Goal: Task Accomplishment & Management: Manage account settings

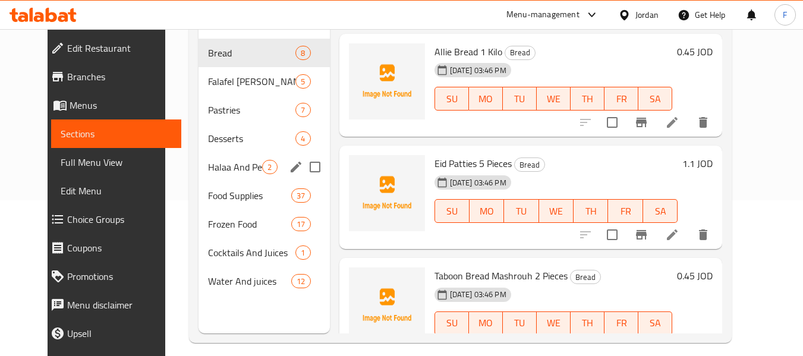
scroll to position [166, 0]
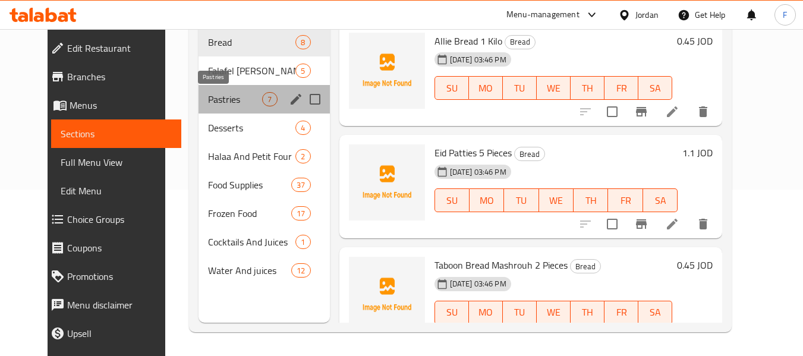
click at [208, 104] on span "Pastries" at bounding box center [235, 99] width 54 height 14
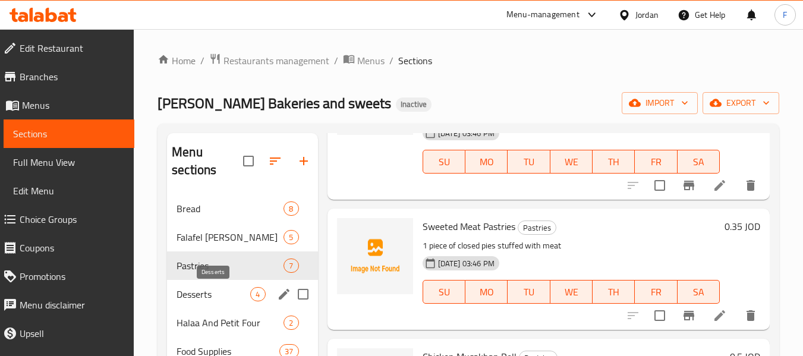
click at [185, 299] on span "Desserts" at bounding box center [213, 294] width 74 height 14
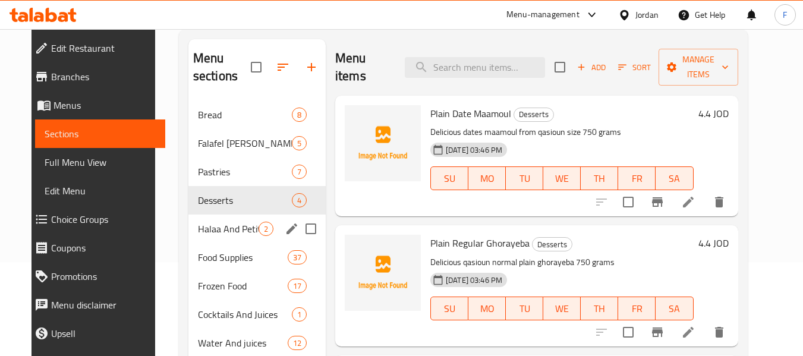
scroll to position [107, 0]
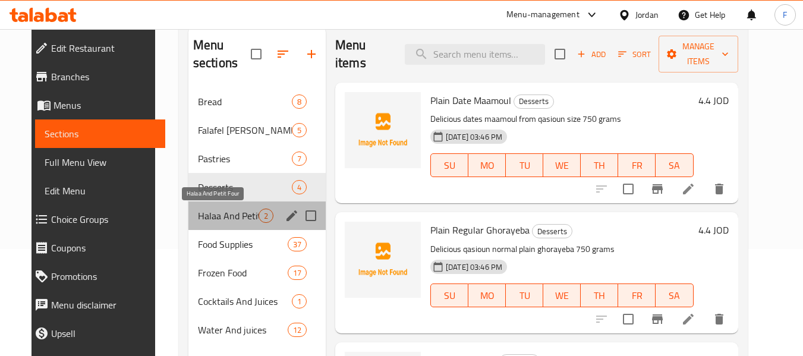
click at [198, 214] on span "Halaa And Petit Four" at bounding box center [228, 216] width 61 height 14
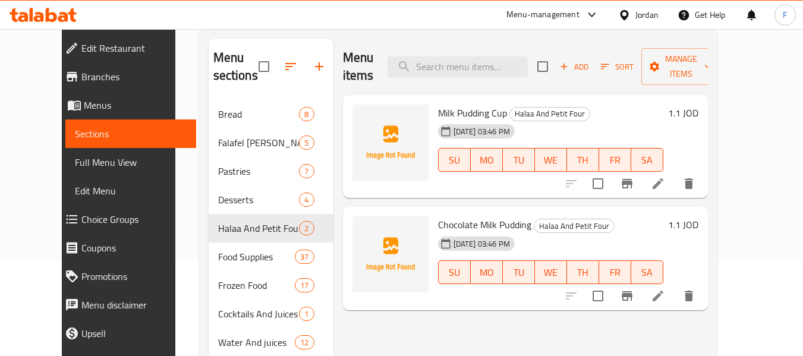
scroll to position [166, 0]
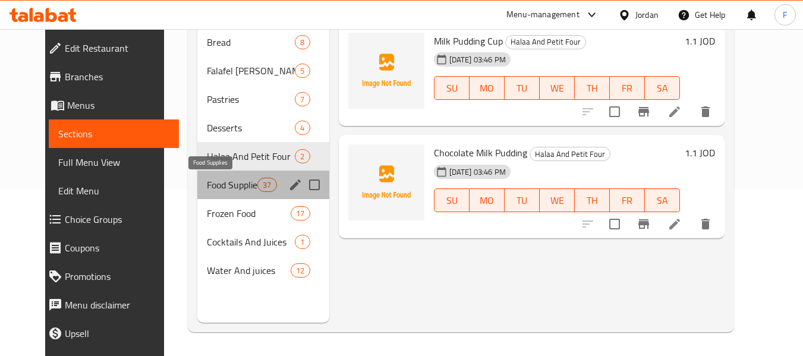
click at [207, 180] on span "Food Supplies" at bounding box center [232, 185] width 50 height 14
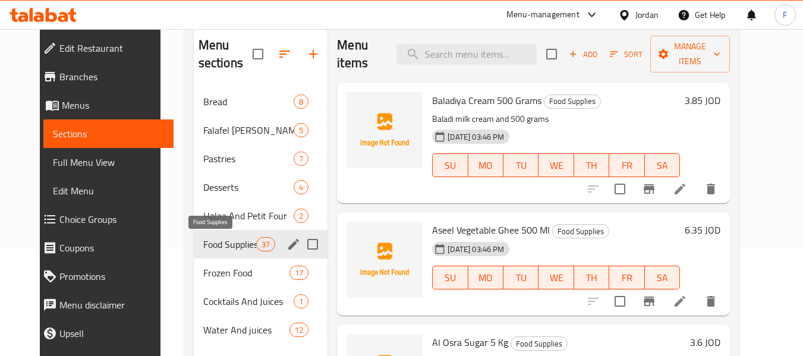
scroll to position [166, 0]
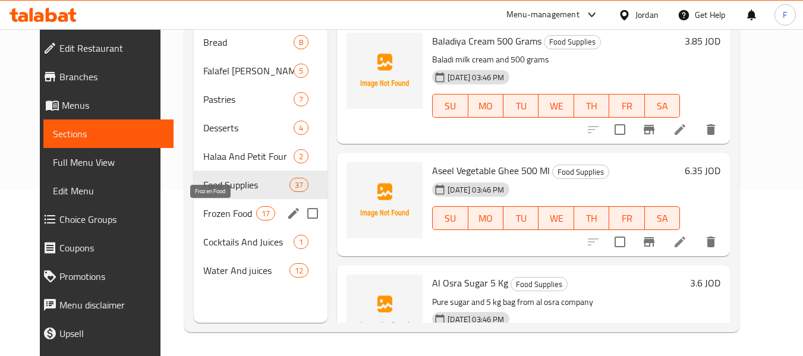
click at [203, 210] on span "Frozen Food" at bounding box center [229, 213] width 53 height 14
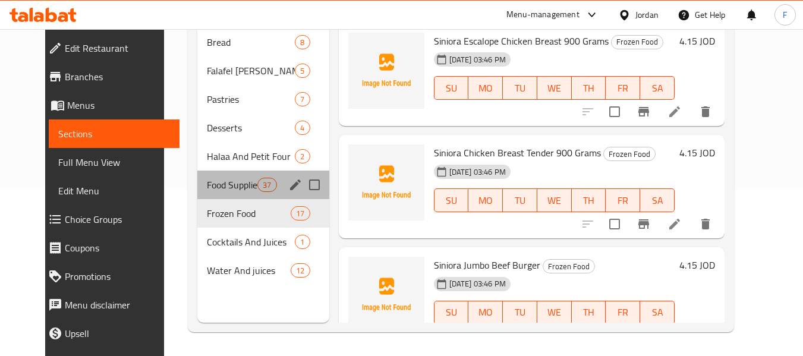
click at [225, 176] on div "Food Supplies 37" at bounding box center [263, 184] width 132 height 29
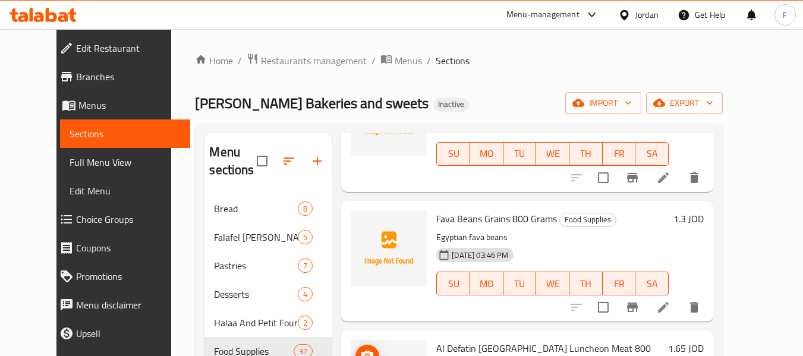
scroll to position [1782, 0]
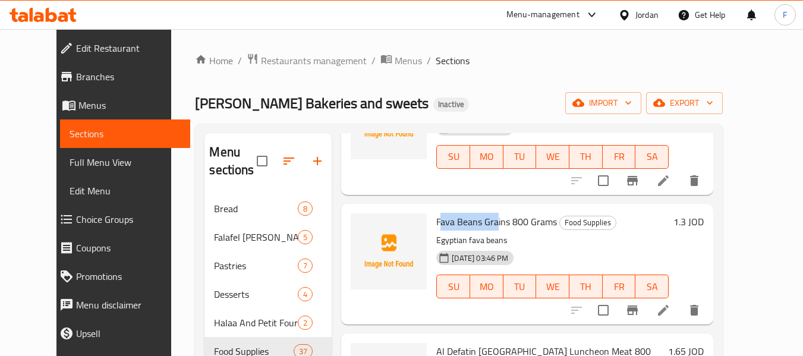
drag, startPoint x: 425, startPoint y: 204, endPoint x: 484, endPoint y: 207, distance: 58.9
click at [484, 213] on span "Fava Beans Grains 800 Grams" at bounding box center [496, 222] width 121 height 18
click at [474, 213] on span "Fava Beans Grains 800 Grams" at bounding box center [496, 222] width 121 height 18
drag, startPoint x: 424, startPoint y: 206, endPoint x: 497, endPoint y: 205, distance: 73.1
click at [497, 213] on span "Fava Beans Grains 800 Grams" at bounding box center [496, 222] width 121 height 18
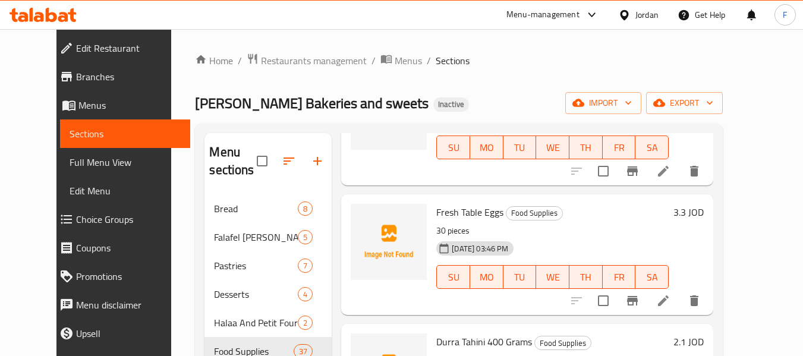
scroll to position [772, 0]
click at [670, 292] on icon at bounding box center [663, 299] width 14 height 14
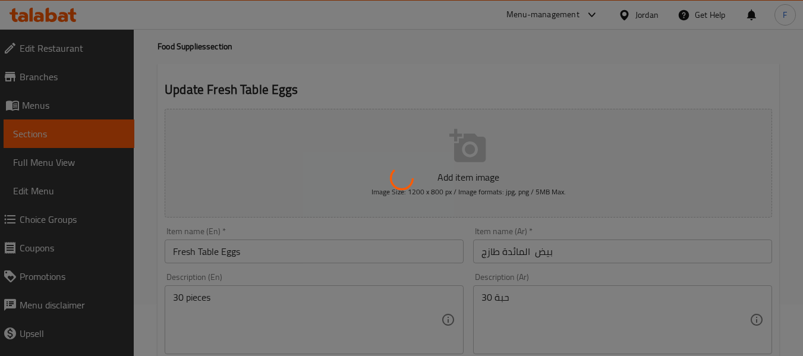
scroll to position [119, 0]
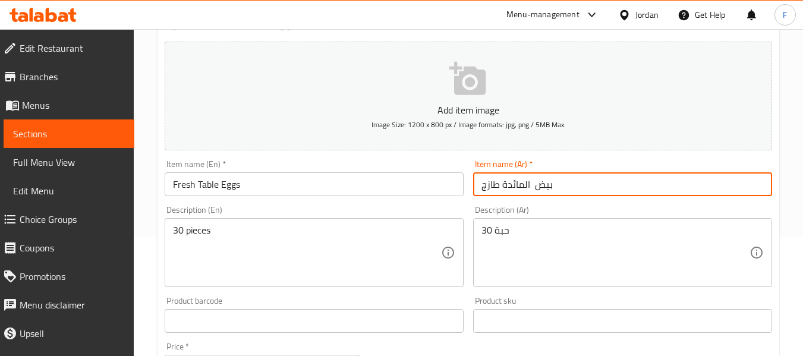
click at [511, 183] on input "بيض المائدة طازج" at bounding box center [622, 184] width 299 height 24
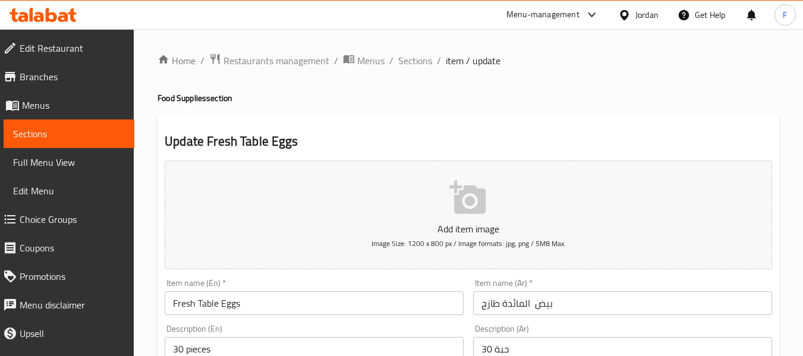
scroll to position [238, 0]
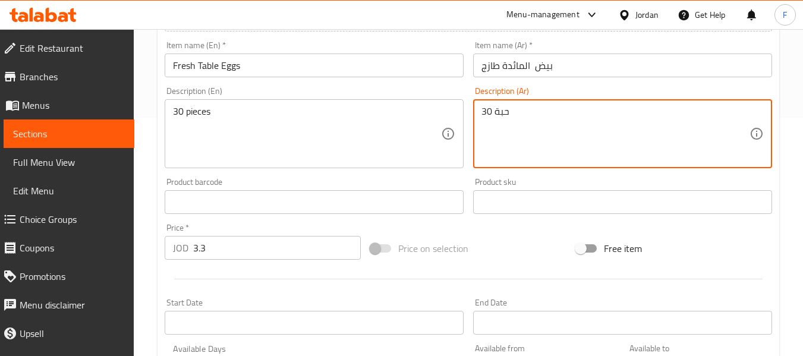
drag, startPoint x: 493, startPoint y: 113, endPoint x: 510, endPoint y: 110, distance: 17.5
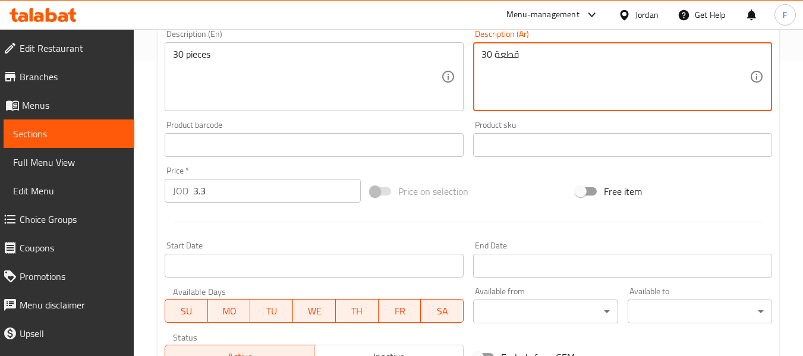
scroll to position [484, 0]
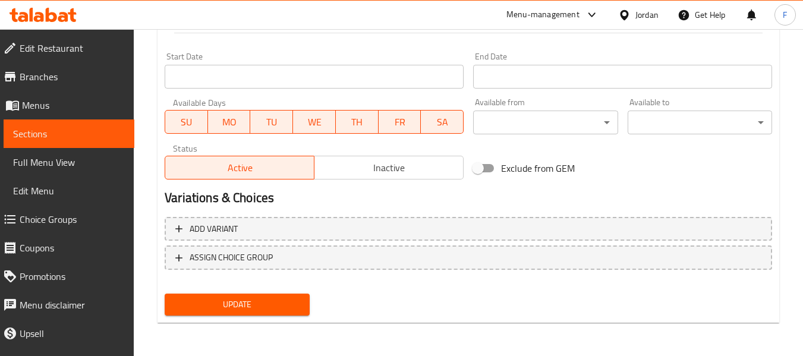
type textarea "30 قطعة"
click at [270, 310] on span "Update" at bounding box center [236, 304] width 125 height 15
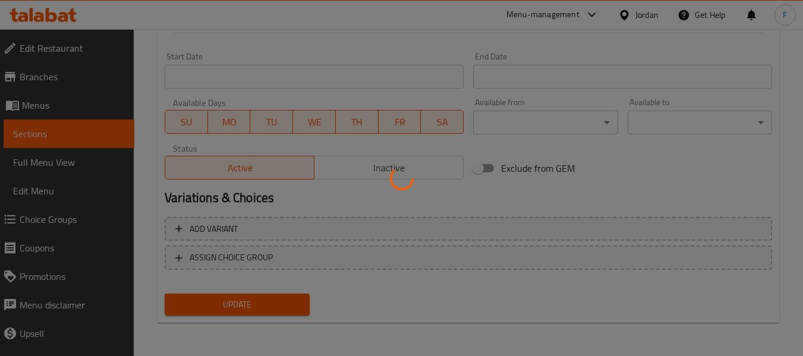
scroll to position [127, 0]
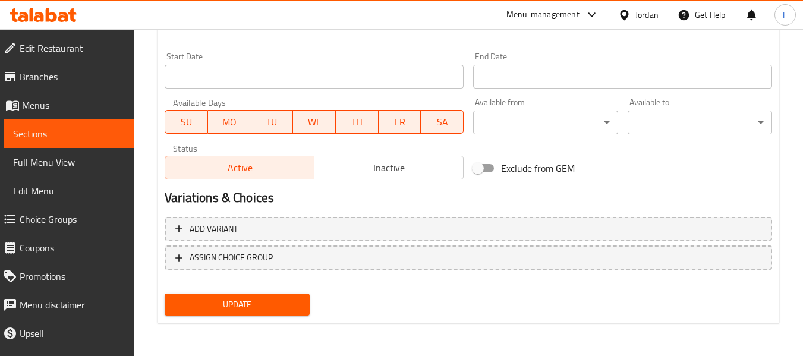
drag, startPoint x: 247, startPoint y: 306, endPoint x: 256, endPoint y: 257, distance: 49.5
click at [247, 306] on span "Update" at bounding box center [236, 304] width 125 height 15
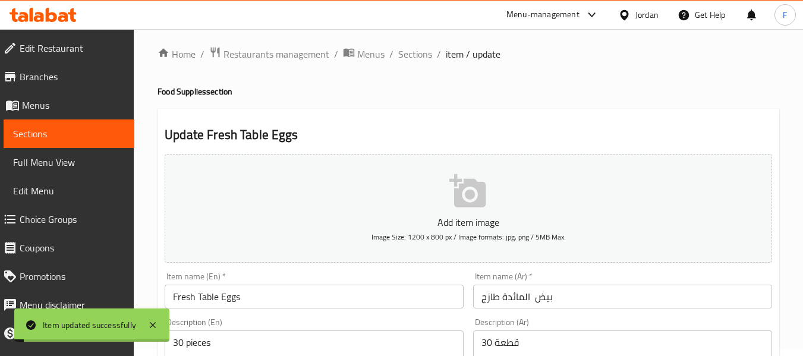
scroll to position [0, 0]
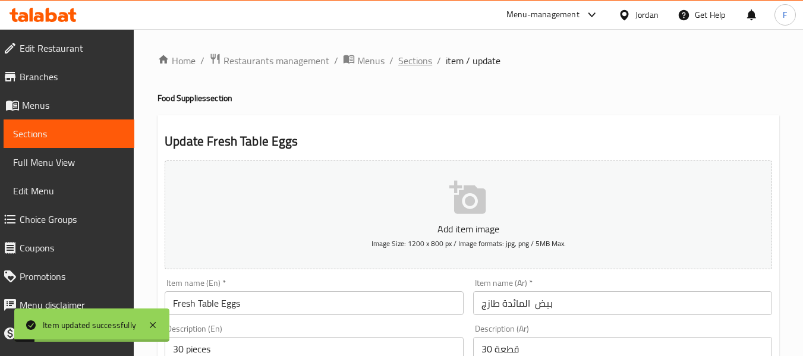
click at [415, 55] on span "Sections" at bounding box center [415, 60] width 34 height 14
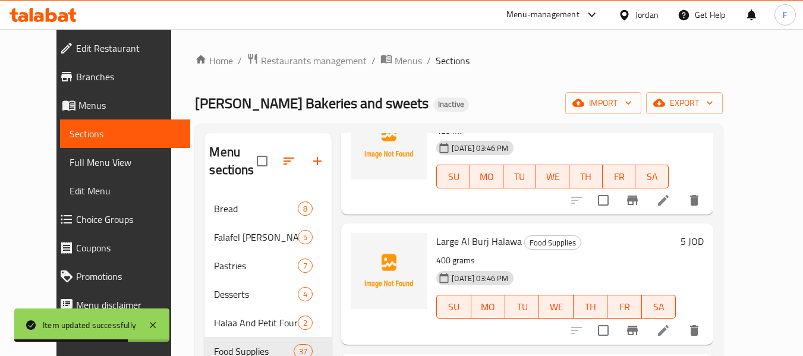
scroll to position [166, 0]
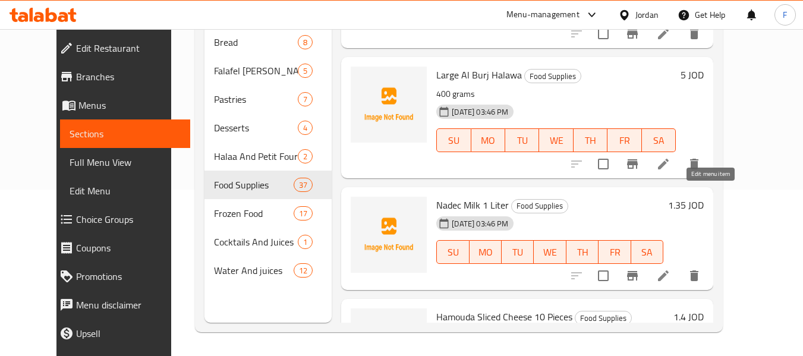
click at [670, 269] on icon at bounding box center [663, 276] width 14 height 14
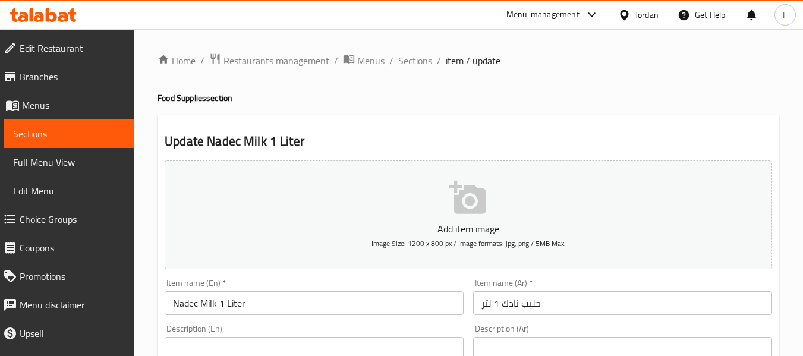
click at [412, 61] on span "Sections" at bounding box center [415, 60] width 34 height 14
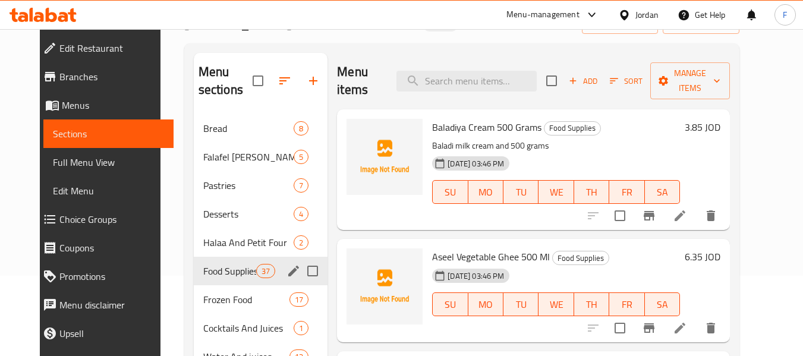
scroll to position [166, 0]
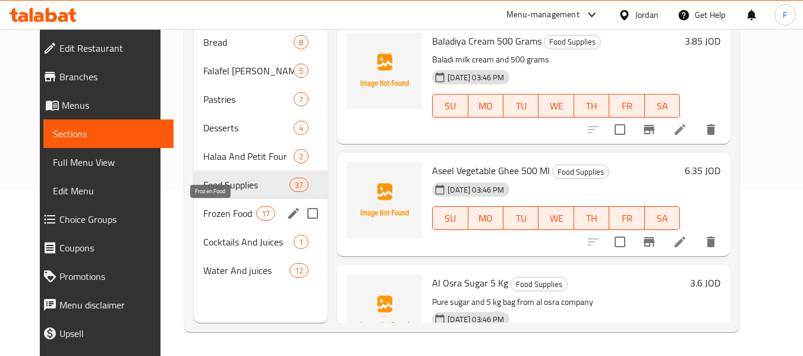
drag, startPoint x: 192, startPoint y: 207, endPoint x: 296, endPoint y: 197, distance: 103.9
click at [203, 207] on span "Frozen Food" at bounding box center [229, 213] width 53 height 14
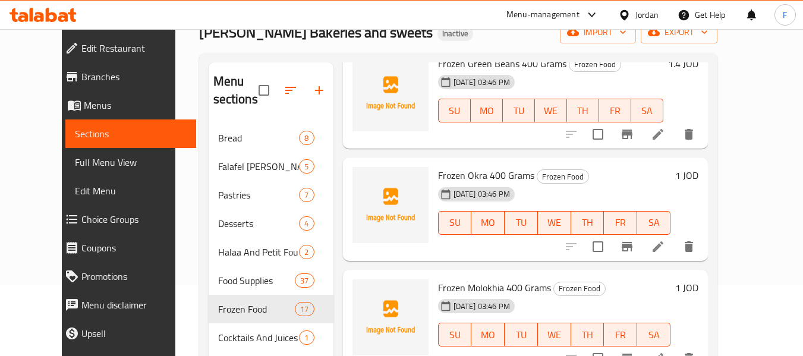
scroll to position [166, 0]
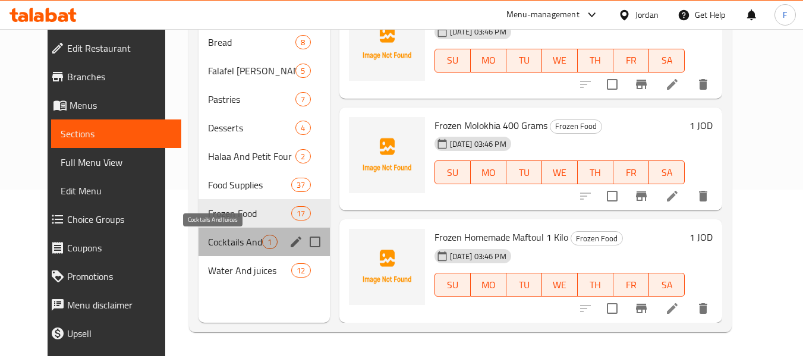
click at [223, 246] on span "Cocktails And Juices" at bounding box center [235, 242] width 54 height 14
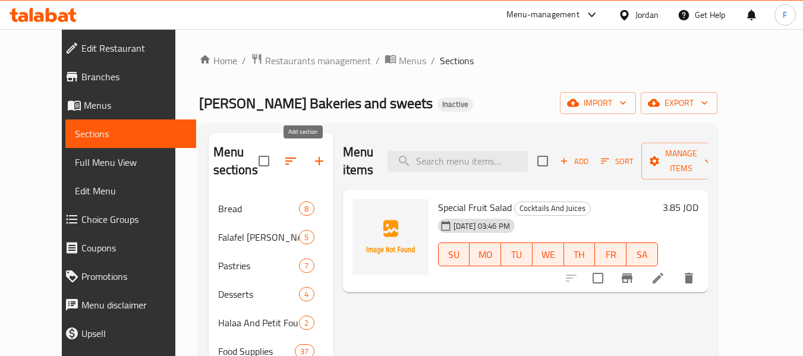
click at [312, 158] on icon "button" at bounding box center [319, 161] width 14 height 14
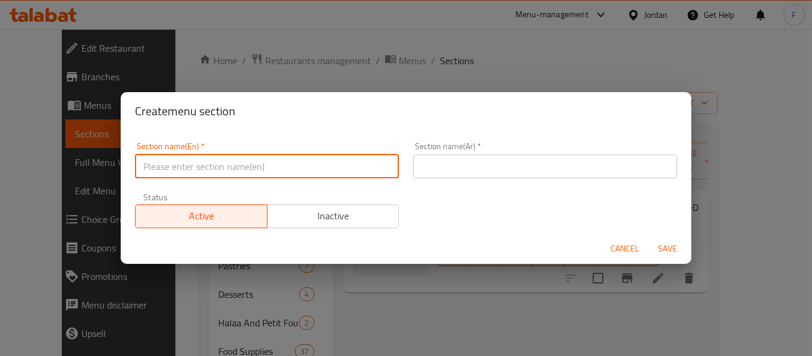
click at [298, 155] on input "text" at bounding box center [267, 166] width 264 height 24
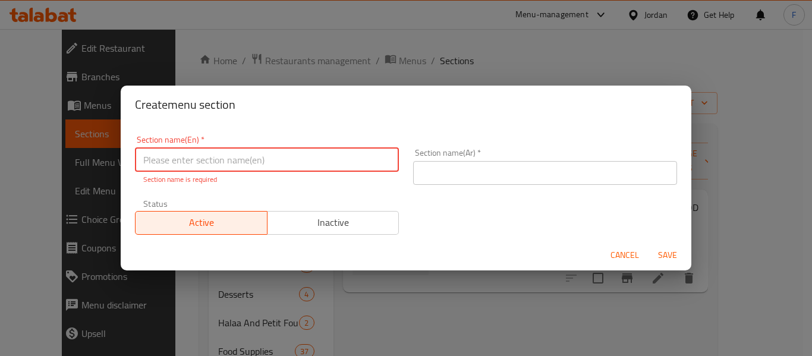
click at [239, 162] on input "text" at bounding box center [267, 160] width 264 height 24
paste input "[PERSON_NAME] Market"
click at [190, 162] on input "[PERSON_NAME] Market" at bounding box center [267, 160] width 264 height 24
click at [188, 161] on input "[PERSON_NAME] Market" at bounding box center [267, 160] width 264 height 24
type input "[PERSON_NAME] Market"
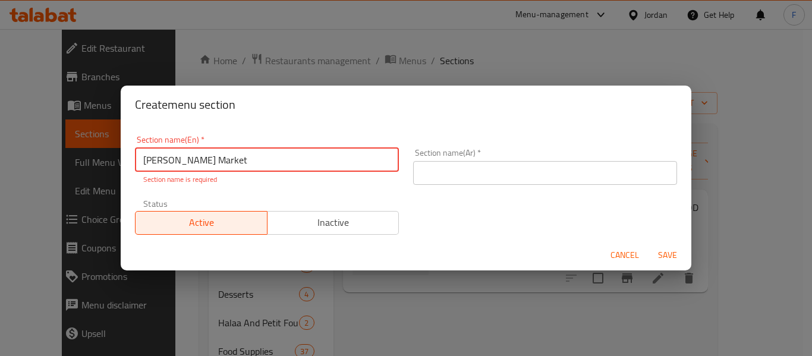
click at [605, 167] on input "text" at bounding box center [545, 173] width 264 height 24
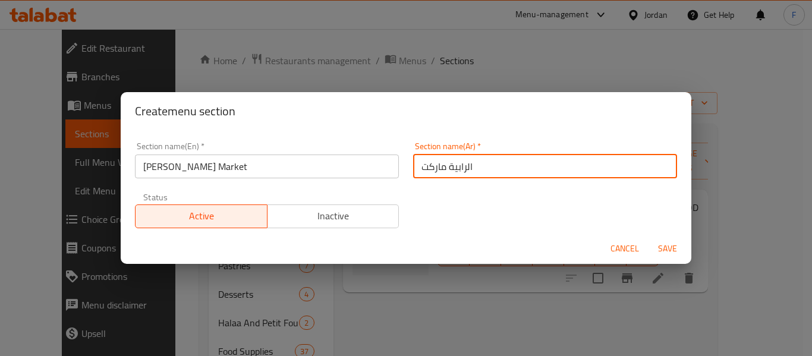
type input "الرابية ماركت"
click at [667, 248] on span "Save" at bounding box center [667, 248] width 29 height 15
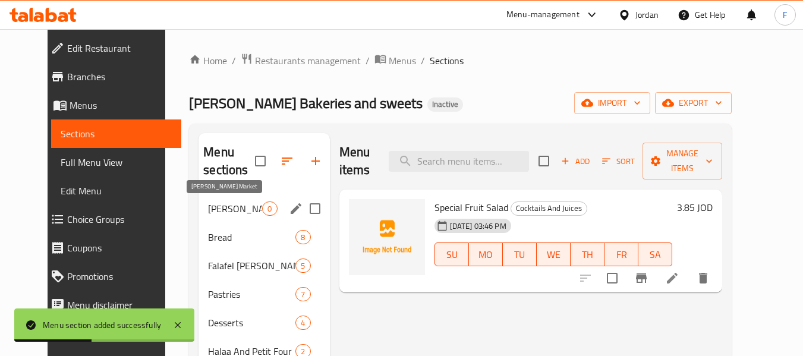
click at [218, 203] on span "[PERSON_NAME] Market" at bounding box center [235, 208] width 54 height 14
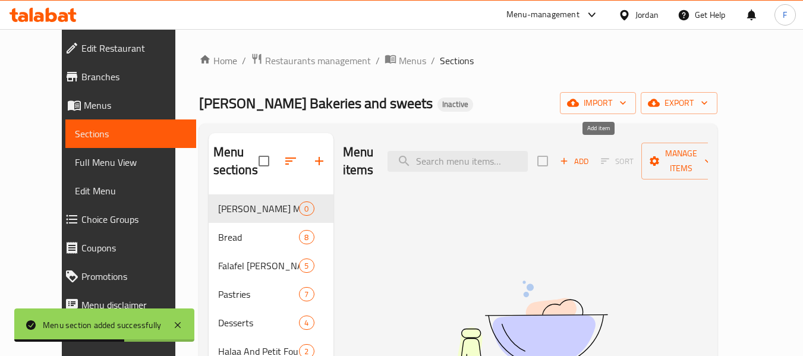
click at [590, 154] on span "Add" at bounding box center [574, 161] width 32 height 14
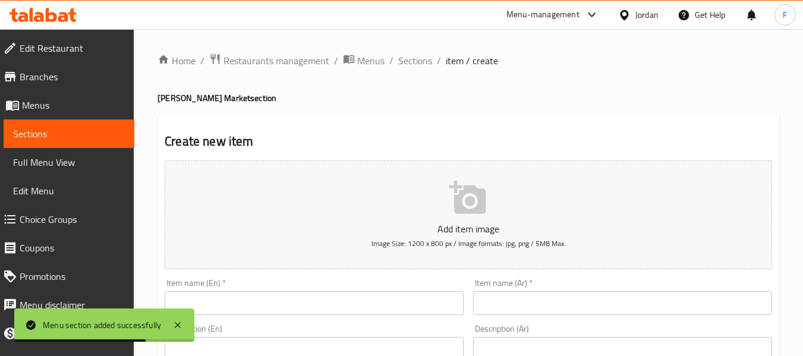
click at [310, 279] on div "Item name (En)   * Item name (En) *" at bounding box center [314, 297] width 299 height 36
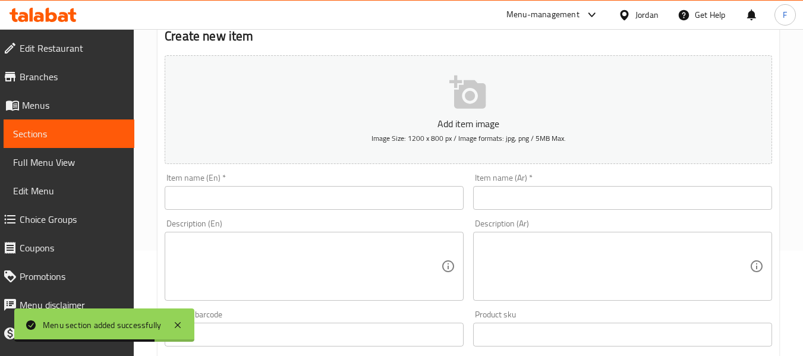
scroll to position [178, 0]
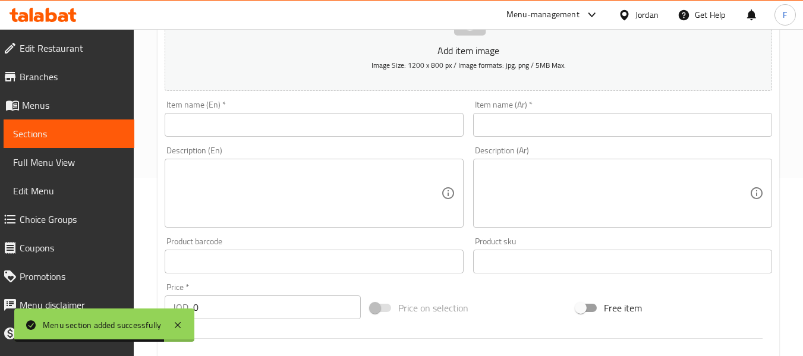
click at [296, 129] on input "text" at bounding box center [314, 125] width 299 height 24
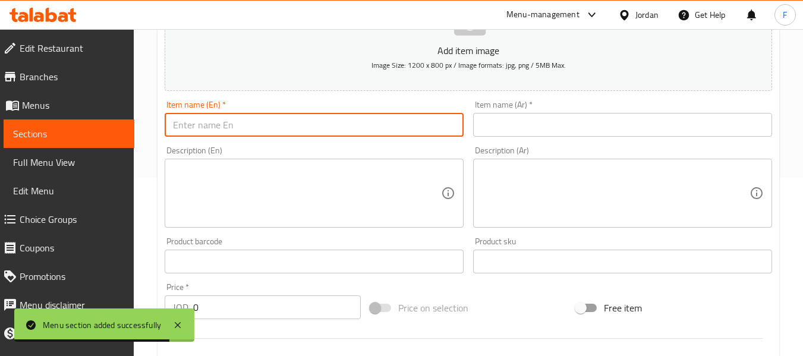
paste input "[PERSON_NAME] Market"
type input "[PERSON_NAME] Market"
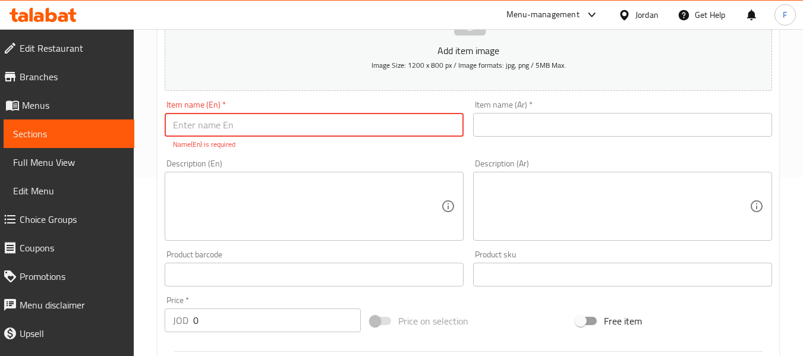
paste input "Fine Semolina 1 Kilo"
click at [176, 121] on input "Fine Semolina 1 Kilo" at bounding box center [314, 125] width 299 height 24
type input "Fine Semolina 1 Kilo"
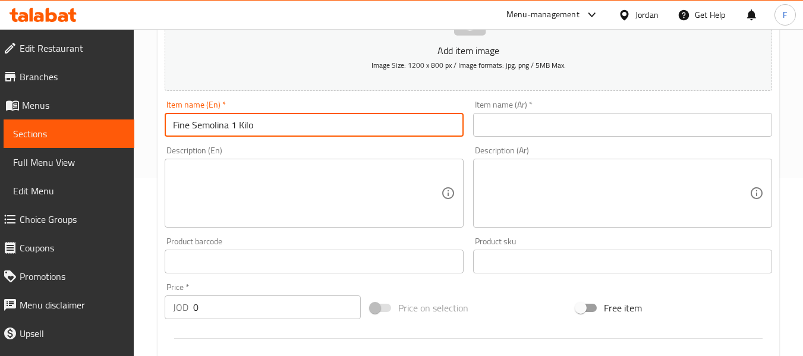
click at [534, 122] on input "text" at bounding box center [622, 125] width 299 height 24
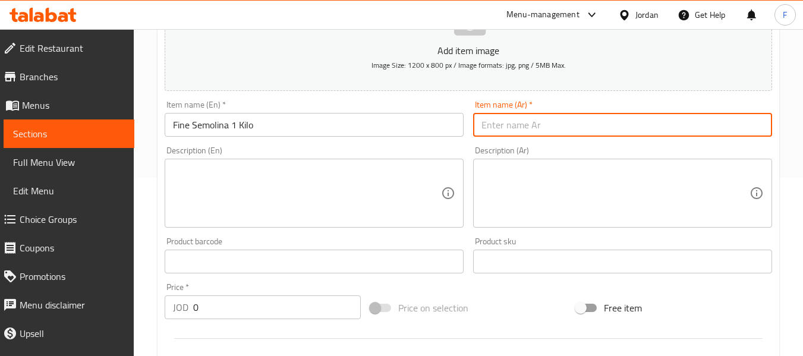
paste input "سميد ناعم 1 كيلو"
type input "سميد ناعم 1 كيلو"
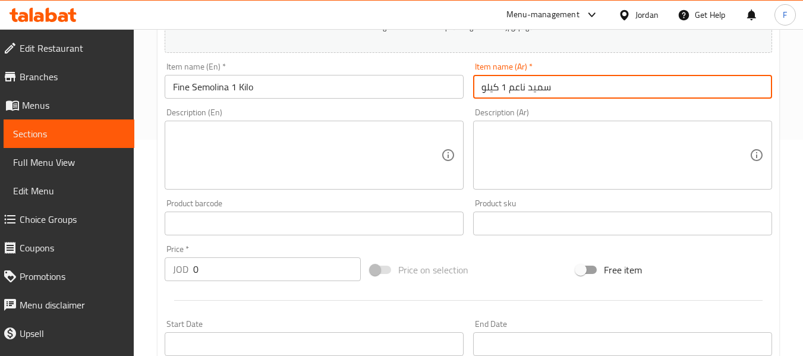
scroll to position [238, 0]
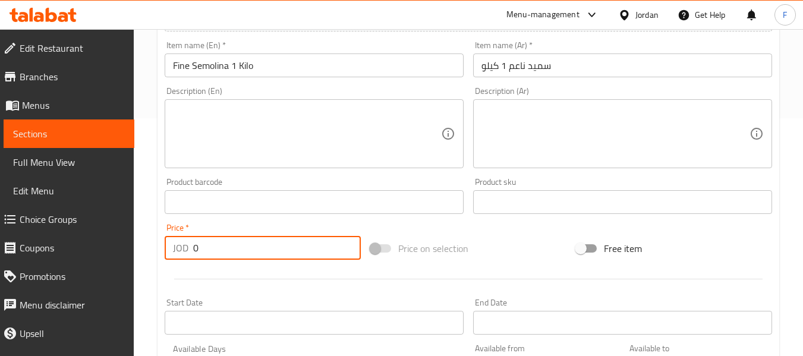
drag, startPoint x: 223, startPoint y: 251, endPoint x: 112, endPoint y: 247, distance: 110.6
click at [112, 247] on div "Edit Restaurant Branches Menus Sections Full Menu View Edit Menu Choice Groups …" at bounding box center [401, 196] width 803 height 810
paste input "2.55"
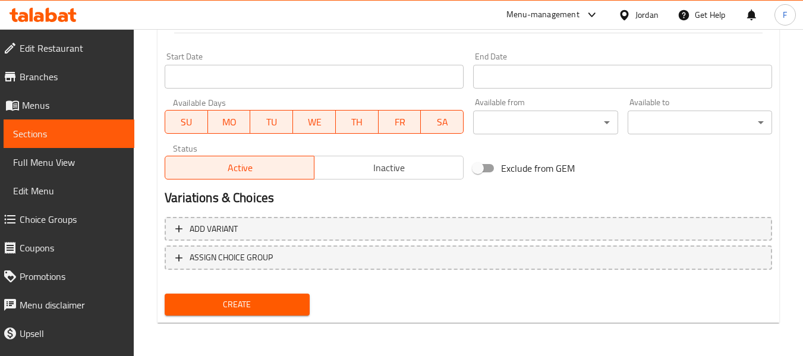
type input "2.55"
click at [228, 302] on span "Create" at bounding box center [236, 304] width 125 height 15
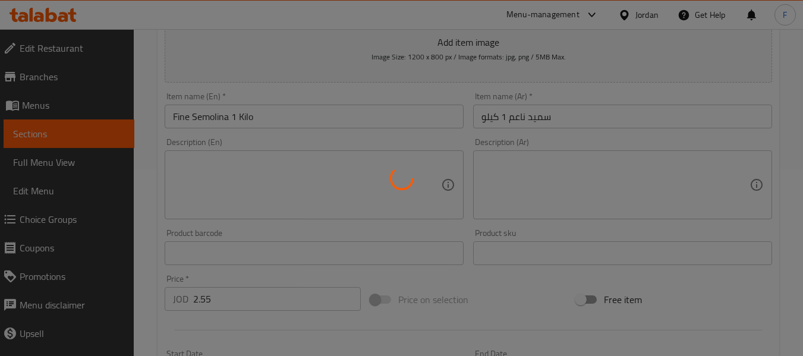
scroll to position [1, 0]
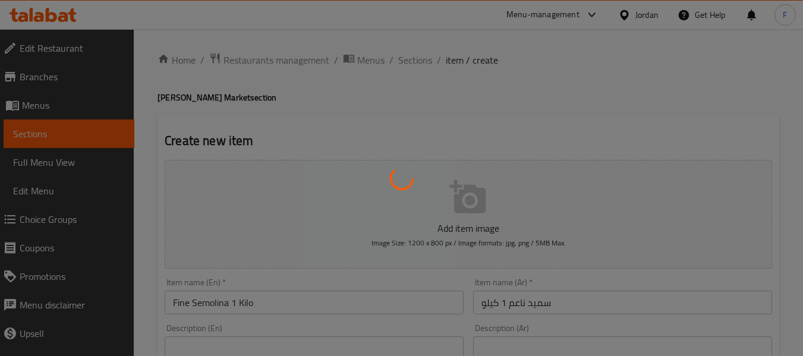
type input "0"
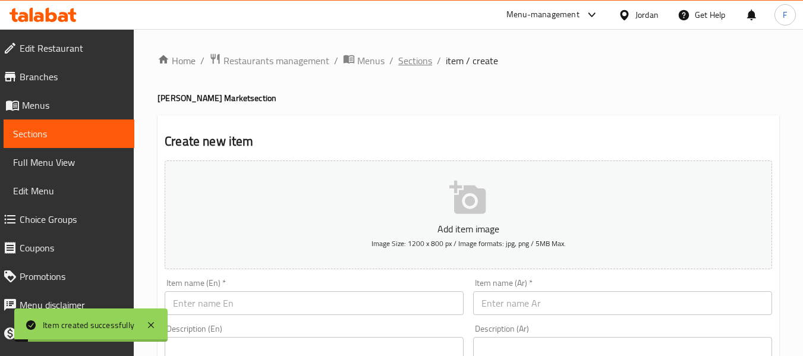
click at [409, 62] on span "Sections" at bounding box center [415, 60] width 34 height 14
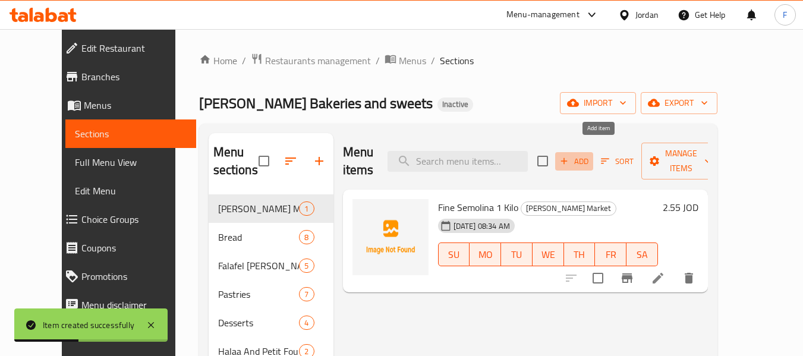
click at [569, 156] on icon "button" at bounding box center [563, 161] width 11 height 11
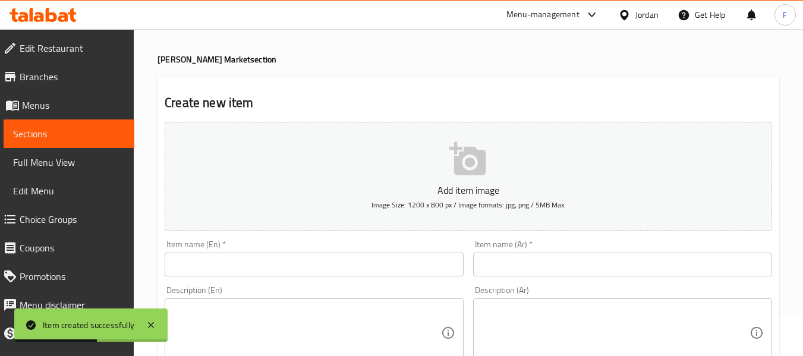
scroll to position [59, 0]
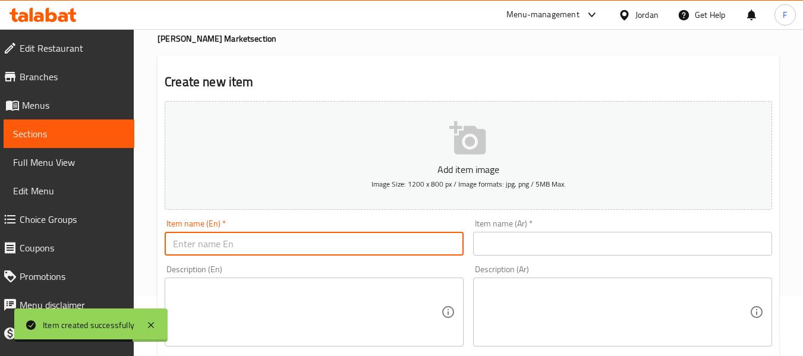
click at [337, 244] on input "text" at bounding box center [314, 244] width 299 height 24
paste input "Turkish Coffee 250g"
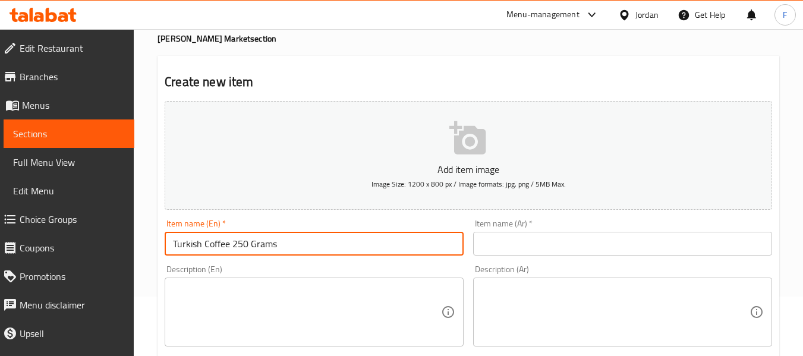
type input "Turkish Coffee 250 Grams"
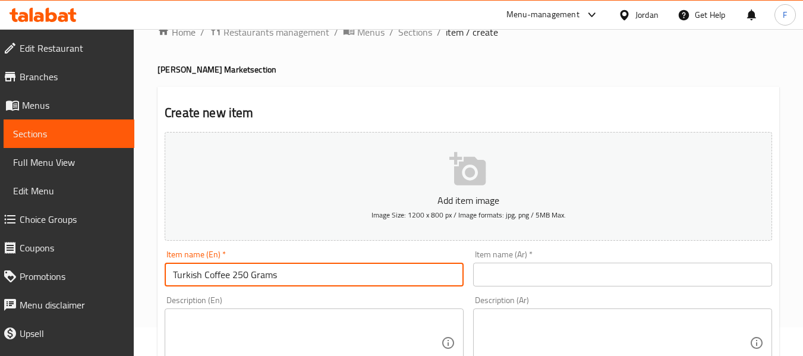
scroll to position [0, 0]
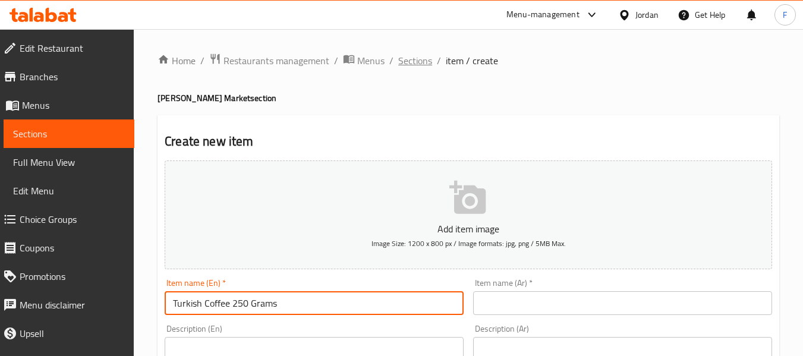
click at [403, 59] on span "Sections" at bounding box center [415, 60] width 34 height 14
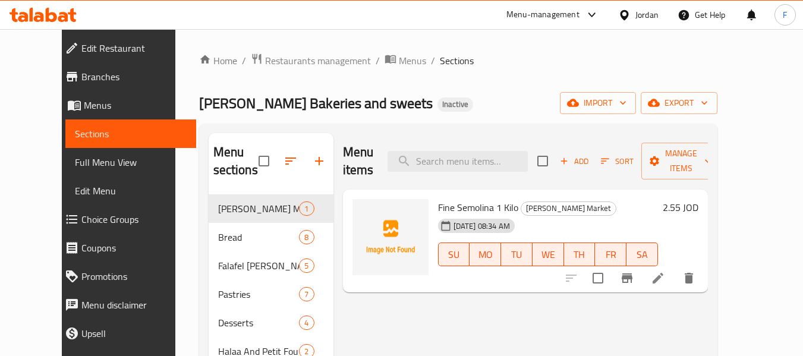
scroll to position [59, 0]
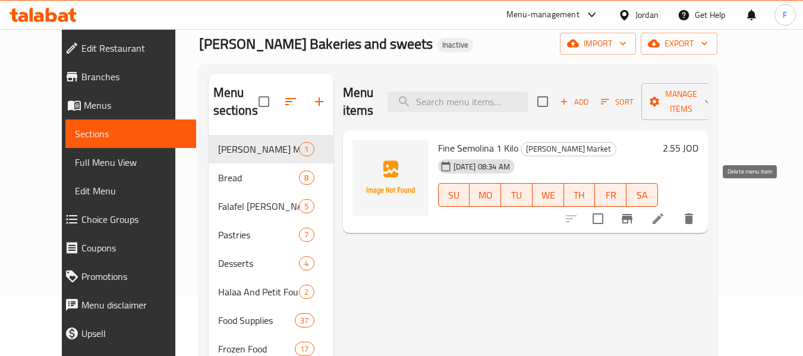
click at [693, 213] on icon "delete" at bounding box center [688, 218] width 8 height 11
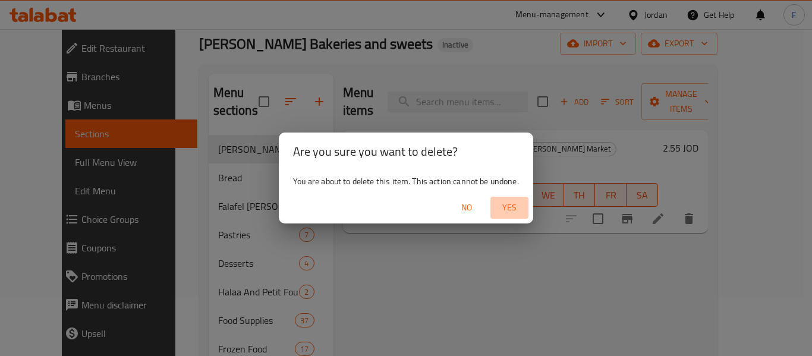
click at [505, 201] on span "Yes" at bounding box center [509, 207] width 29 height 15
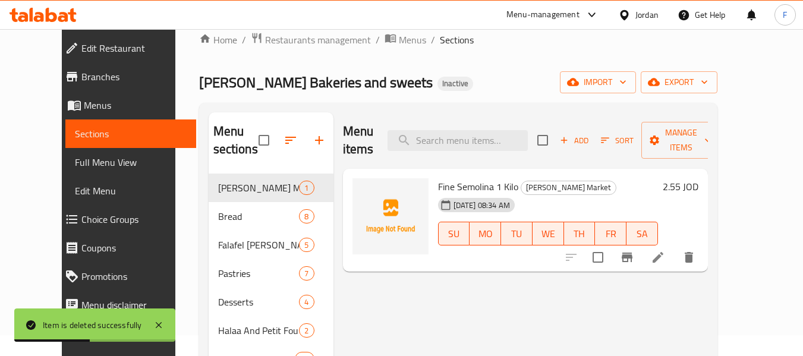
scroll to position [0, 0]
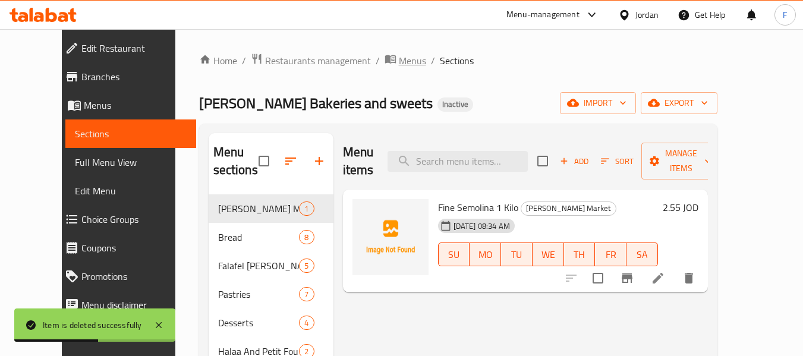
click at [399, 58] on span "Menus" at bounding box center [412, 60] width 27 height 14
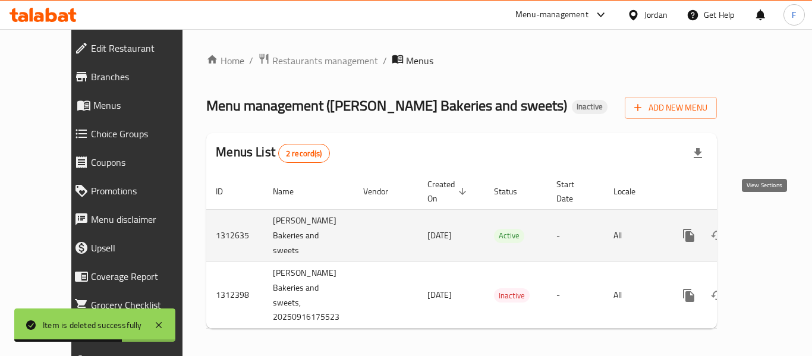
click at [767, 228] on icon "enhanced table" at bounding box center [774, 235] width 14 height 14
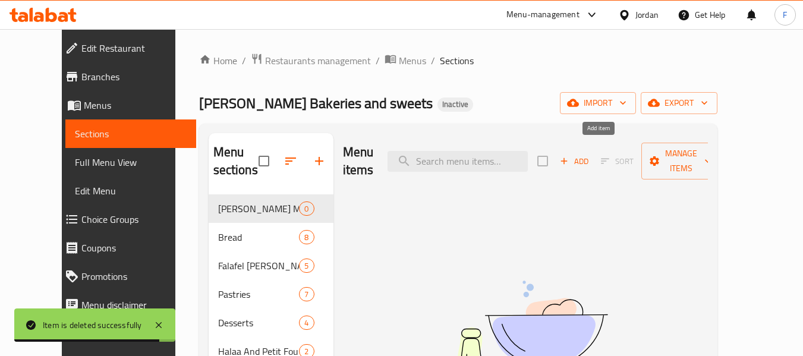
click at [590, 156] on span "Add" at bounding box center [574, 161] width 32 height 14
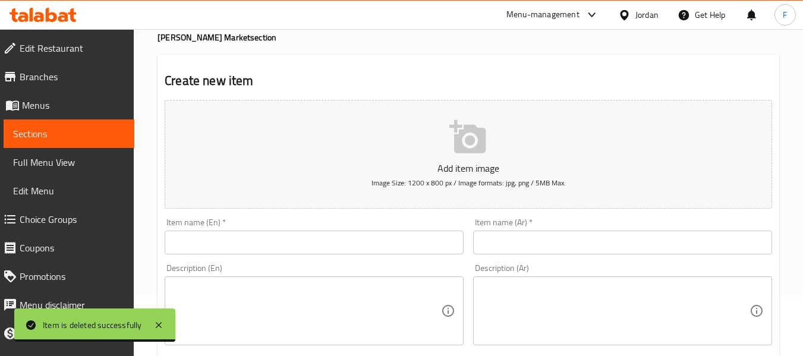
scroll to position [119, 0]
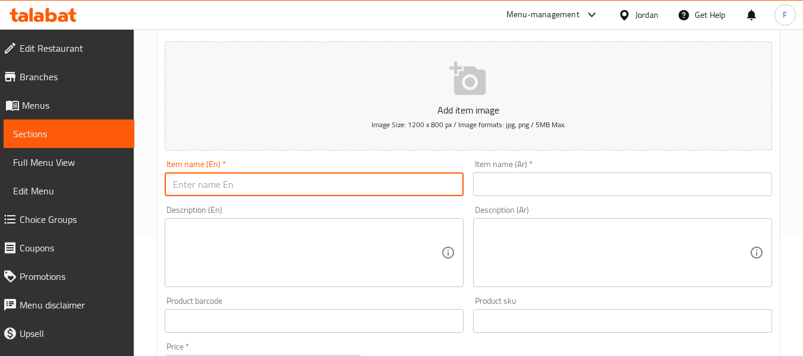
click at [316, 183] on input "text" at bounding box center [314, 184] width 299 height 24
paste input "Kinza Orange Soft Drink 320 Ml"
type input "Kinza Orange Soft Drink 320 Ml"
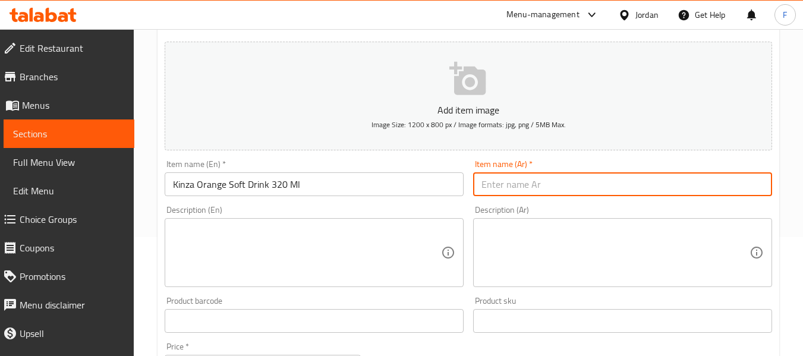
click at [611, 185] on input "text" at bounding box center [622, 184] width 299 height 24
paste input "كنزا مشروب غازي برتقال 320 مل"
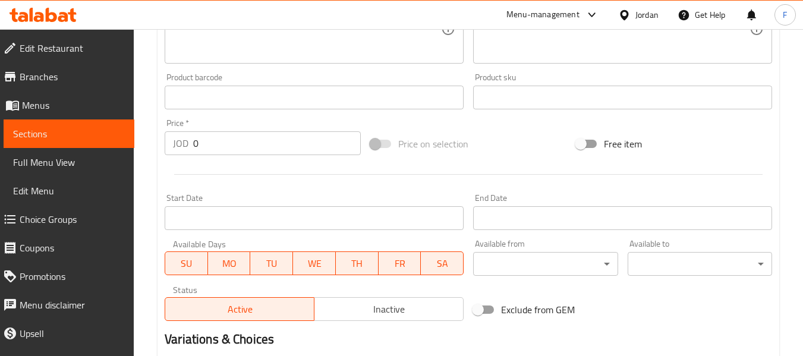
scroll to position [356, 0]
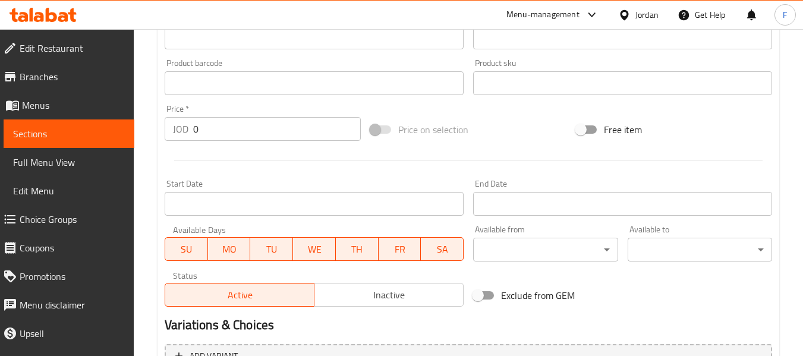
type input "كنزا مشروب غازي برتقال 320 مل"
drag, startPoint x: 215, startPoint y: 130, endPoint x: 78, endPoint y: 129, distance: 137.2
click at [78, 129] on div "Edit Restaurant Branches Menus Sections Full Menu View Edit Menu Choice Groups …" at bounding box center [401, 78] width 803 height 810
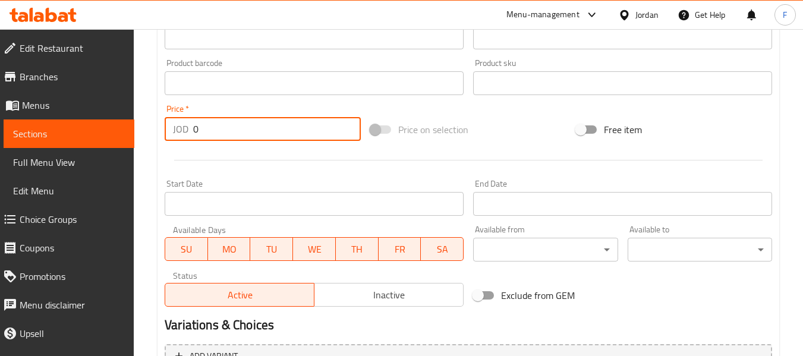
paste input ".40"
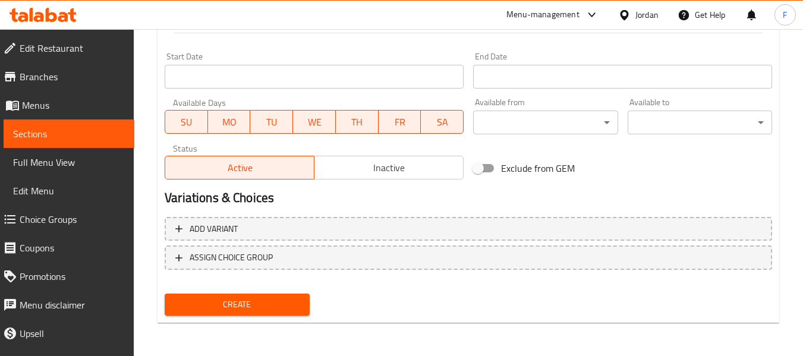
type input "0.40"
click at [206, 312] on span "Create" at bounding box center [236, 304] width 125 height 15
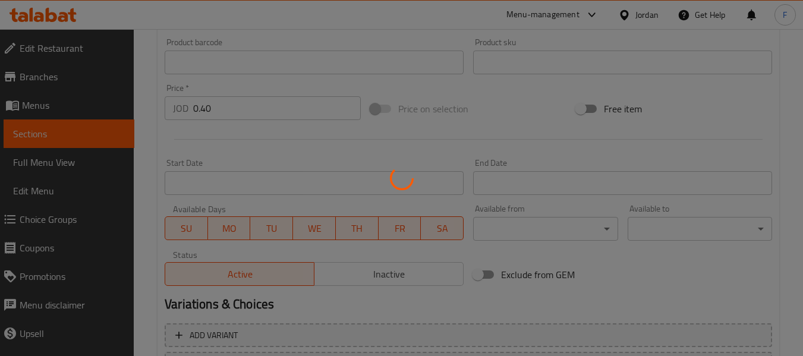
scroll to position [246, 0]
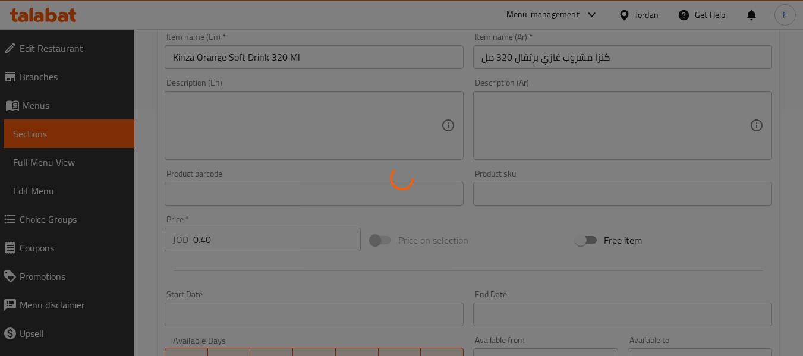
type input "0"
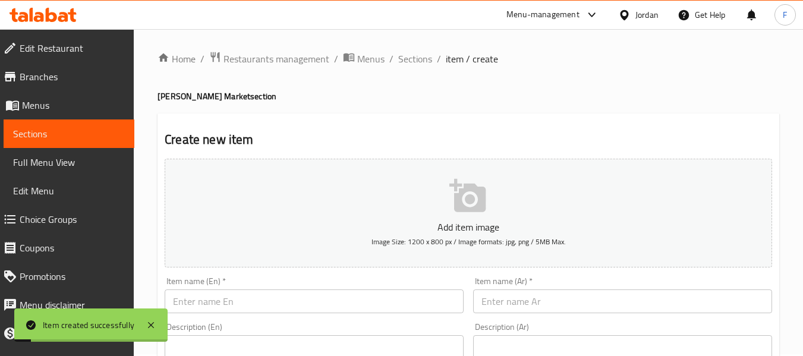
scroll to position [0, 0]
click at [408, 59] on span "Sections" at bounding box center [415, 60] width 34 height 14
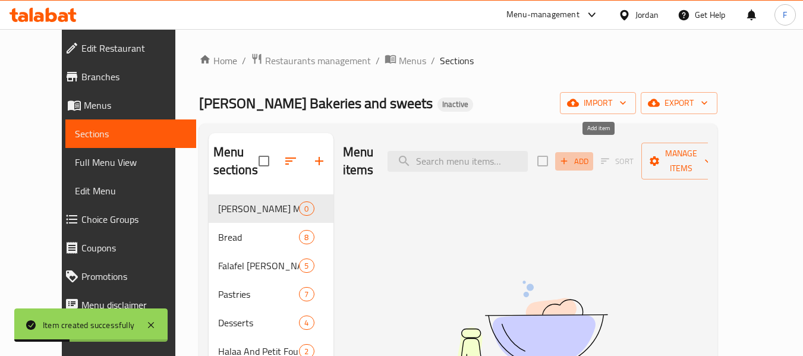
click at [590, 154] on span "Add" at bounding box center [574, 161] width 32 height 14
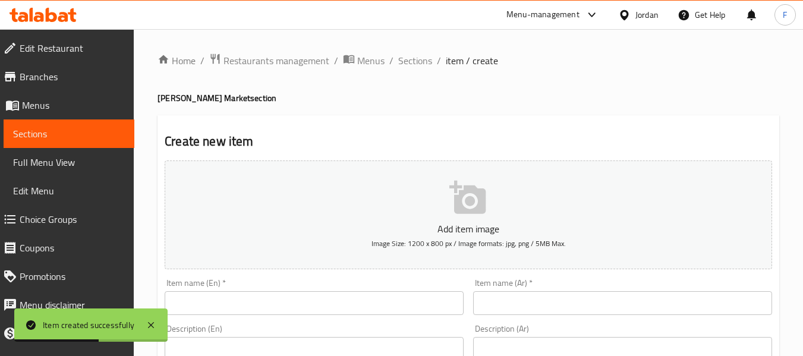
click at [374, 303] on input "text" at bounding box center [314, 303] width 299 height 24
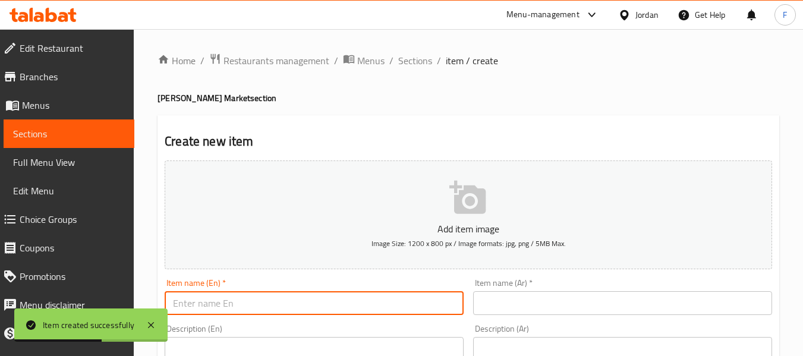
paste input "Ki2nza Soft Drink Lemon 320 Ml"
click at [184, 308] on input "Ki2nza Soft Drink Lemon 320 Ml" at bounding box center [314, 303] width 299 height 24
click at [333, 304] on input "Kinza Soft Drink Lemon 320 Ml" at bounding box center [314, 303] width 299 height 24
type input "Kinza Soft Drink Lemon 320 Ml"
click at [558, 305] on input "text" at bounding box center [622, 303] width 299 height 24
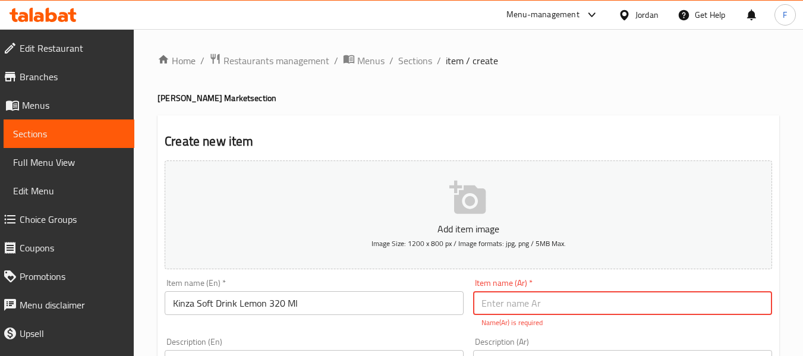
click at [545, 303] on input "text" at bounding box center [622, 303] width 299 height 24
paste input "كنزا مشروب [PERSON_NAME] 320 مل"
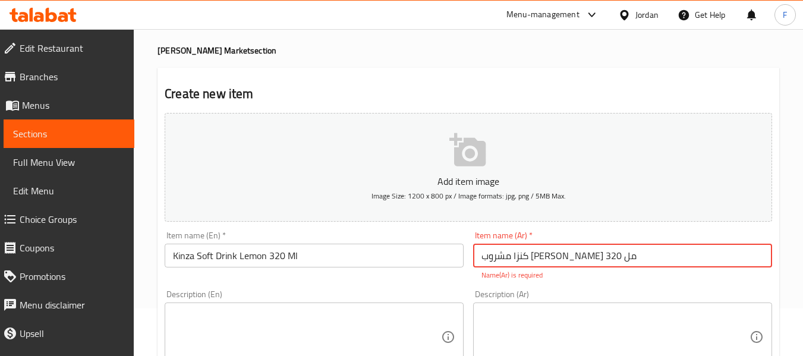
scroll to position [119, 0]
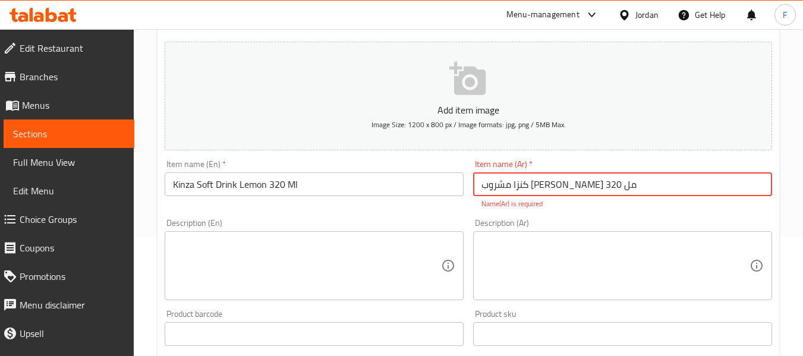
type input "كنزا مشروب [PERSON_NAME] 320 مل"
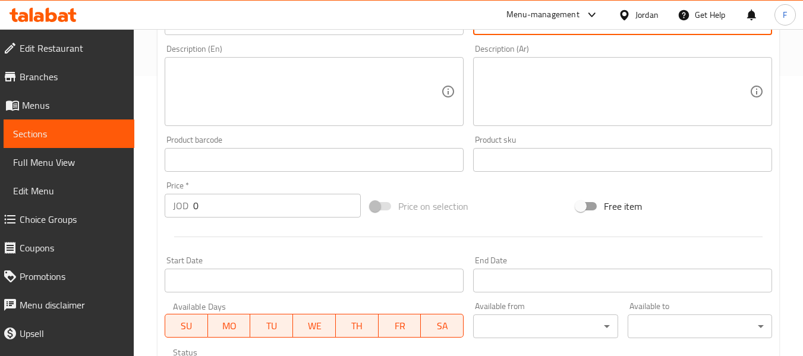
scroll to position [297, 0]
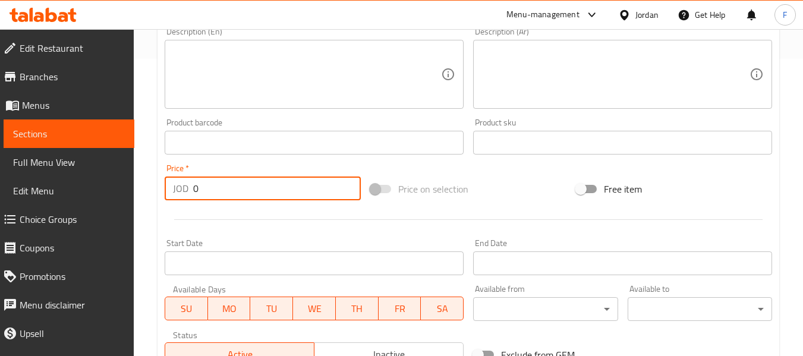
click at [236, 191] on input "0" at bounding box center [277, 188] width 168 height 24
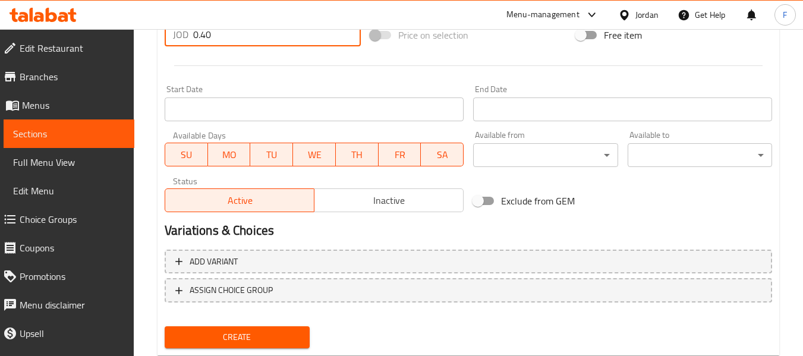
scroll to position [475, 0]
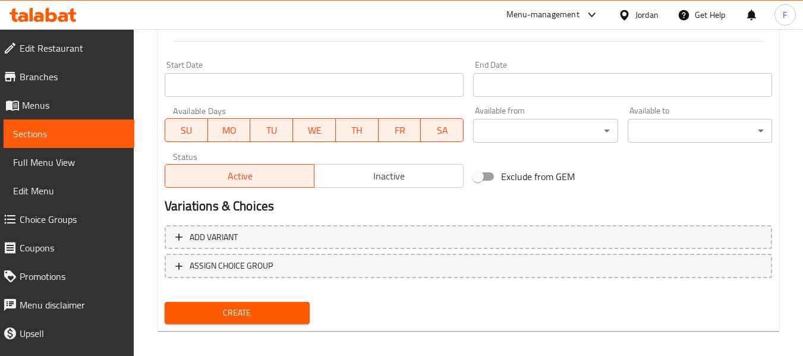
type input "0.40"
click at [234, 315] on span "Create" at bounding box center [236, 312] width 125 height 15
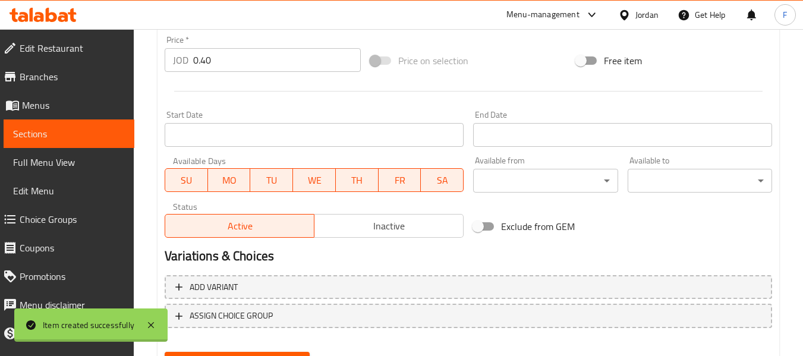
type input "0"
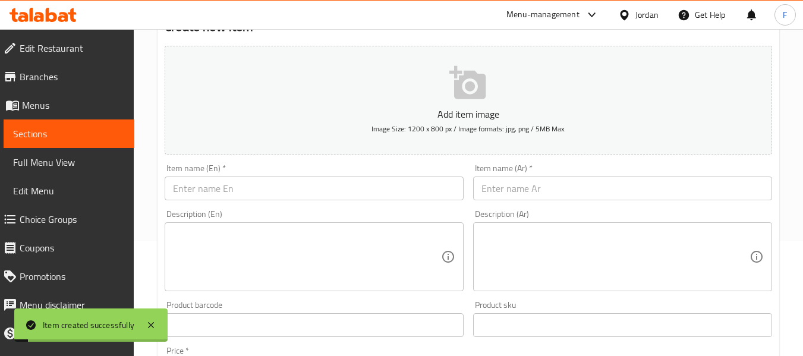
scroll to position [0, 0]
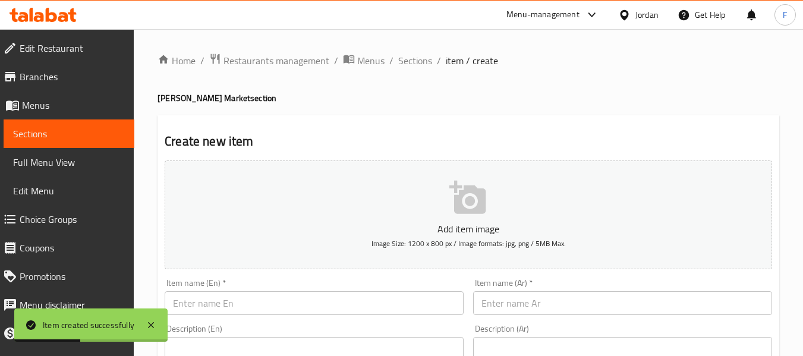
click at [414, 67] on span "Sections" at bounding box center [415, 60] width 34 height 14
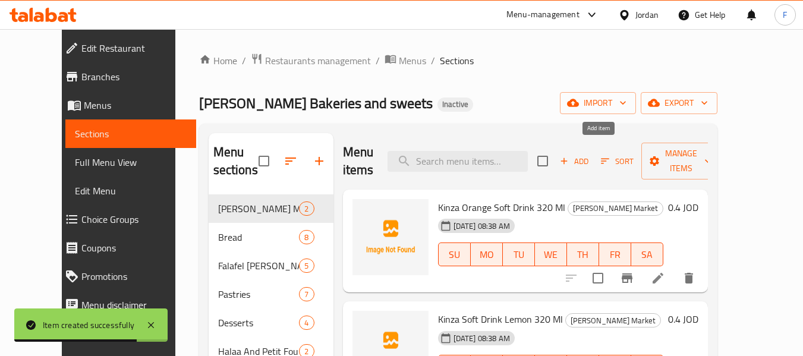
click at [590, 154] on span "Add" at bounding box center [574, 161] width 32 height 14
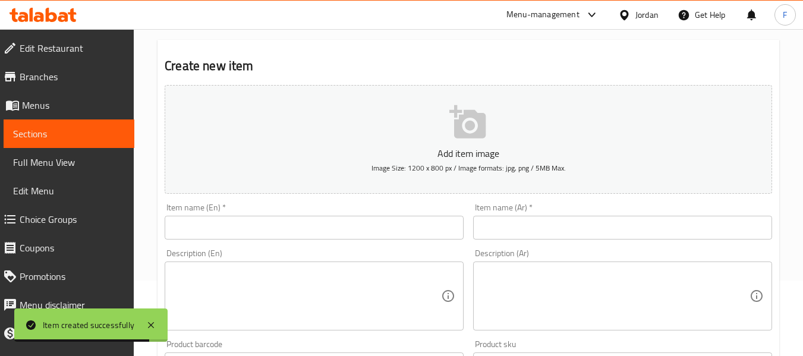
scroll to position [119, 0]
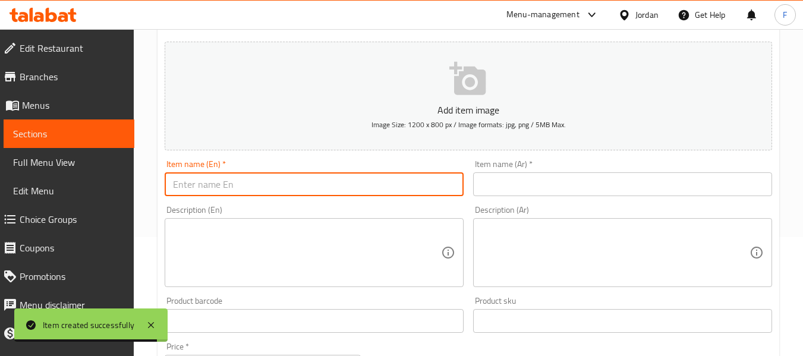
click at [324, 190] on input "text" at bounding box center [314, 184] width 299 height 24
paste input "Kinza Citrus Soft Drink 320 Ml"
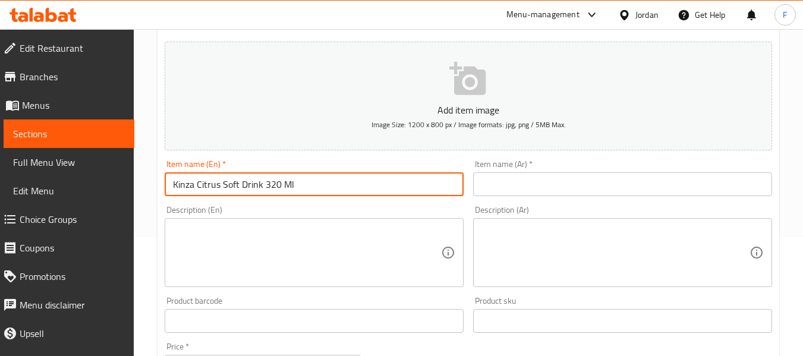
type input "Kinza Citrus Soft Drink 320 Ml"
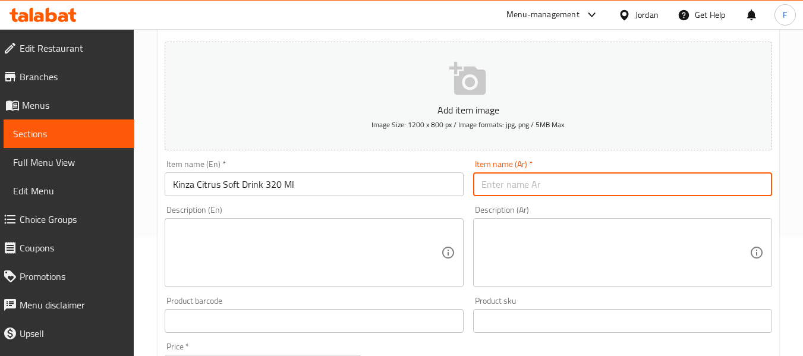
click at [530, 184] on input "text" at bounding box center [622, 184] width 299 height 24
paste input "كنزا مشروب غازي حمضيات 320 مل"
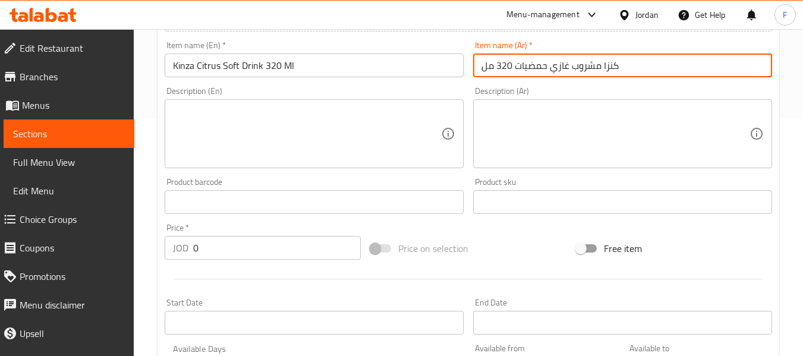
scroll to position [297, 0]
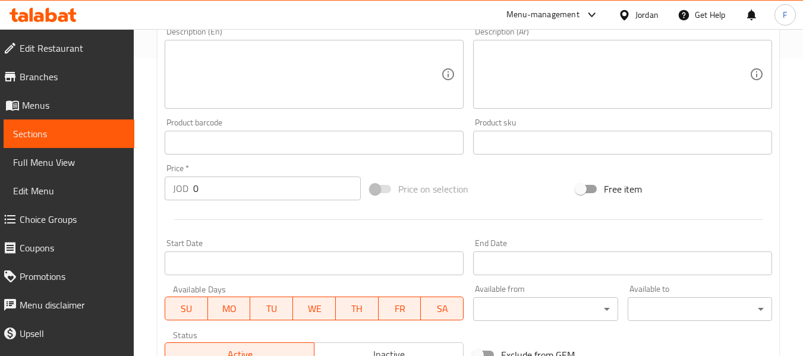
type input "كنزا مشروب غازي حمضيات 320 مل"
click at [228, 197] on input "0" at bounding box center [277, 188] width 168 height 24
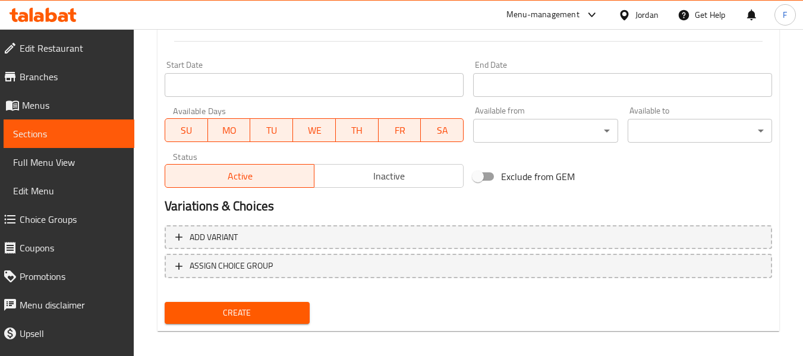
type input "0.40"
click at [241, 317] on span "Create" at bounding box center [236, 312] width 125 height 15
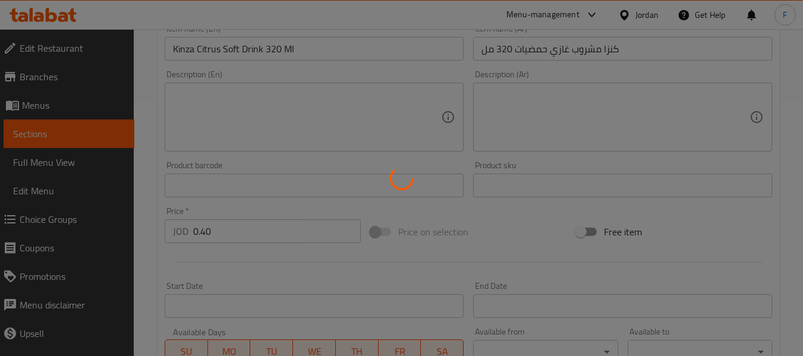
type input "0"
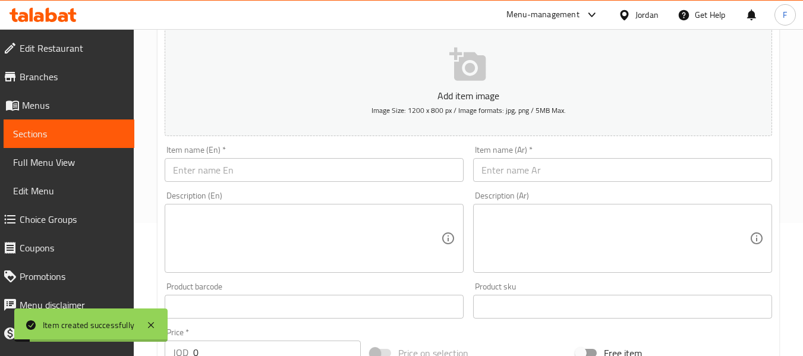
scroll to position [0, 0]
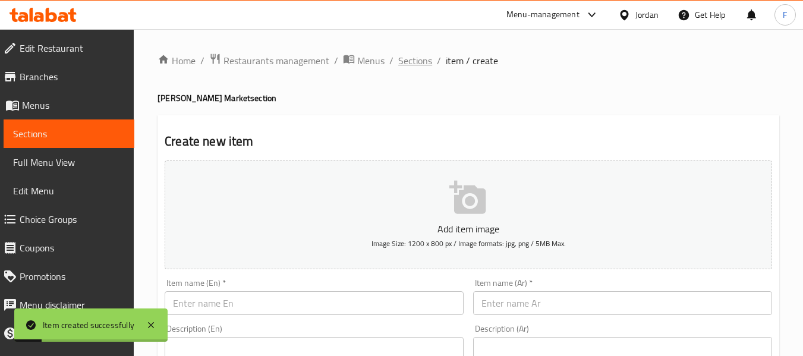
click at [409, 60] on span "Sections" at bounding box center [415, 60] width 34 height 14
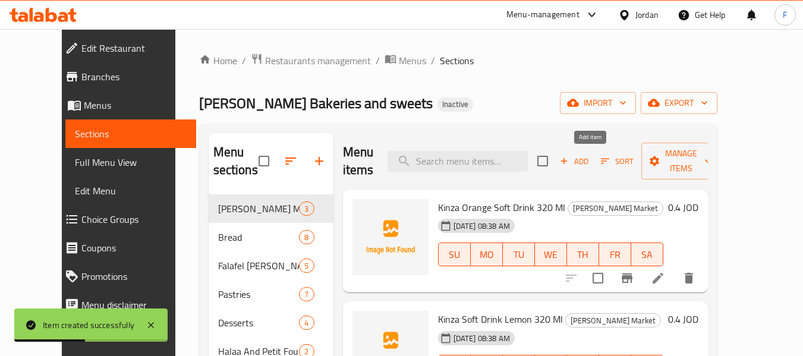
click at [569, 160] on icon "button" at bounding box center [563, 161] width 11 height 11
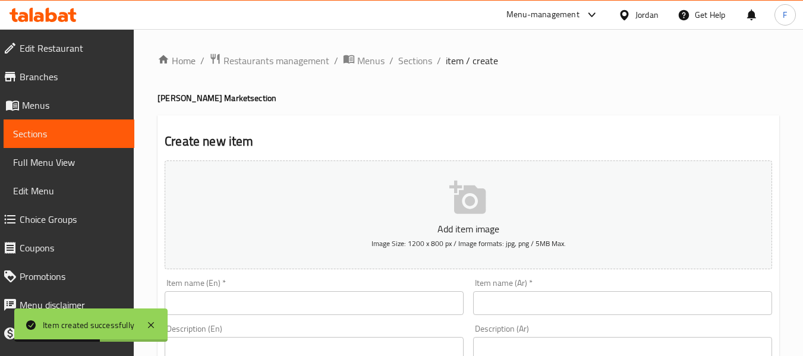
click at [340, 282] on div "Item name (En)   * Item name (En) *" at bounding box center [314, 297] width 299 height 36
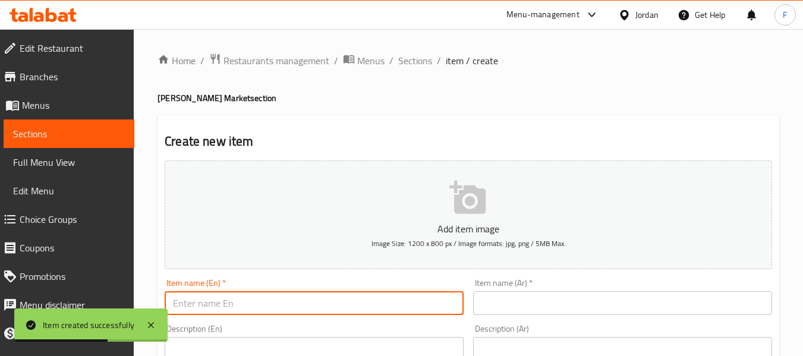
click at [342, 300] on input "text" at bounding box center [314, 303] width 299 height 24
paste input "Kinza Cola Soft Drink 320 Ml"
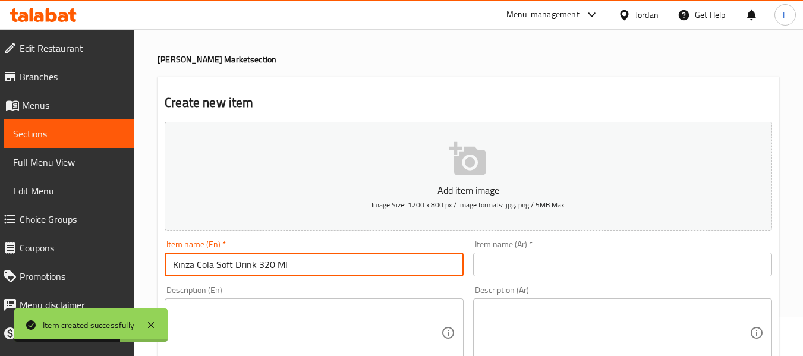
scroll to position [59, 0]
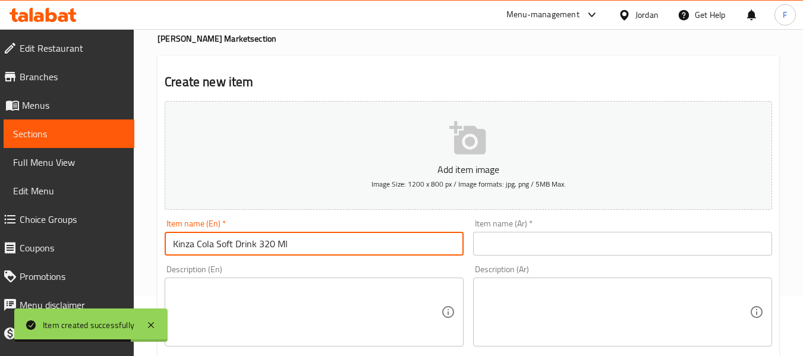
type input "Kinza Cola Soft Drink 320 Ml"
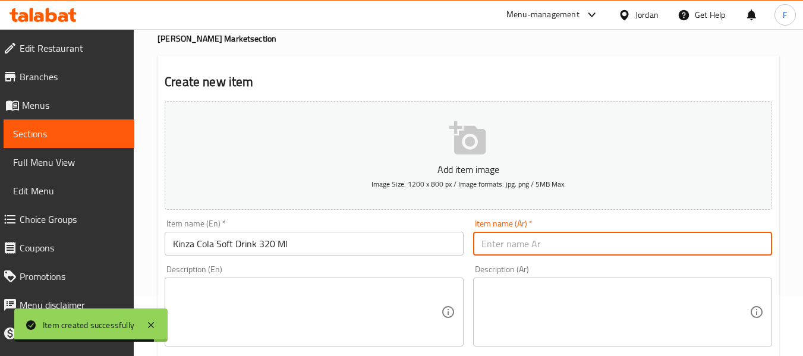
click at [534, 238] on input "text" at bounding box center [622, 244] width 299 height 24
paste input "كنزا مشروب غازي كولا 320 مل"
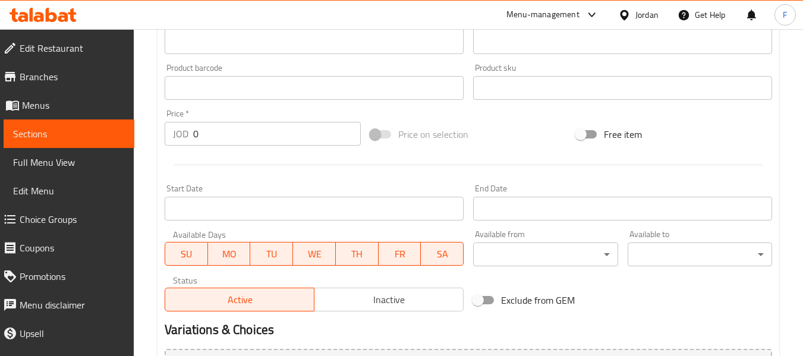
scroll to position [356, 0]
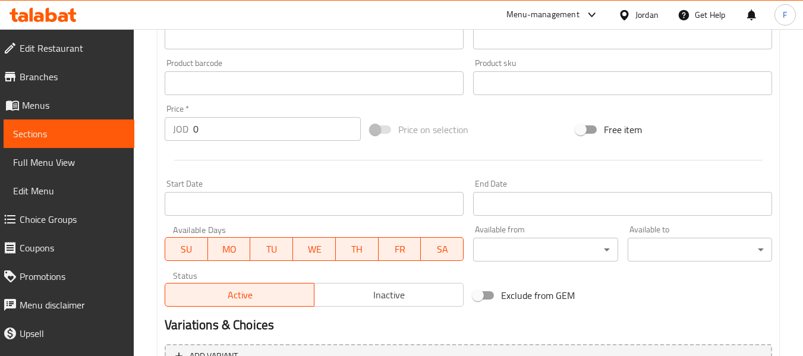
type input "كنزا مشروب غازي كولا 320 مل"
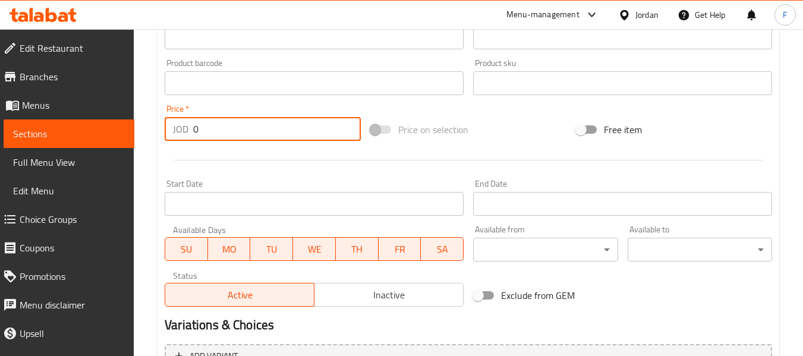
click at [236, 137] on input "0" at bounding box center [277, 129] width 168 height 24
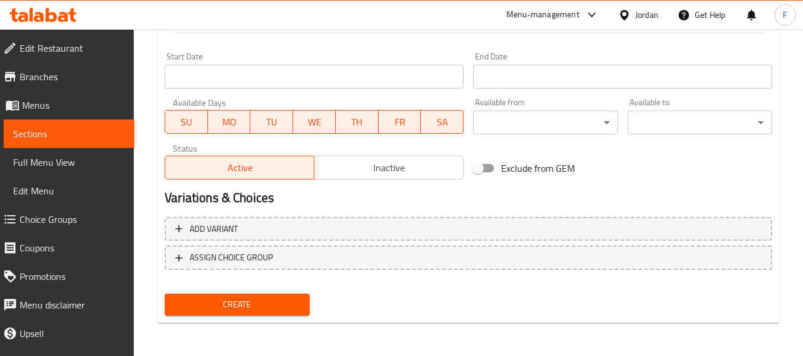
type input "0.40"
click at [284, 305] on span "Create" at bounding box center [236, 304] width 125 height 15
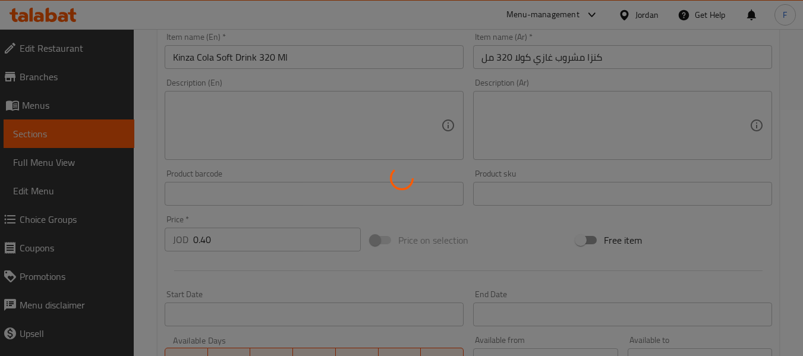
type input "0"
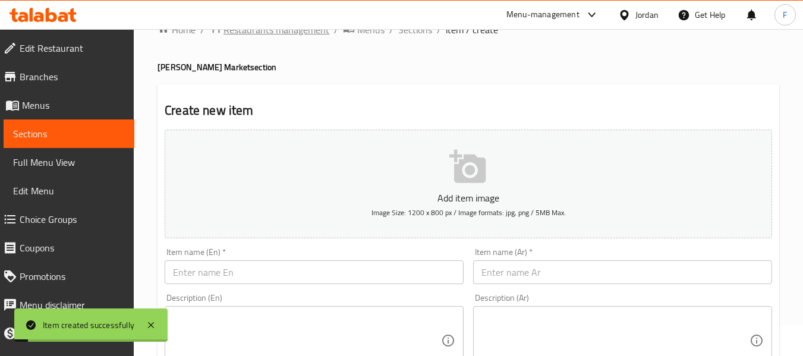
scroll to position [0, 0]
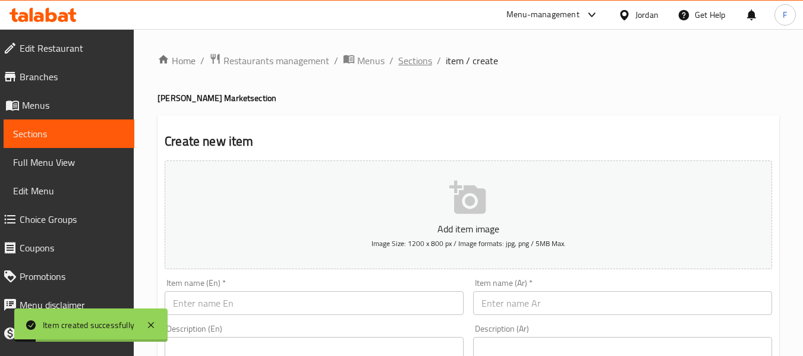
click at [406, 59] on span "Sections" at bounding box center [415, 60] width 34 height 14
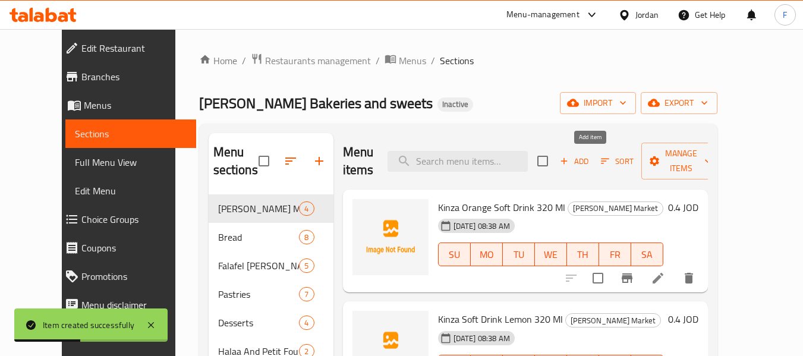
click at [569, 166] on icon "button" at bounding box center [563, 161] width 11 height 11
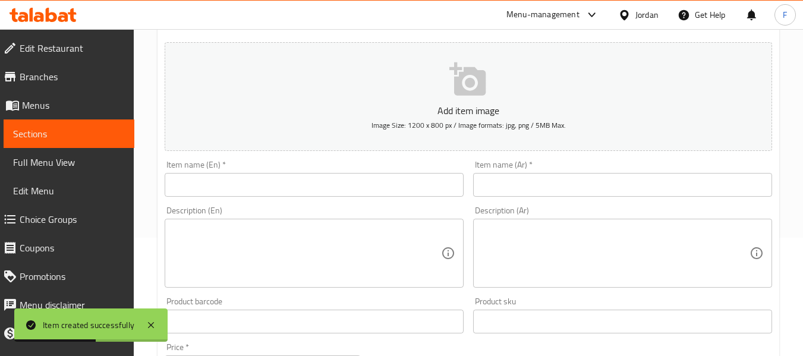
scroll to position [119, 0]
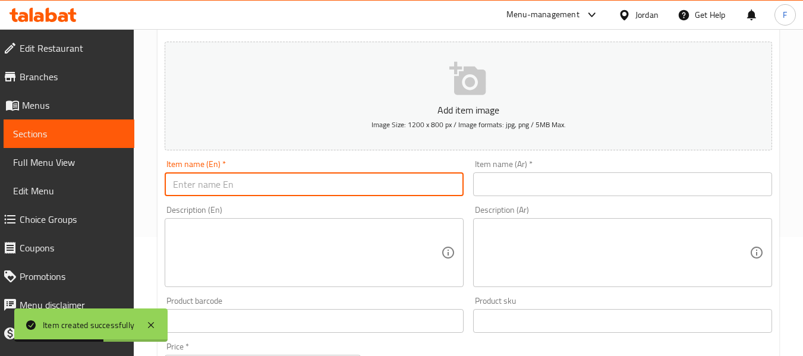
click at [277, 187] on input "text" at bounding box center [314, 184] width 299 height 24
paste input "Kinza Cola Soft Drink 250 Ml"
type input "Kinza Cola Soft Drink 250 Ml"
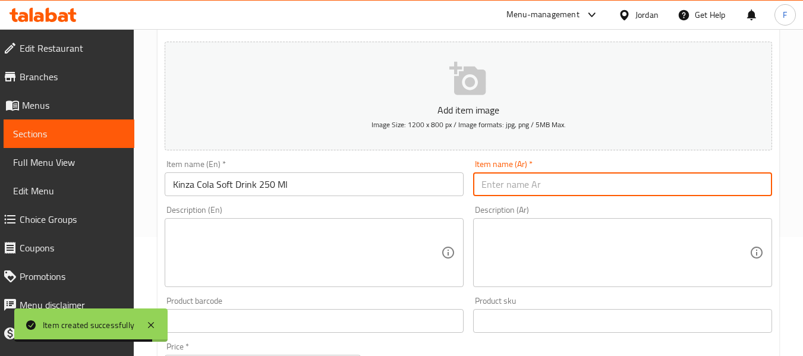
click at [532, 183] on input "text" at bounding box center [622, 184] width 299 height 24
paste input "كنزا مشروب غازي كولا 250 مل"
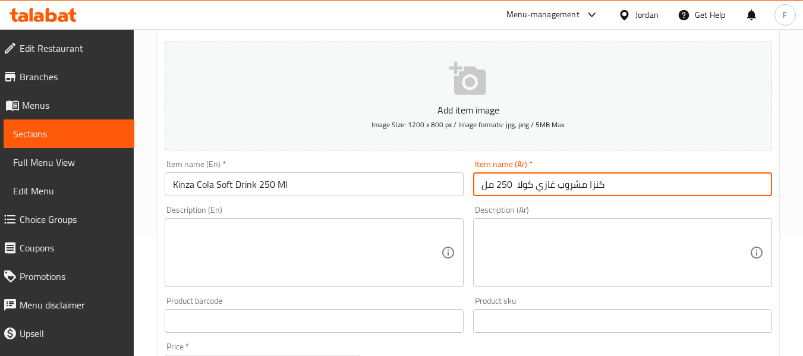
click at [513, 185] on input "كنزا مشروب غازي كولا 250 مل" at bounding box center [622, 184] width 299 height 24
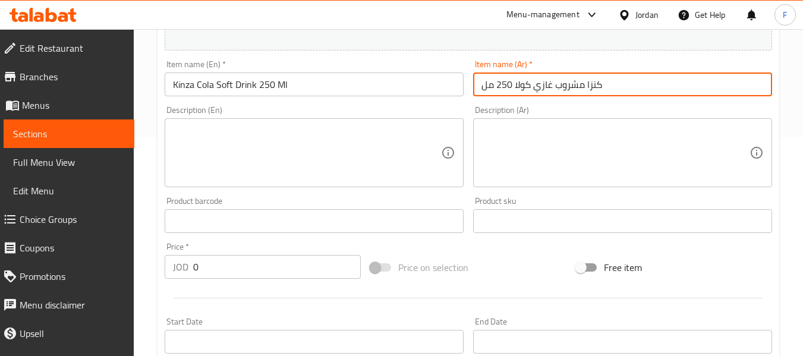
scroll to position [238, 0]
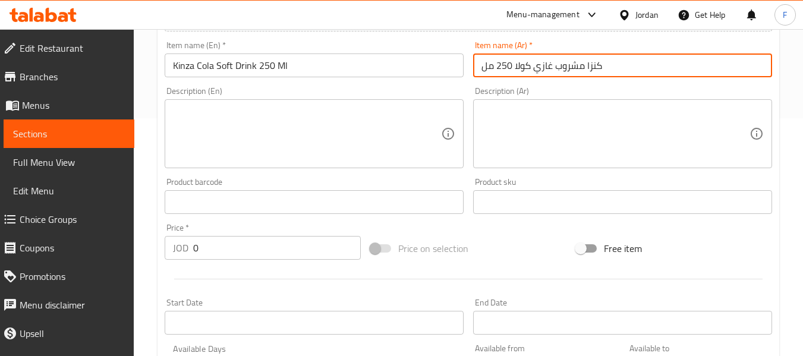
type input "كنزا مشروب غازي كولا 250 مل"
click at [242, 201] on input "text" at bounding box center [314, 202] width 299 height 24
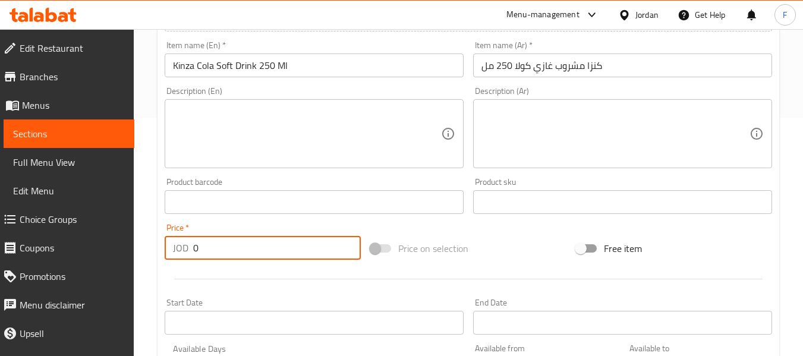
click at [225, 241] on input "0" at bounding box center [277, 248] width 168 height 24
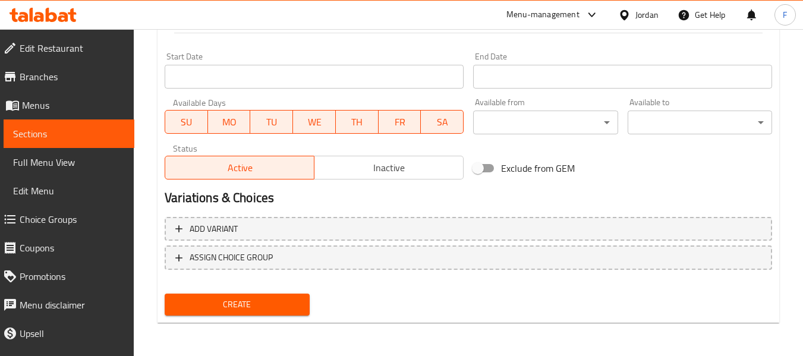
type input "0.35"
click at [246, 302] on span "Create" at bounding box center [236, 304] width 125 height 15
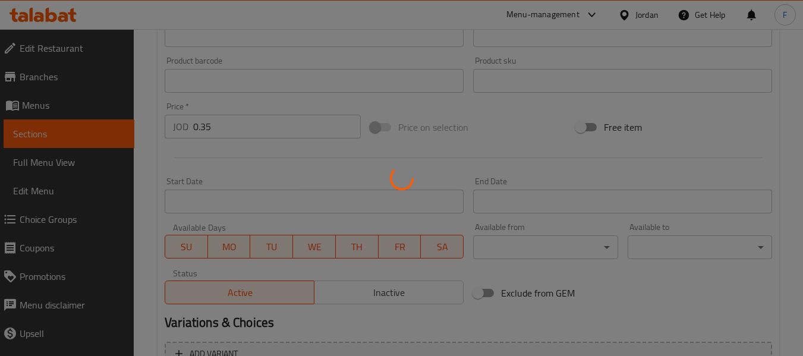
scroll to position [246, 0]
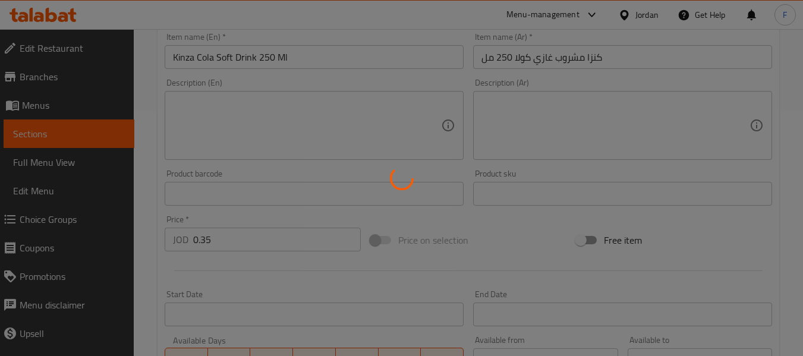
type input "0"
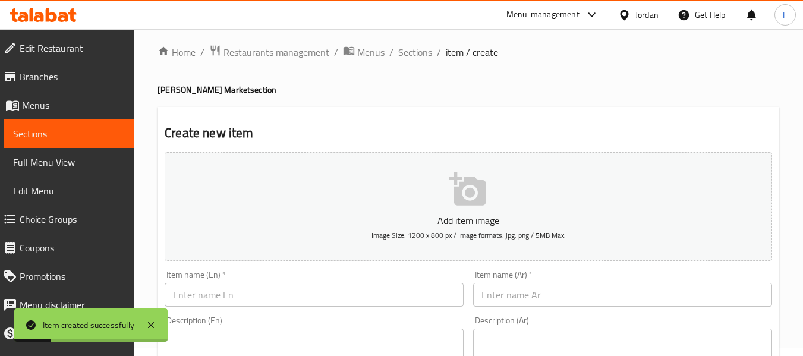
scroll to position [0, 0]
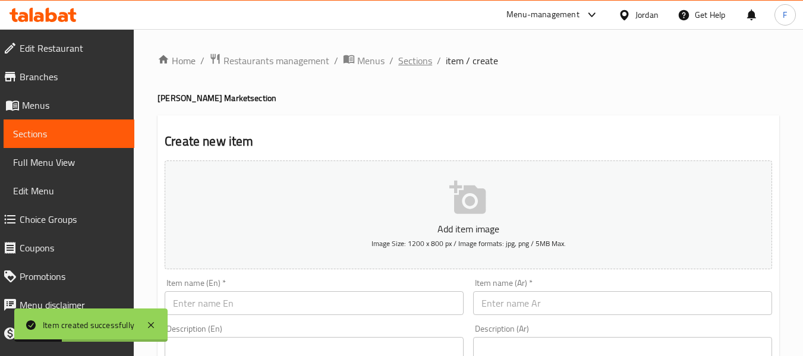
click at [402, 68] on span "Sections" at bounding box center [415, 60] width 34 height 14
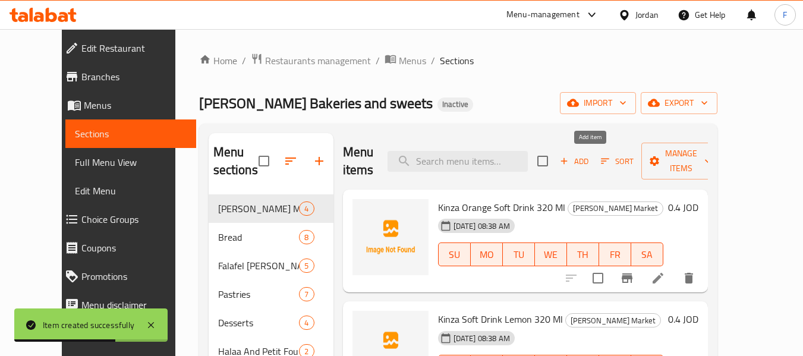
click at [569, 163] on icon "button" at bounding box center [563, 161] width 11 height 11
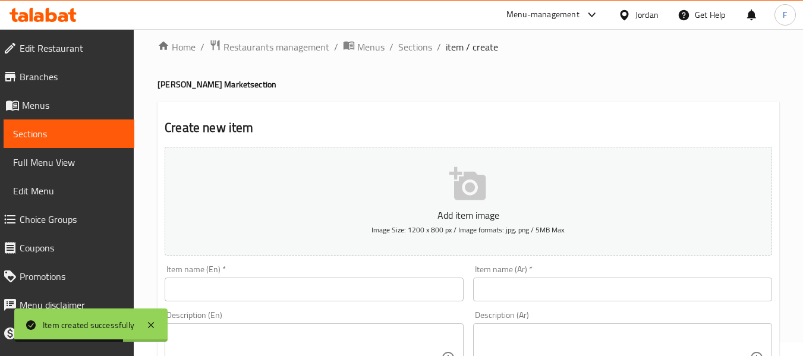
scroll to position [178, 0]
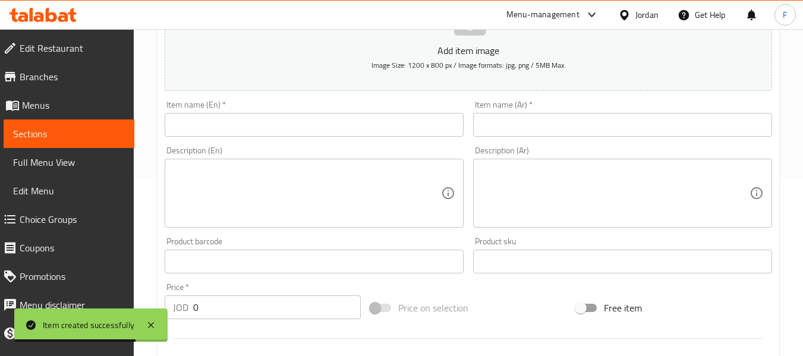
click at [316, 116] on input "text" at bounding box center [314, 125] width 299 height 24
paste input "Kenza Soft Drink Lemon 250 Ml"
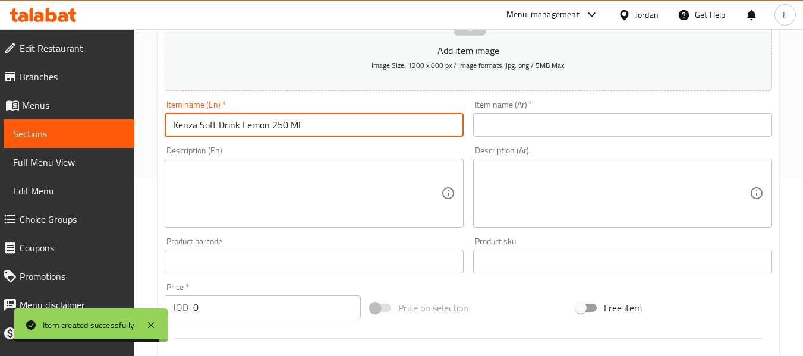
type input "Kenza Soft Drink Lemon 250 Ml"
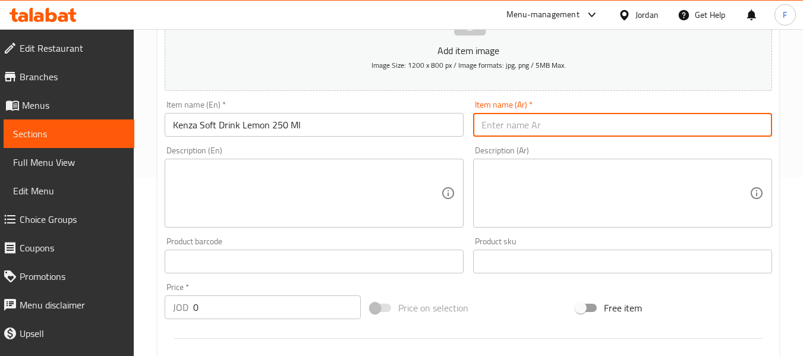
click at [540, 119] on input "text" at bounding box center [622, 125] width 299 height 24
paste input "كينزا مشروب [PERSON_NAME] 250 مل"
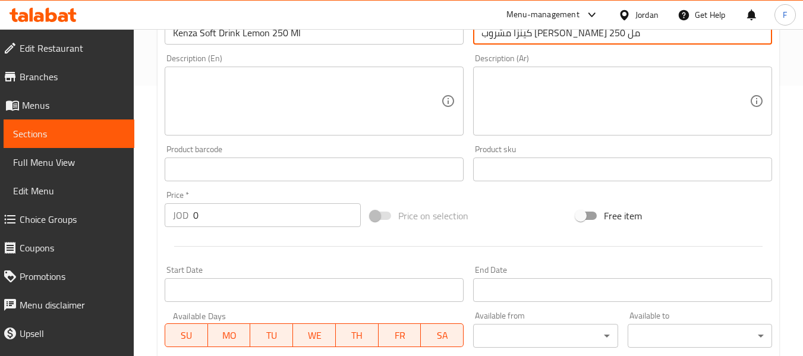
scroll to position [356, 0]
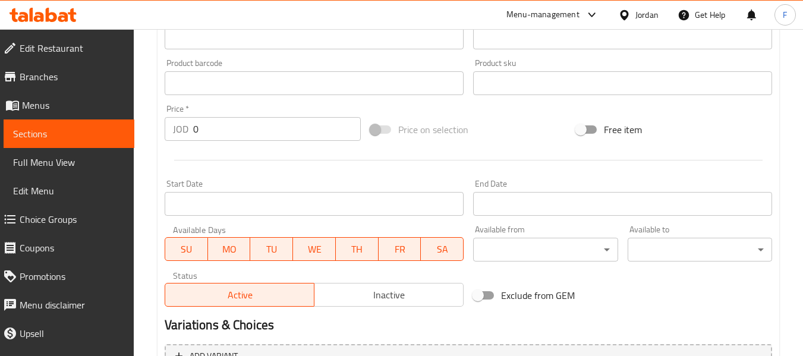
type input "كينزا مشروب [PERSON_NAME] 250 مل"
click at [222, 135] on input "0" at bounding box center [277, 129] width 168 height 24
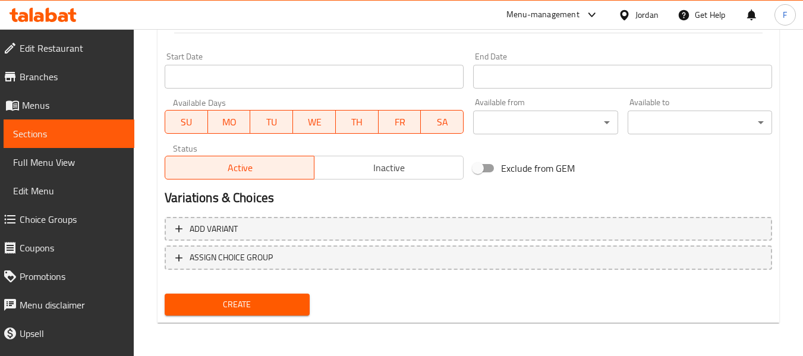
type input "0.35"
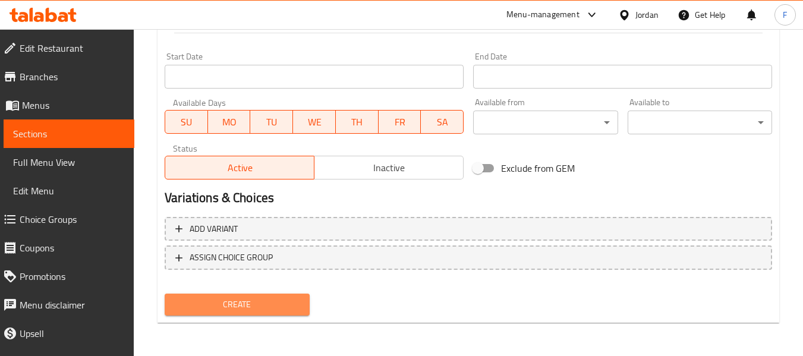
click at [228, 293] on button "Create" at bounding box center [237, 304] width 144 height 22
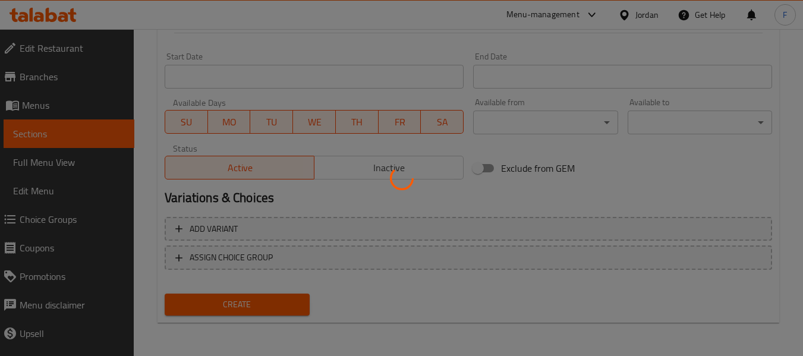
scroll to position [246, 0]
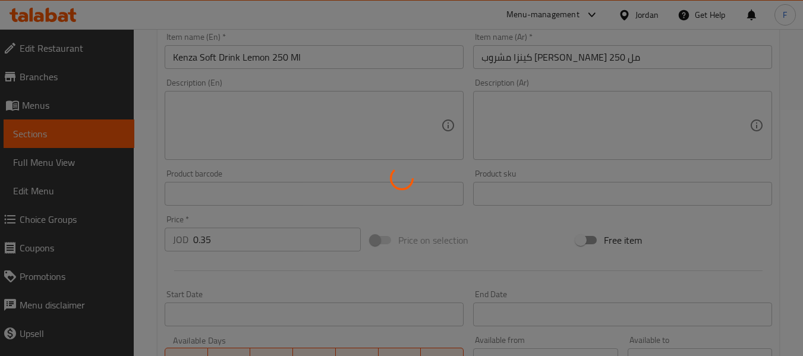
type input "0"
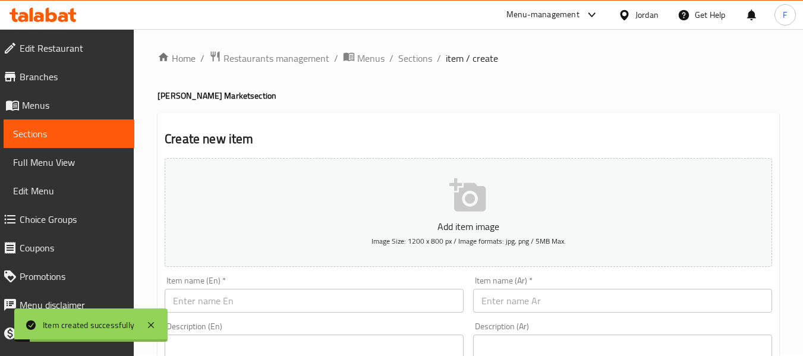
scroll to position [0, 0]
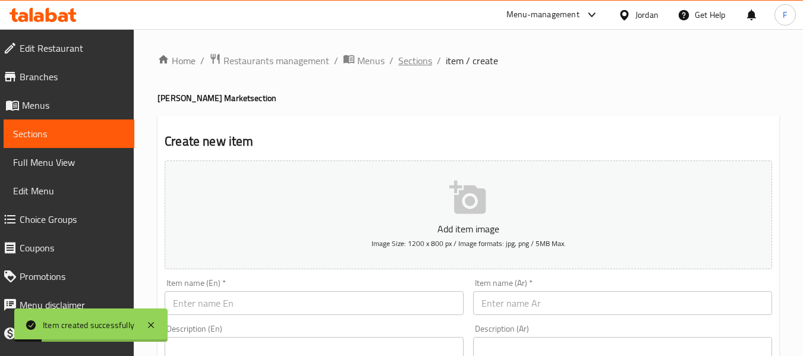
click at [402, 65] on span "Sections" at bounding box center [415, 60] width 34 height 14
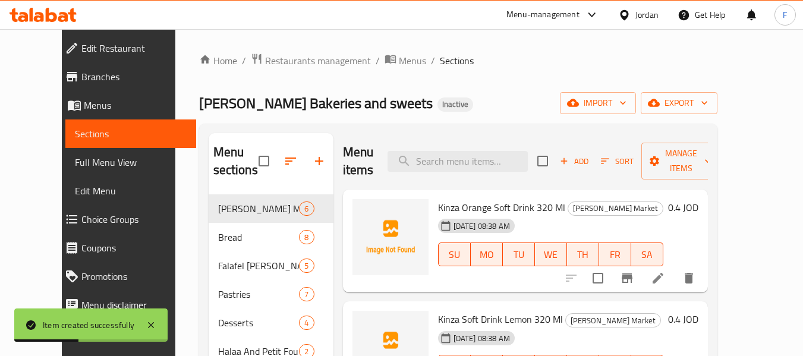
click at [590, 159] on span "Add" at bounding box center [574, 161] width 32 height 14
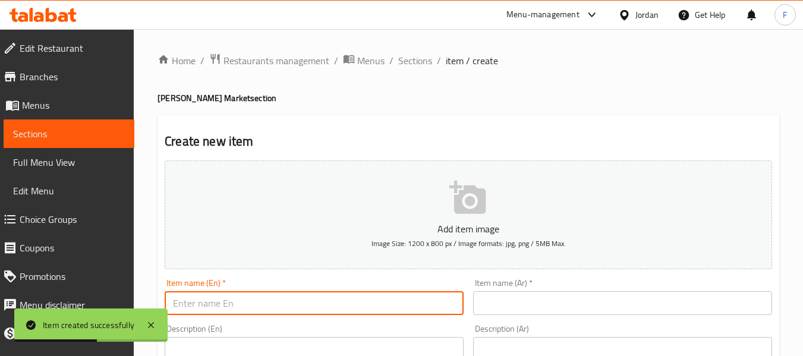
click at [320, 296] on input "text" at bounding box center [314, 303] width 299 height 24
paste input "Kenza Citrus Soft Drink 250 Ml"
type input "Kenza Citrus Soft Drink 250 Ml"
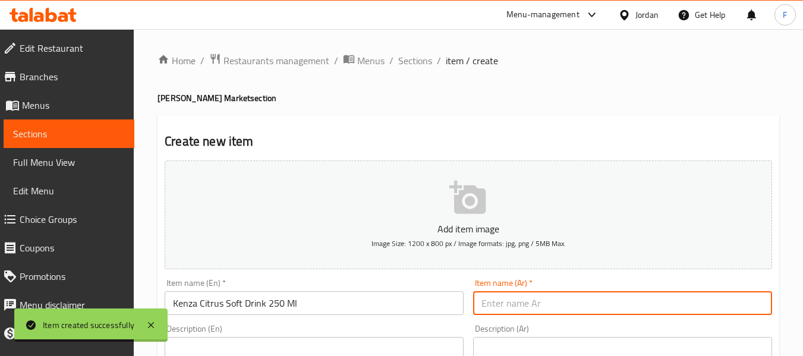
click at [567, 293] on input "text" at bounding box center [622, 303] width 299 height 24
paste input "كينزا مشروب غازي حمضيات 250 مل"
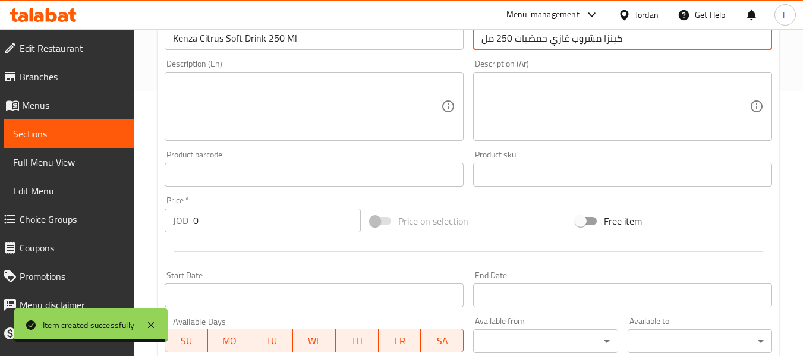
scroll to position [356, 0]
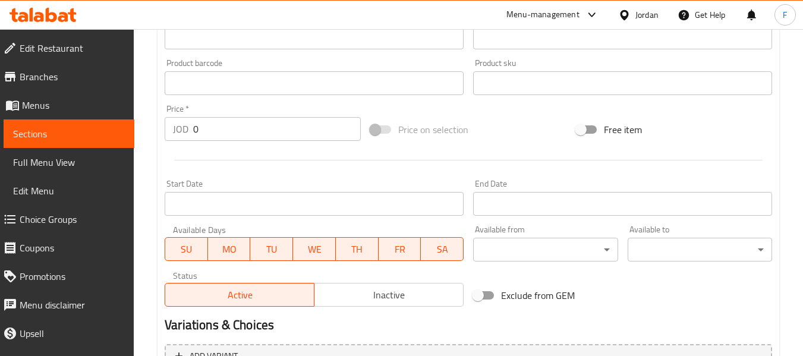
type input "كينزا مشروب غازي حمضيات 250 مل"
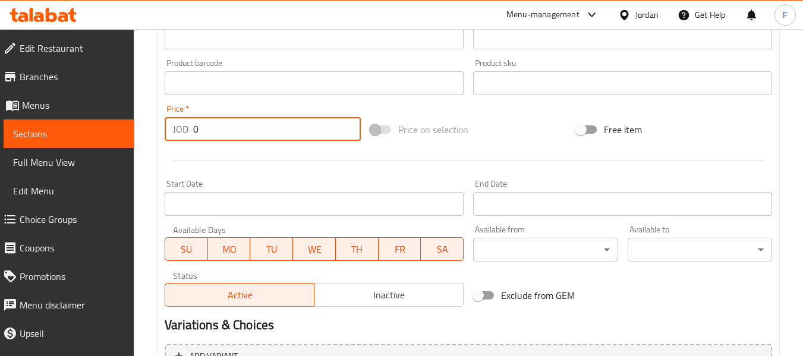
click at [225, 134] on input "0" at bounding box center [277, 129] width 168 height 24
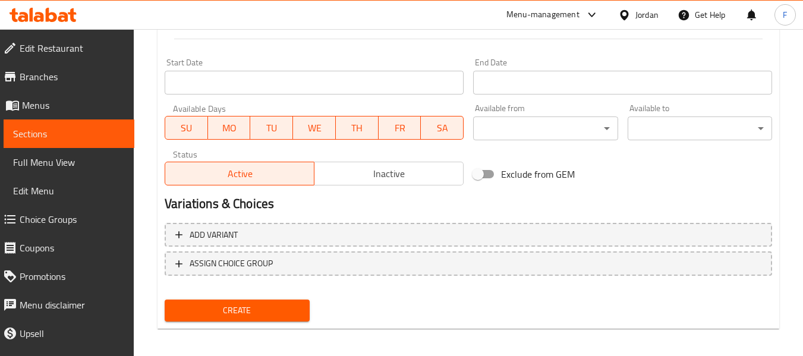
scroll to position [484, 0]
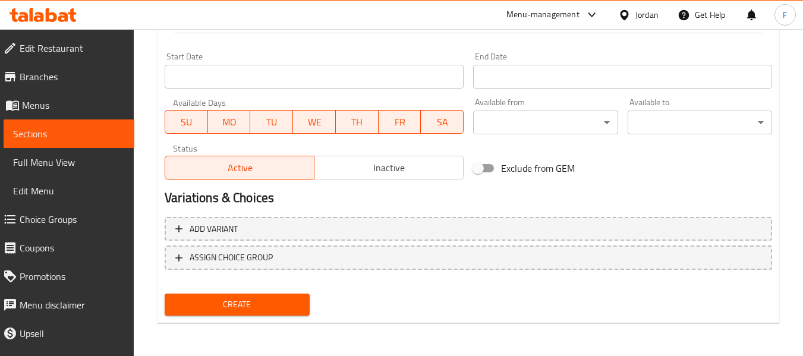
type input "0.35"
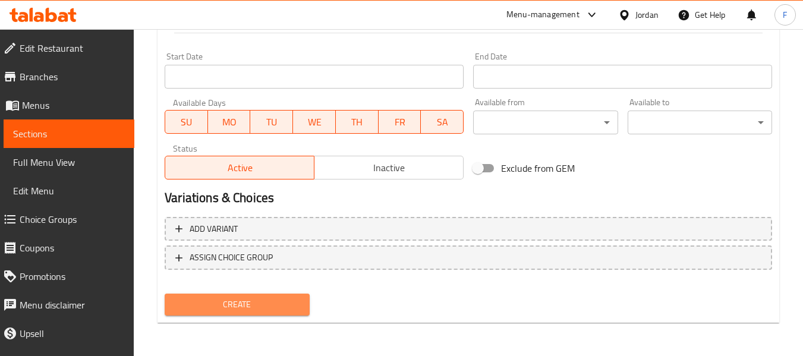
click at [229, 304] on span "Create" at bounding box center [236, 304] width 125 height 15
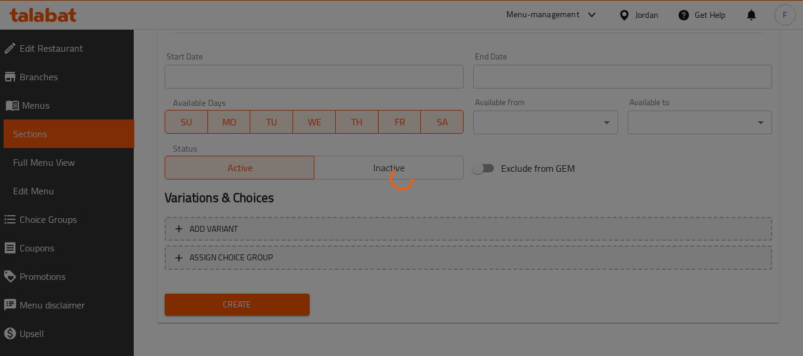
type input "0"
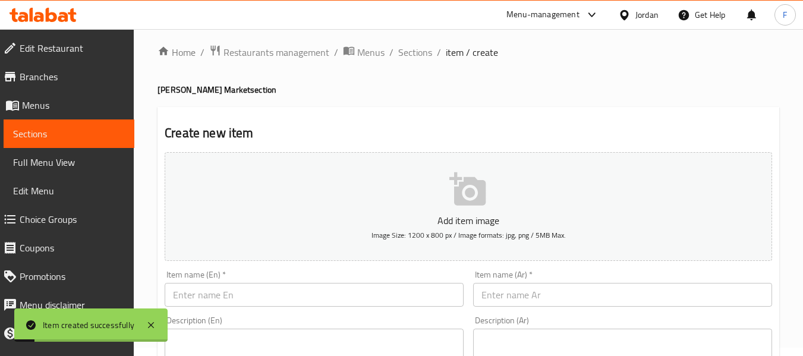
scroll to position [0, 0]
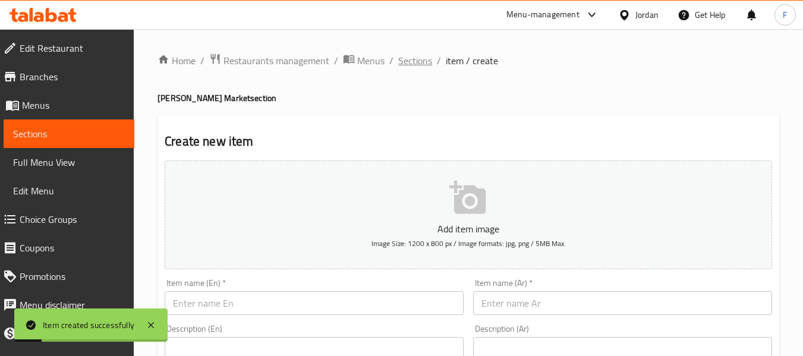
click at [417, 65] on span "Sections" at bounding box center [415, 60] width 34 height 14
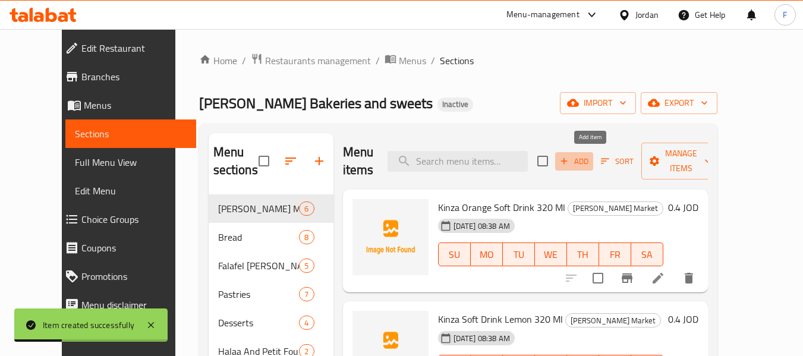
click at [587, 154] on span "Add" at bounding box center [574, 161] width 32 height 14
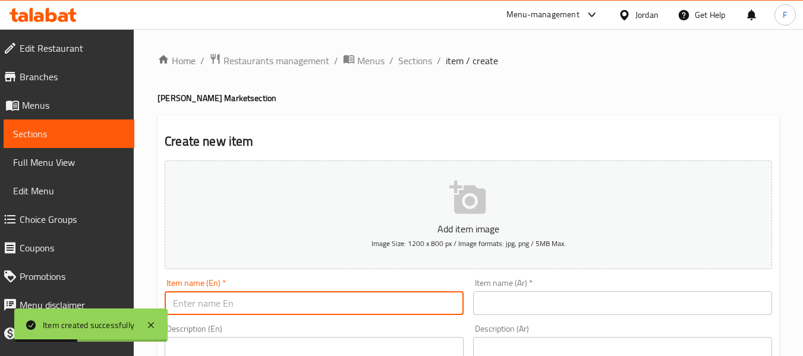
click at [299, 296] on input "text" at bounding box center [314, 303] width 299 height 24
paste input "Kenza Orange Soft Drink 250 Ml"
type input "Kenza Orange Soft Drink 250 Ml"
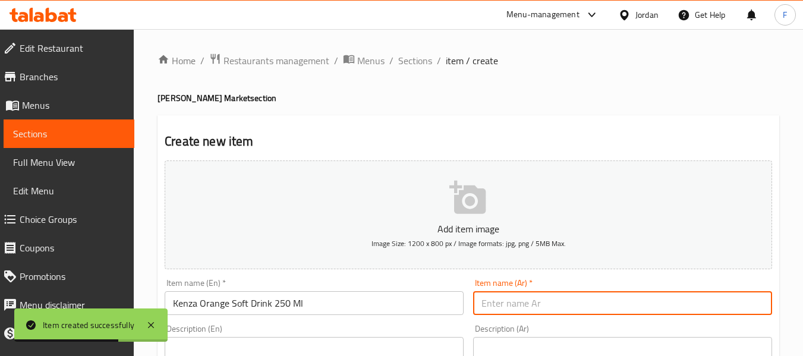
click at [558, 299] on input "text" at bounding box center [622, 303] width 299 height 24
paste input "كينزا مشروب غازي برتقال 250 مل"
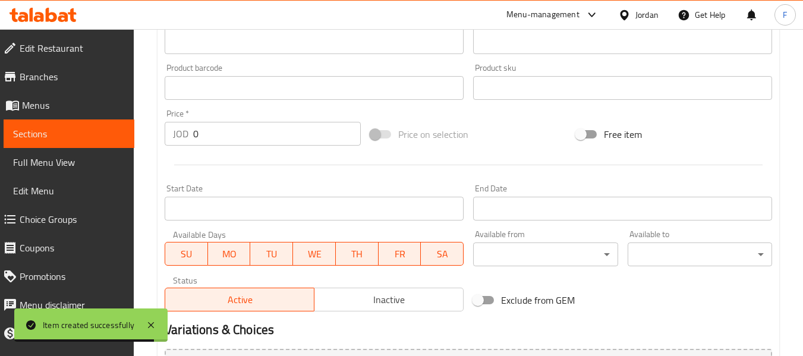
scroll to position [356, 0]
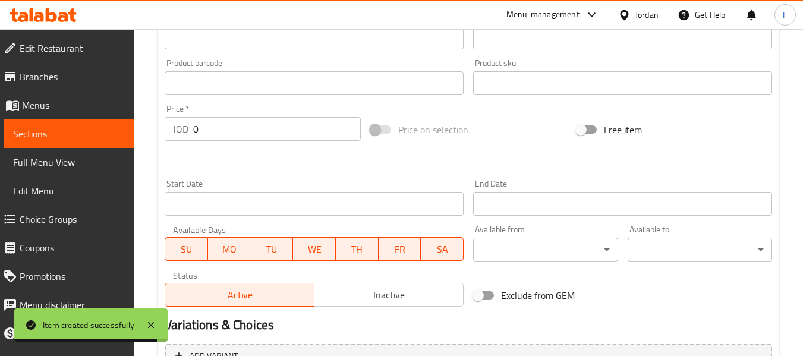
type input "كينزا مشروب غازي برتقال 250 مل"
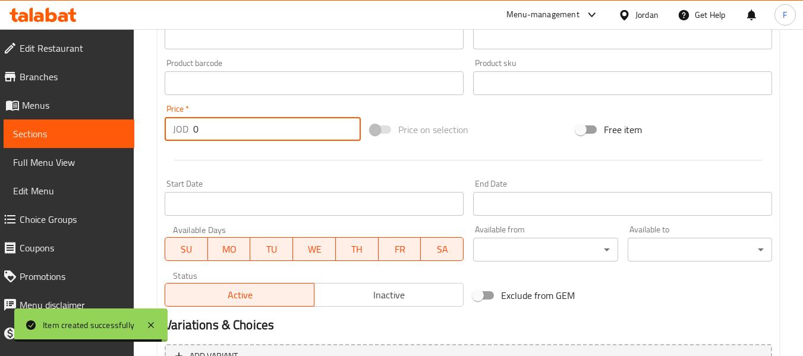
click at [247, 118] on input "0" at bounding box center [277, 129] width 168 height 24
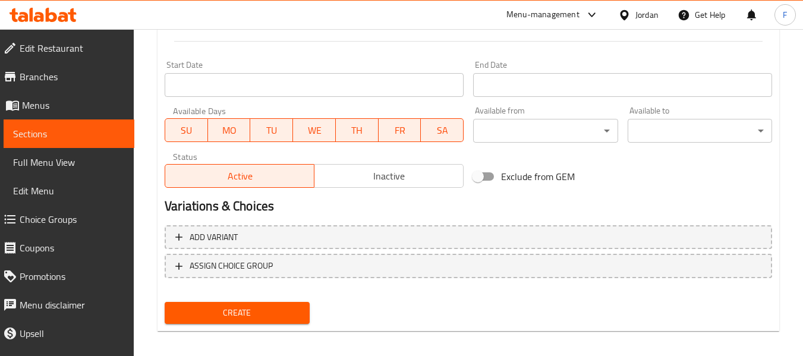
type input "0.35"
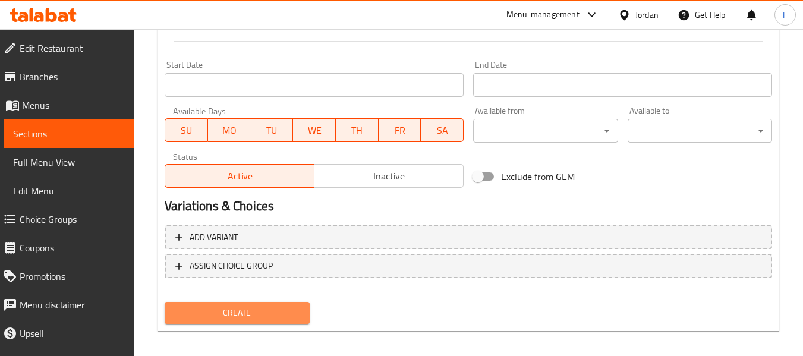
click at [229, 320] on span "Create" at bounding box center [236, 312] width 125 height 15
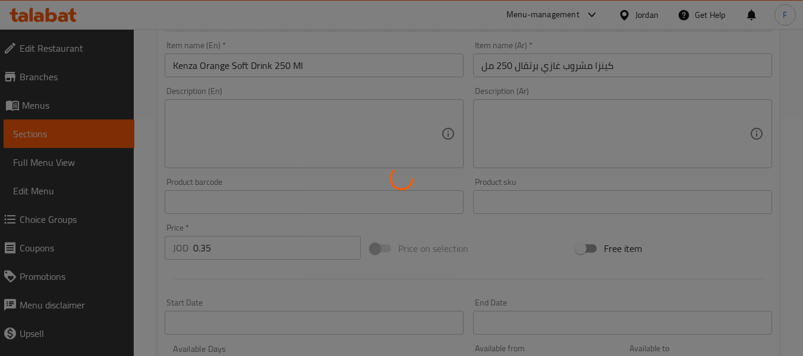
type input "0"
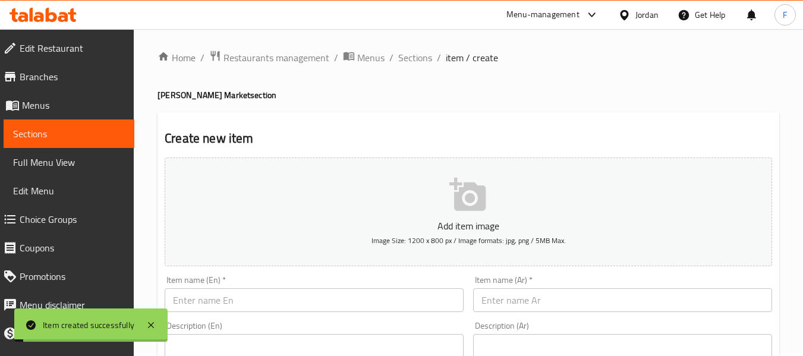
scroll to position [0, 0]
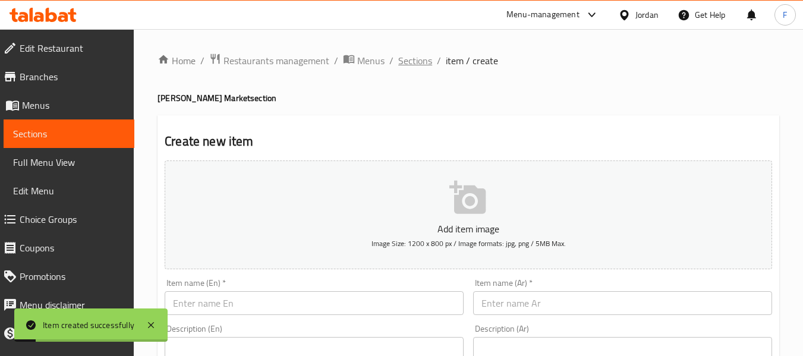
click at [400, 61] on span "Sections" at bounding box center [415, 60] width 34 height 14
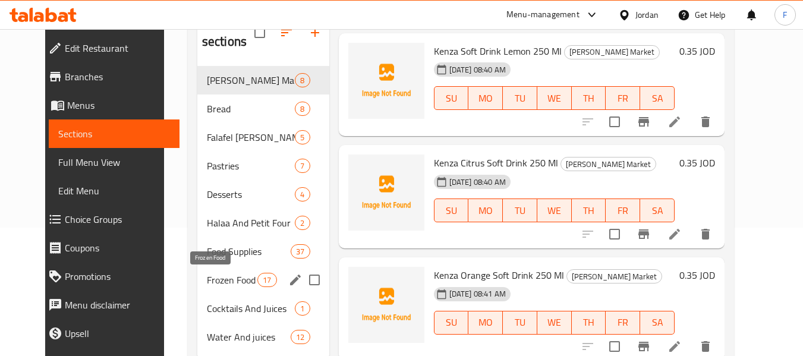
scroll to position [166, 0]
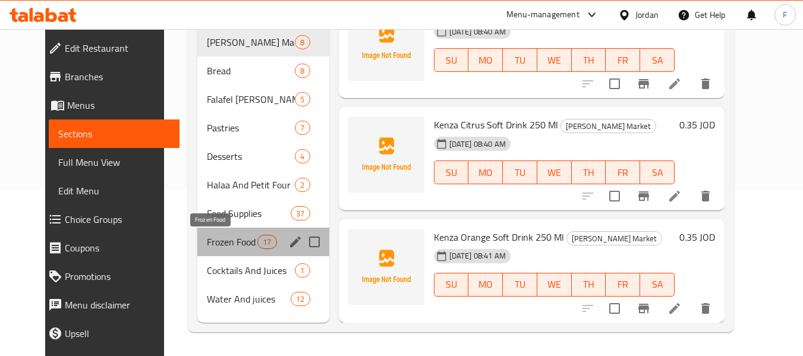
click at [230, 244] on span "Frozen Food" at bounding box center [232, 242] width 50 height 14
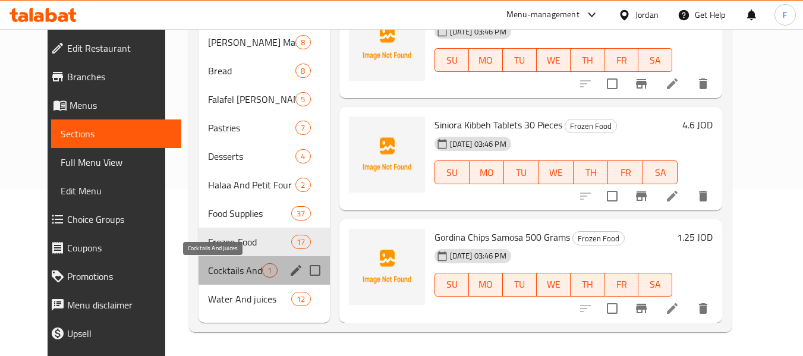
click at [208, 269] on span "Cocktails And Juices" at bounding box center [235, 270] width 54 height 14
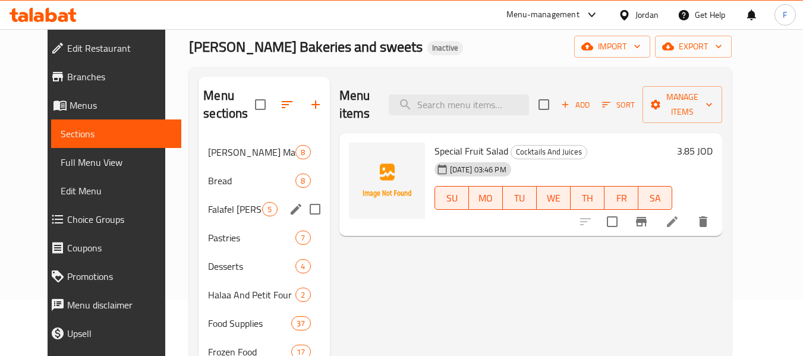
scroll to position [166, 0]
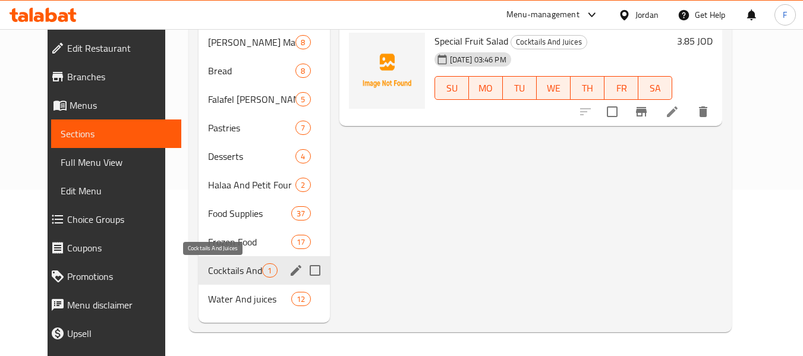
click at [214, 271] on span "Cocktails And Juices" at bounding box center [235, 270] width 54 height 14
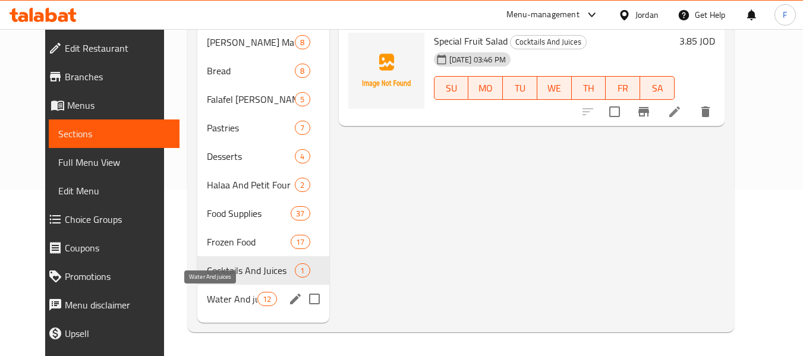
click at [207, 294] on span "Water And juices" at bounding box center [232, 299] width 50 height 14
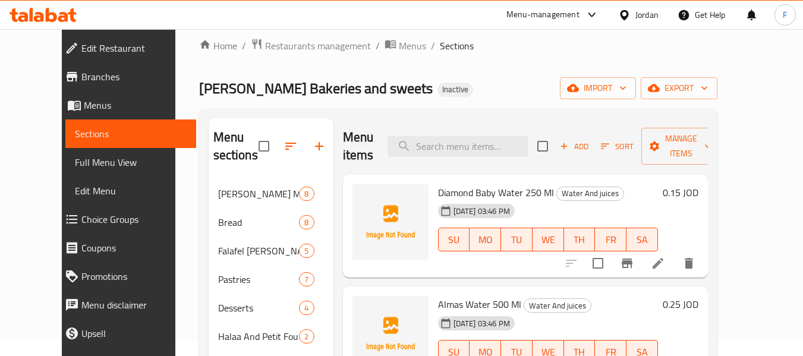
scroll to position [59, 0]
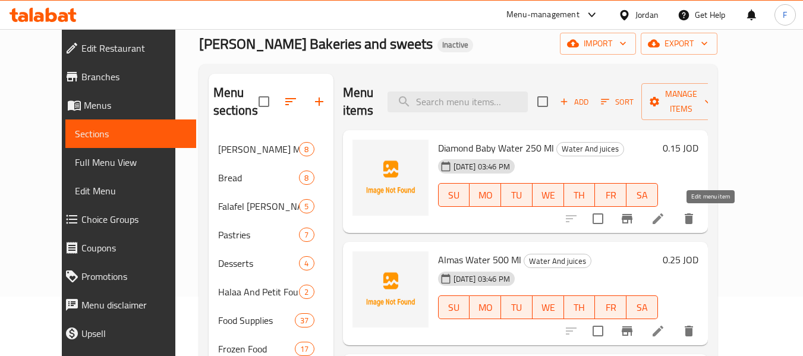
click at [665, 212] on icon at bounding box center [658, 218] width 14 height 14
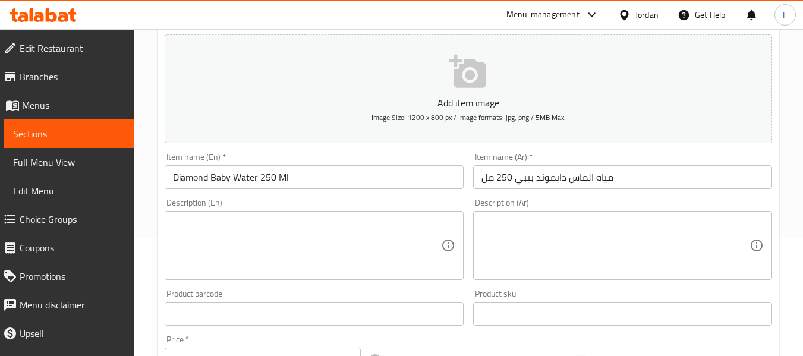
scroll to position [119, 0]
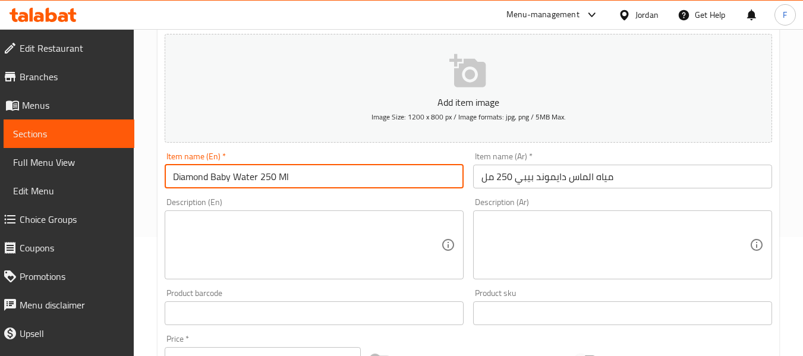
drag, startPoint x: 314, startPoint y: 176, endPoint x: 68, endPoint y: 175, distance: 246.5
click at [68, 175] on div "Edit Restaurant Branches Menus Sections Full Menu View Edit Menu Choice Groups …" at bounding box center [401, 311] width 803 height 803
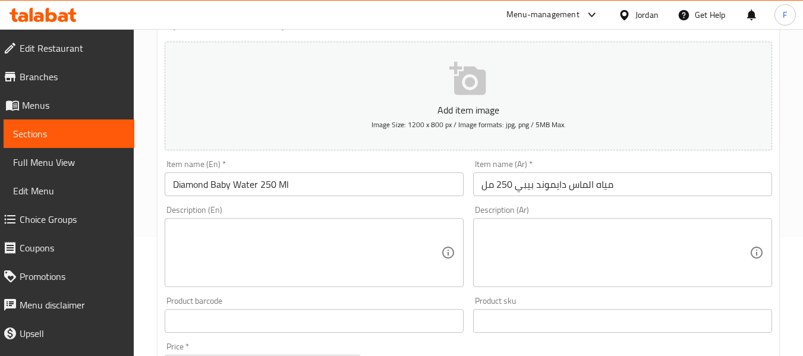
click at [485, 189] on input "مياه الماس دايموند بيبي 250 مل" at bounding box center [622, 184] width 299 height 24
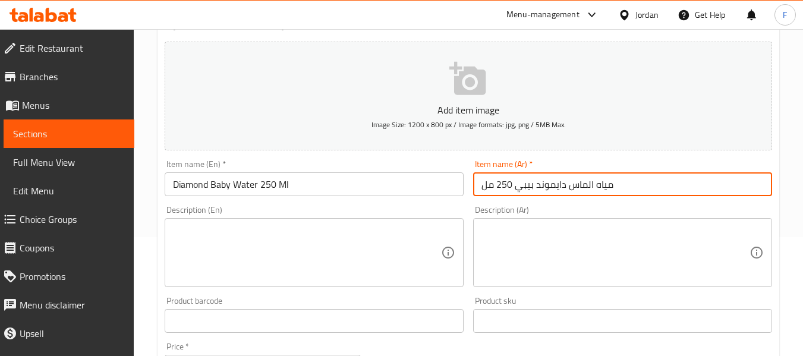
click at [485, 189] on input "مياه الماس دايموند بيبي 250 مل" at bounding box center [622, 184] width 299 height 24
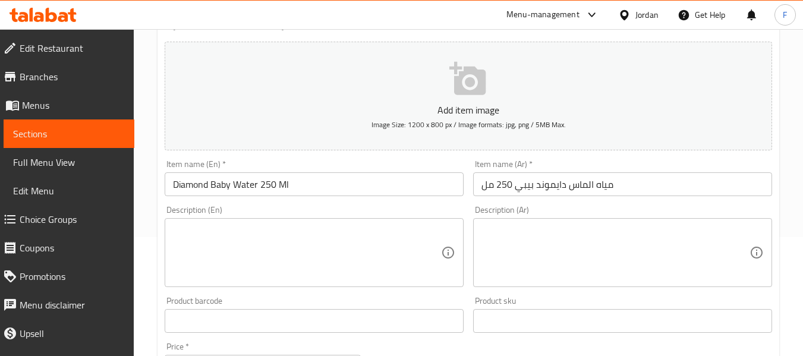
click at [249, 288] on div "Description (En) Description (En)" at bounding box center [314, 246] width 308 height 91
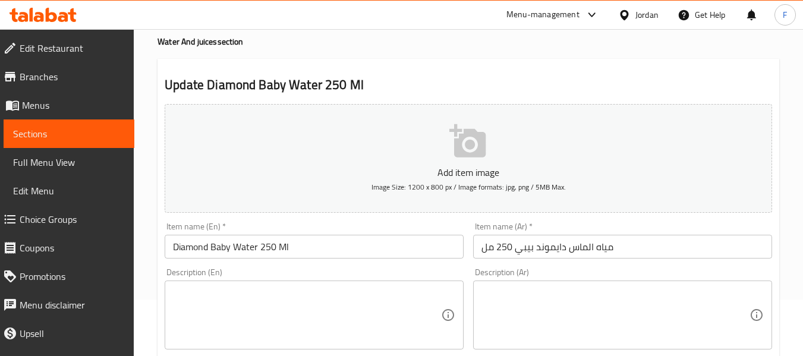
scroll to position [0, 0]
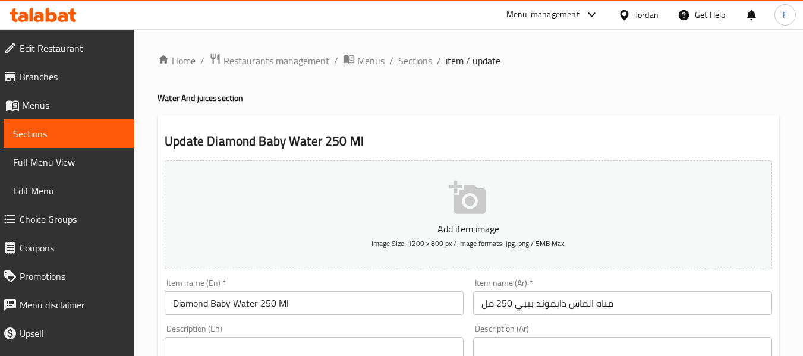
click at [418, 56] on span "Sections" at bounding box center [415, 60] width 34 height 14
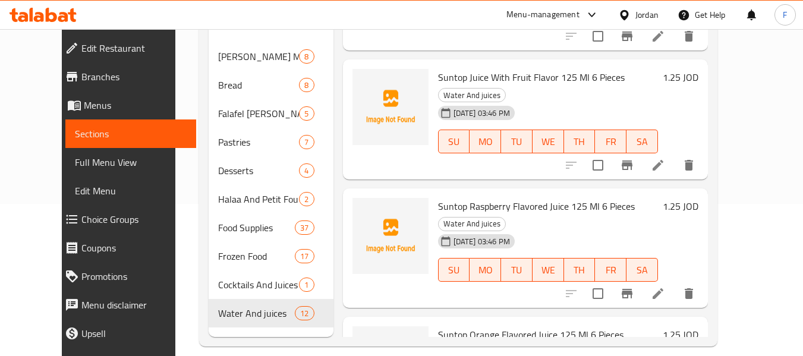
scroll to position [166, 0]
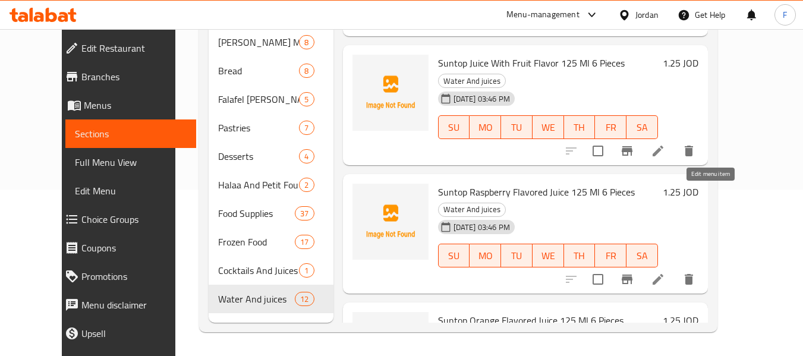
click at [663, 274] on icon at bounding box center [657, 279] width 11 height 11
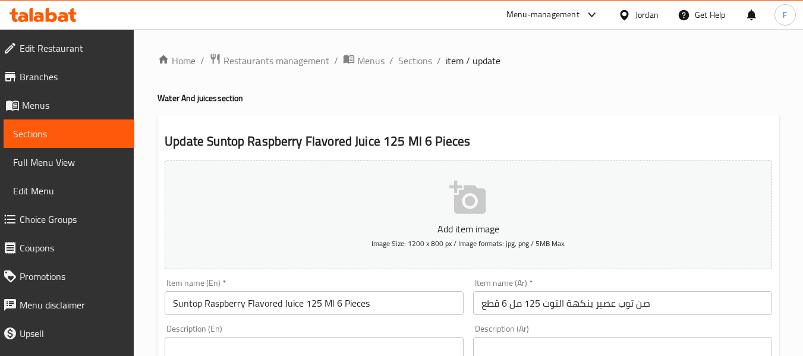
click at [230, 304] on input "Suntop Raspberry Flavored Juice 125 Ml 6 Pieces" at bounding box center [314, 303] width 299 height 24
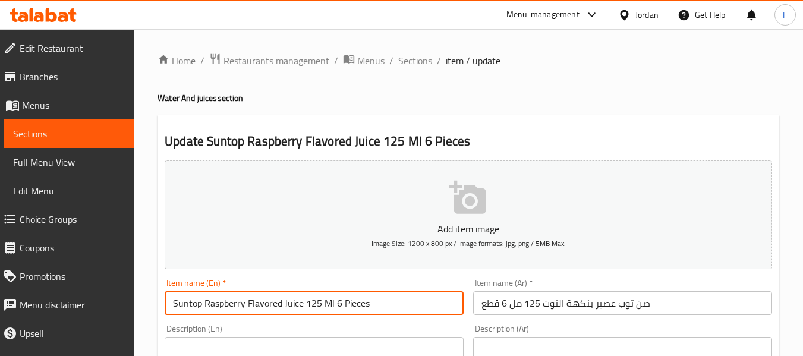
click at [230, 304] on input "Suntop Raspberry Flavored Juice 125 Ml 6 Pieces" at bounding box center [314, 303] width 299 height 24
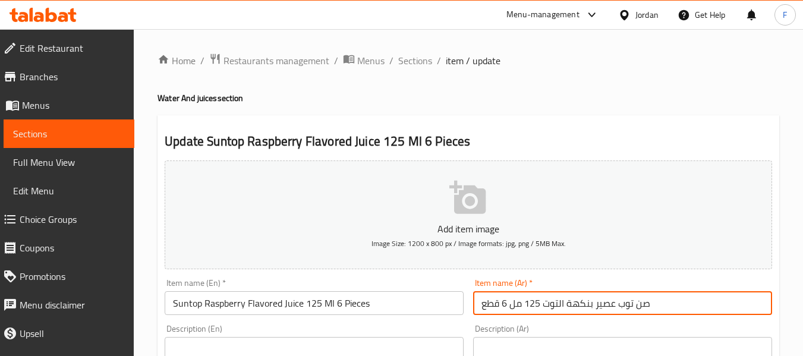
click at [551, 304] on input "صن توب عصير بنكهة التوت 125 مل 6 قطع" at bounding box center [622, 303] width 299 height 24
paste input "وت بري أحمر"
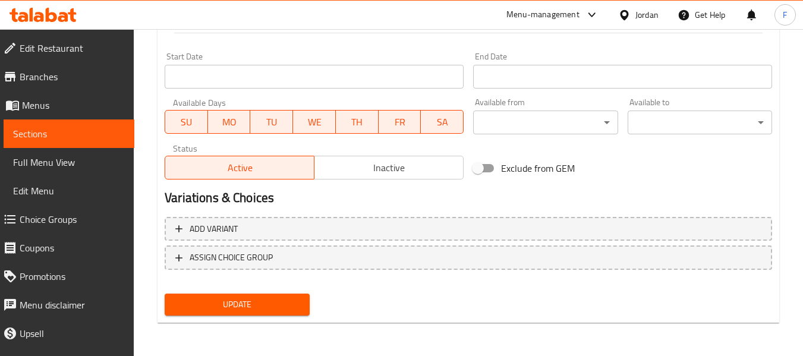
type input "صن توب عصير بنكهة توت بري أحمر 125 مل 6 قطع"
click at [258, 302] on span "Update" at bounding box center [236, 304] width 125 height 15
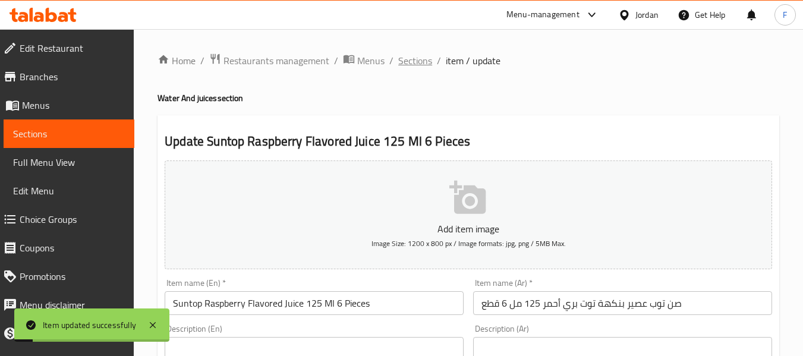
click at [410, 61] on span "Sections" at bounding box center [415, 60] width 34 height 14
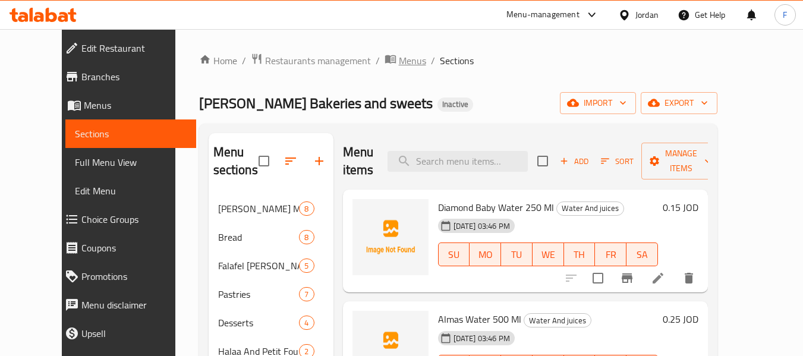
click at [399, 59] on span "Menus" at bounding box center [412, 60] width 27 height 14
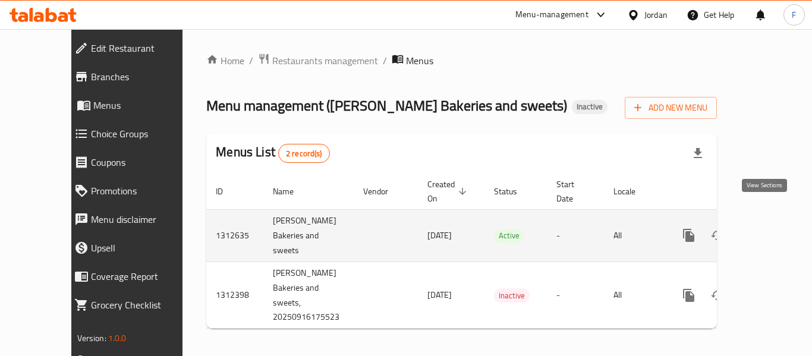
click at [767, 228] on icon "enhanced table" at bounding box center [774, 235] width 14 height 14
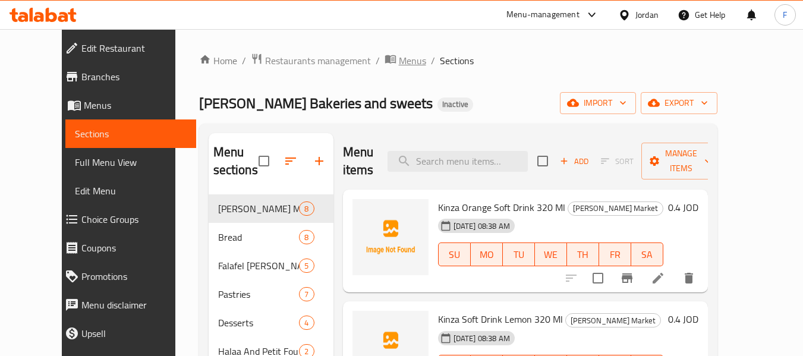
click at [384, 63] on icon "breadcrumb" at bounding box center [389, 59] width 11 height 8
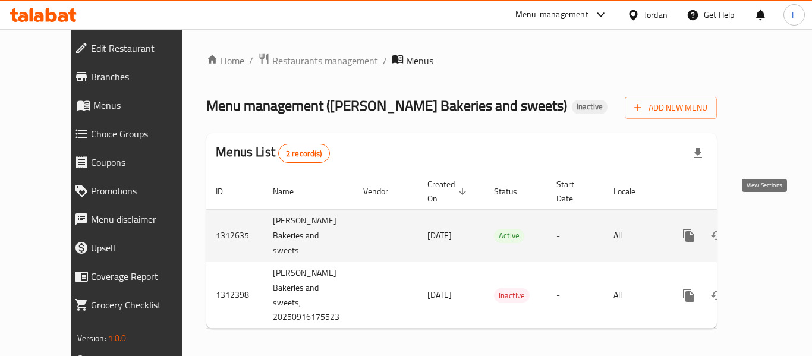
click at [767, 228] on icon "enhanced table" at bounding box center [774, 235] width 14 height 14
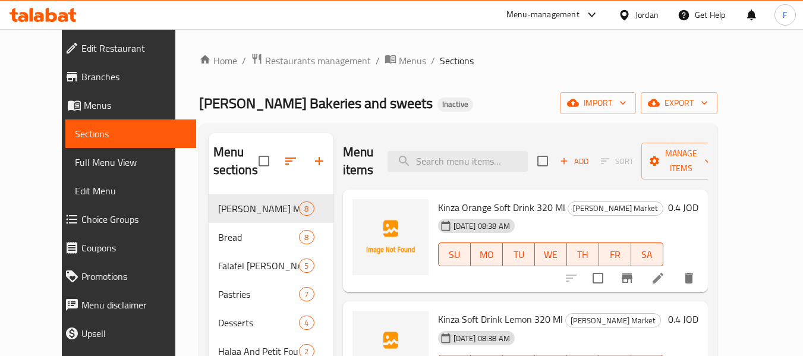
click at [65, 161] on link "Full Menu View" at bounding box center [130, 162] width 131 height 29
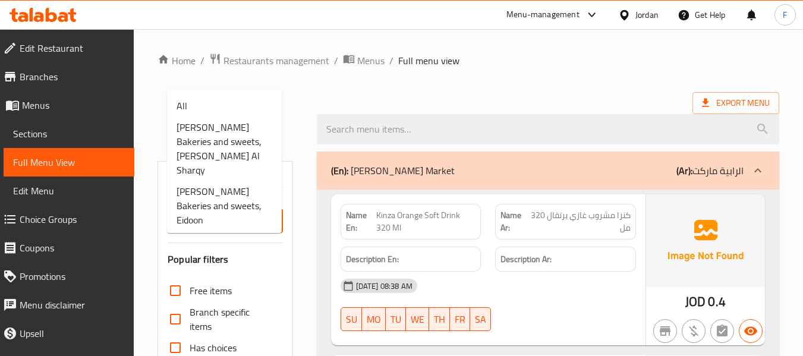
click at [212, 225] on input "Branches" at bounding box center [215, 221] width 88 height 17
click at [206, 112] on li "All" at bounding box center [224, 105] width 115 height 21
type input "All"
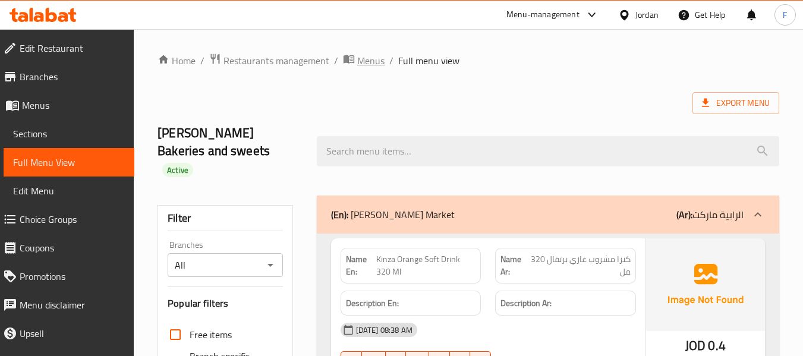
click at [372, 53] on span "Menus" at bounding box center [370, 60] width 27 height 14
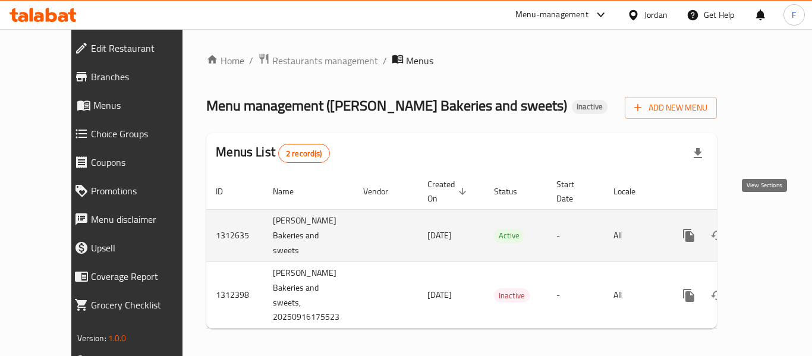
click at [767, 228] on icon "enhanced table" at bounding box center [774, 235] width 14 height 14
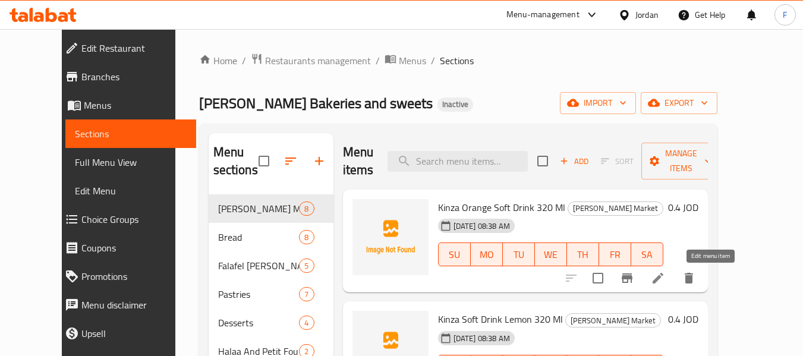
click at [665, 275] on icon at bounding box center [658, 278] width 14 height 14
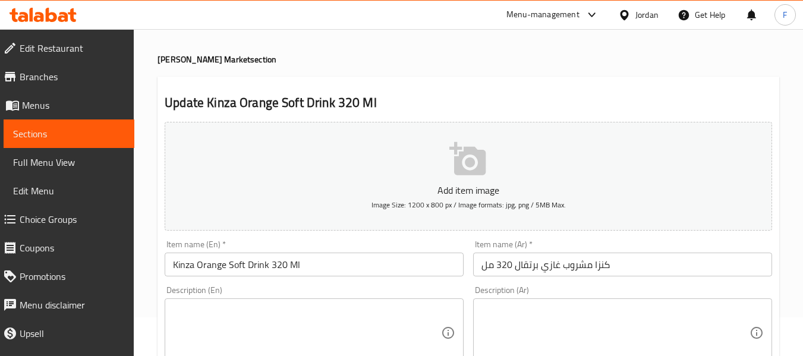
scroll to position [59, 0]
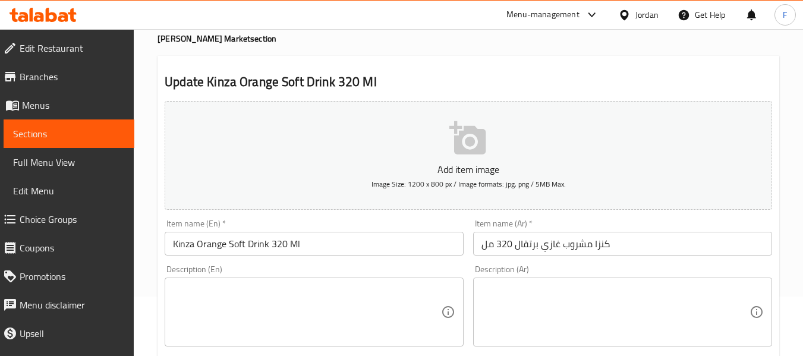
click at [604, 245] on input "كنزا مشروب غازي برتقال 320 مل" at bounding box center [622, 244] width 299 height 24
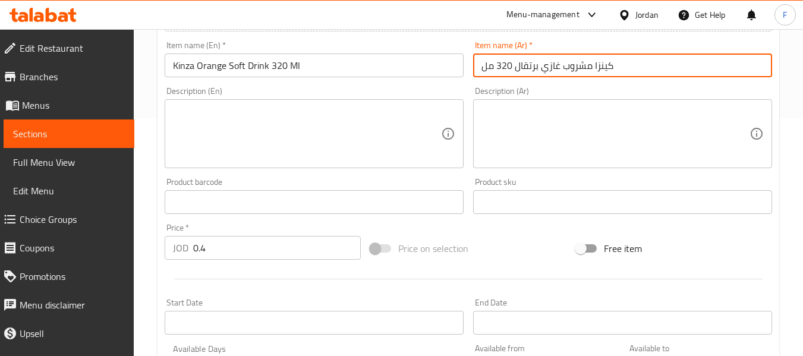
scroll to position [475, 0]
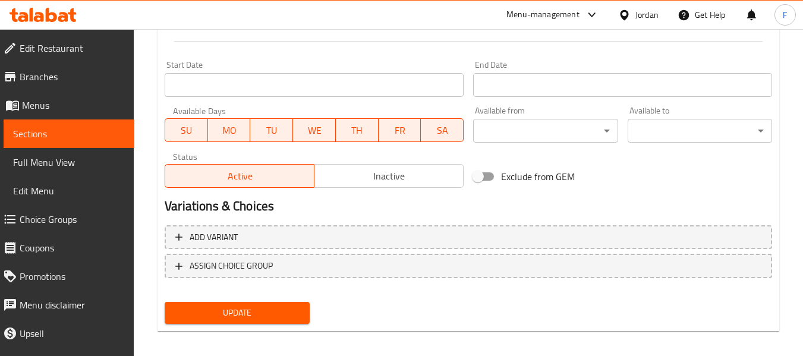
type input "كينزا مشروب غازي برتقال 320 مل"
click at [288, 307] on span "Update" at bounding box center [236, 312] width 125 height 15
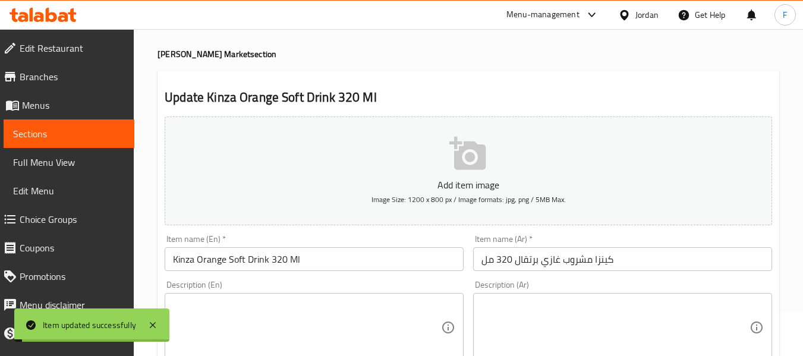
scroll to position [0, 0]
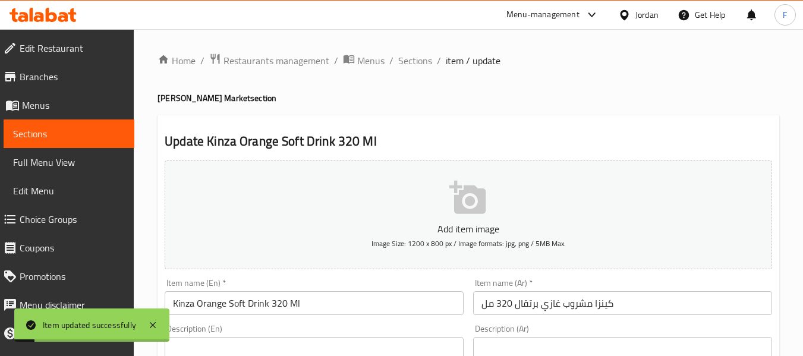
click at [599, 304] on input "كينزا مشروب غازي برتقال 320 مل" at bounding box center [622, 303] width 299 height 24
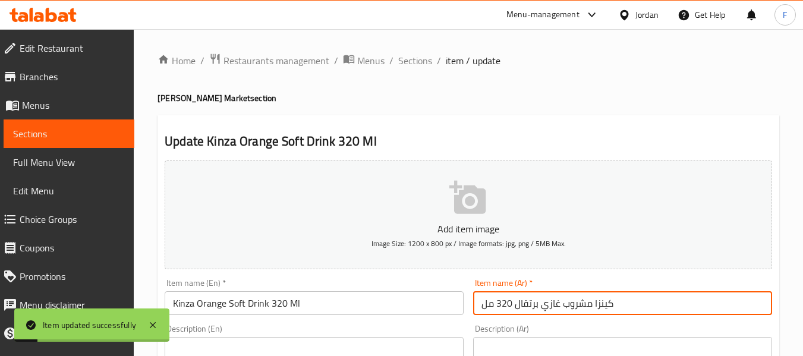
click at [599, 304] on input "كينزا مشروب غازي برتقال 320 مل" at bounding box center [622, 303] width 299 height 24
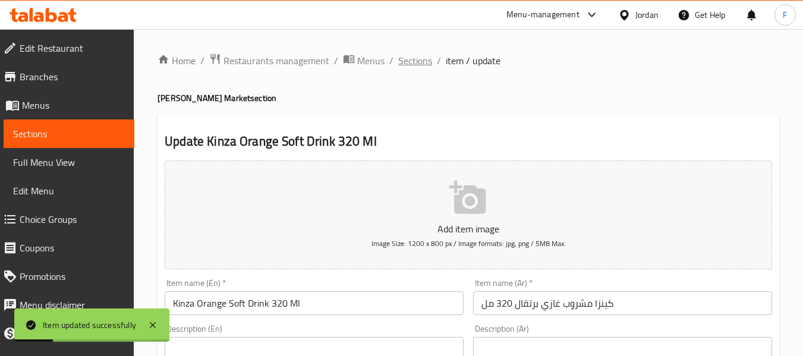
click at [416, 58] on span "Sections" at bounding box center [415, 60] width 34 height 14
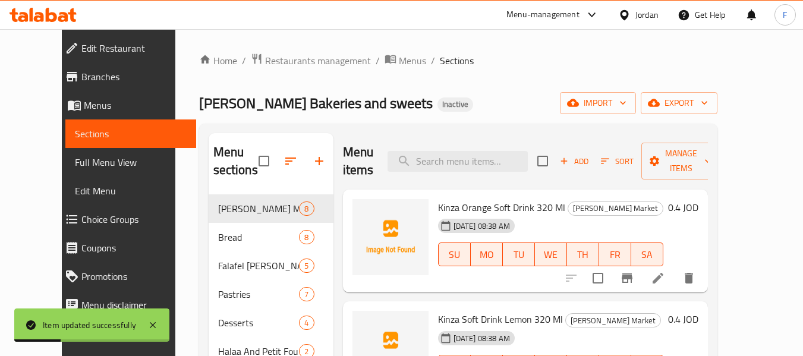
scroll to position [119, 0]
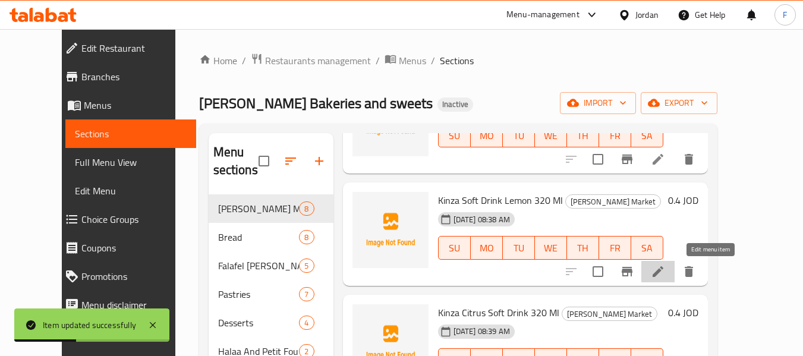
click at [665, 274] on icon at bounding box center [658, 271] width 14 height 14
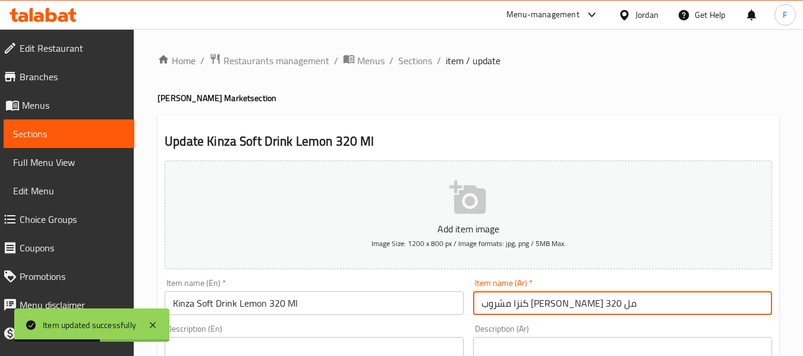
click at [600, 305] on input "كنزا مشروب [PERSON_NAME] 320 مل" at bounding box center [622, 303] width 299 height 24
paste input "text"
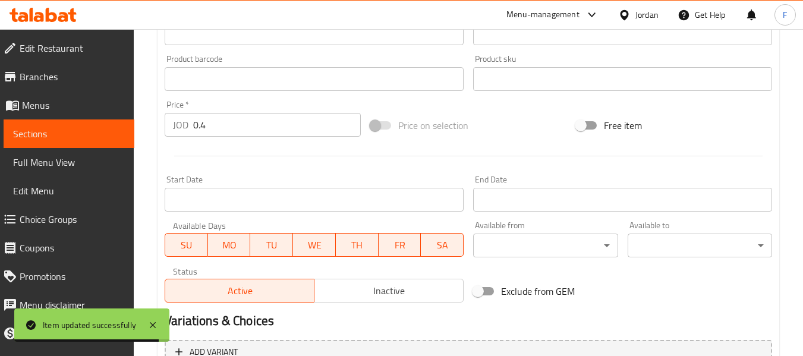
scroll to position [475, 0]
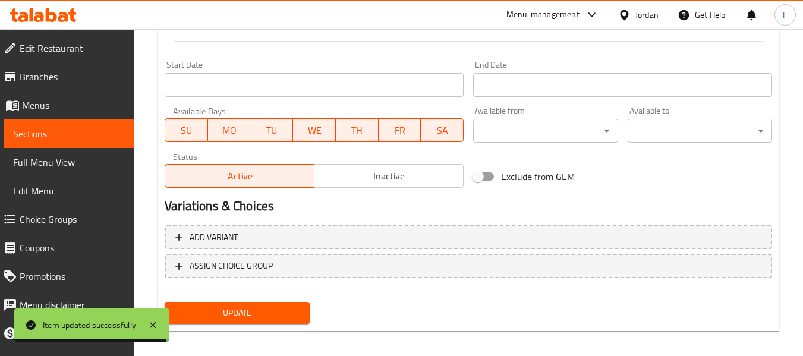
type input "كينزا مشروب [PERSON_NAME] 320 مل"
click at [251, 301] on div "Update" at bounding box center [237, 312] width 154 height 31
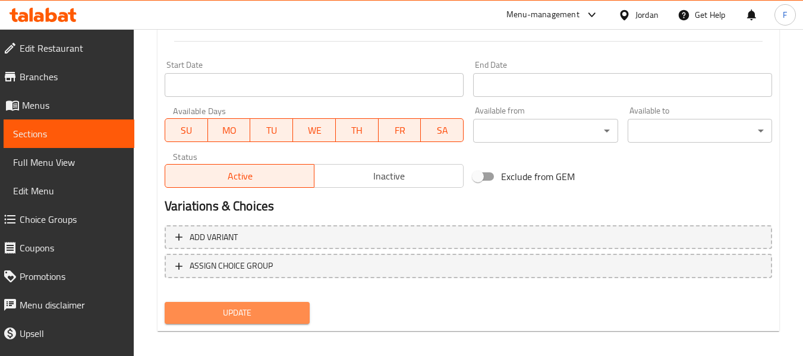
click at [253, 310] on span "Update" at bounding box center [236, 312] width 125 height 15
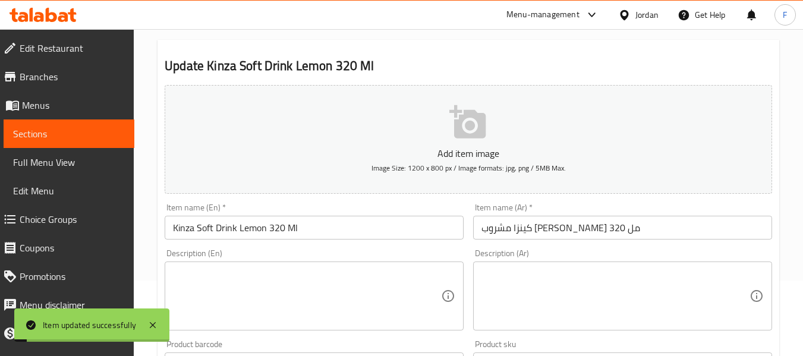
scroll to position [0, 0]
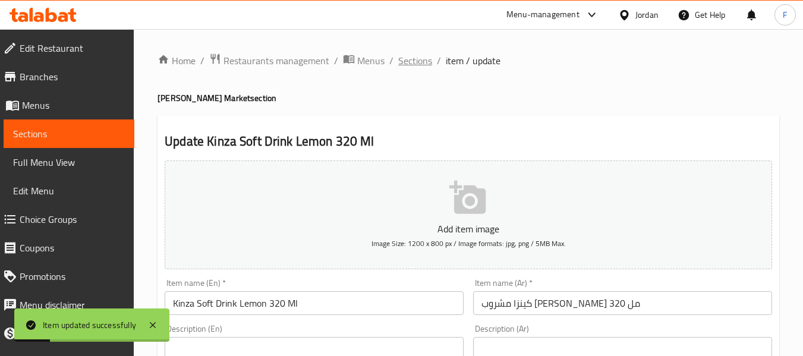
click at [409, 55] on span "Sections" at bounding box center [415, 60] width 34 height 14
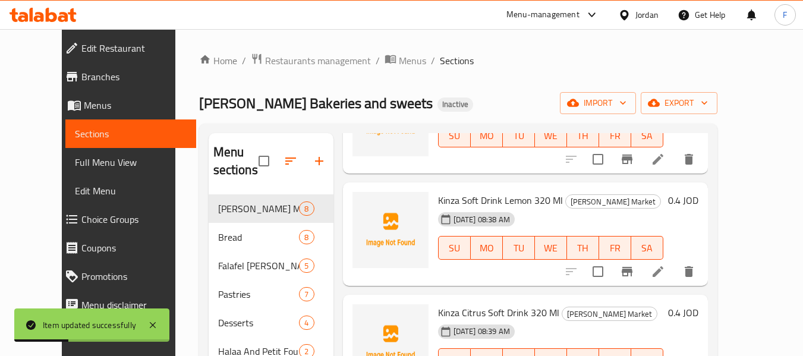
scroll to position [238, 0]
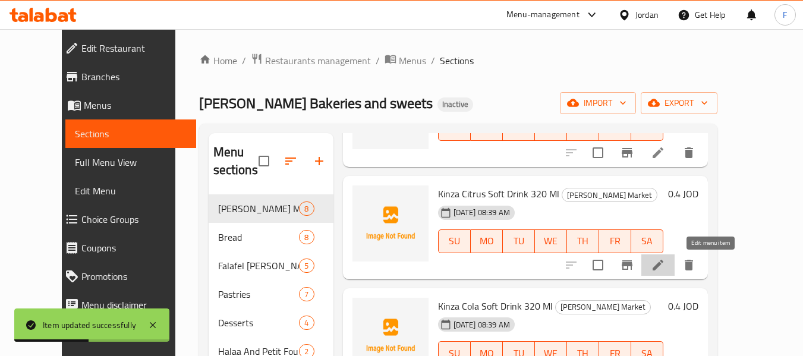
click at [665, 261] on icon at bounding box center [658, 265] width 14 height 14
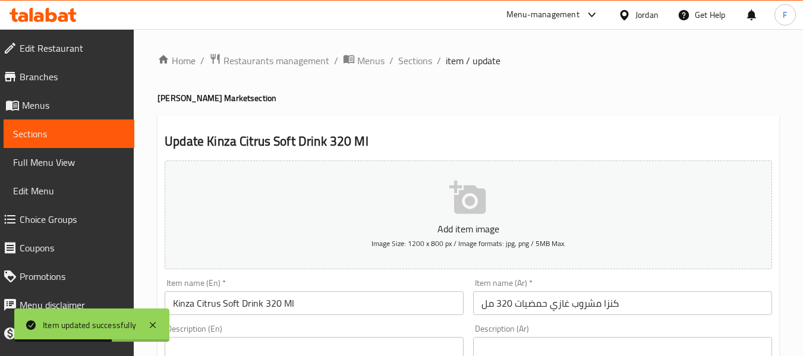
click at [611, 298] on input "كنزا مشروب غازي حمضيات 320 مل" at bounding box center [622, 303] width 299 height 24
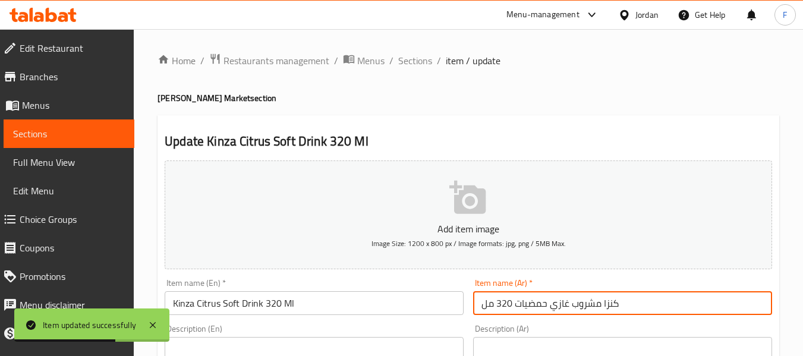
click at [611, 298] on input "كنزا مشروب غازي حمضيات 320 مل" at bounding box center [622, 303] width 299 height 24
paste input "text"
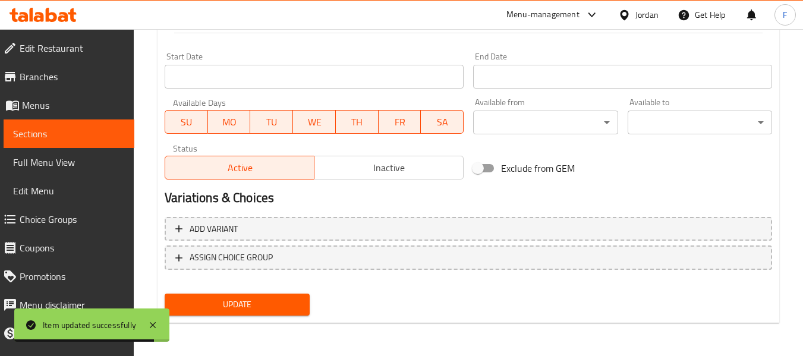
type input "كينزا مشروب غازي حمضيات 320 مل"
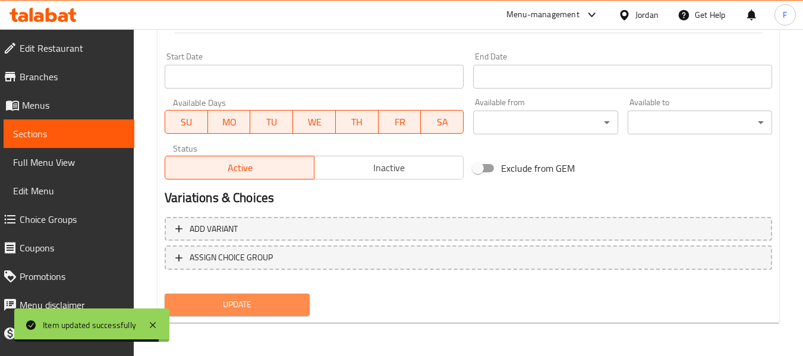
click at [270, 311] on span "Update" at bounding box center [236, 304] width 125 height 15
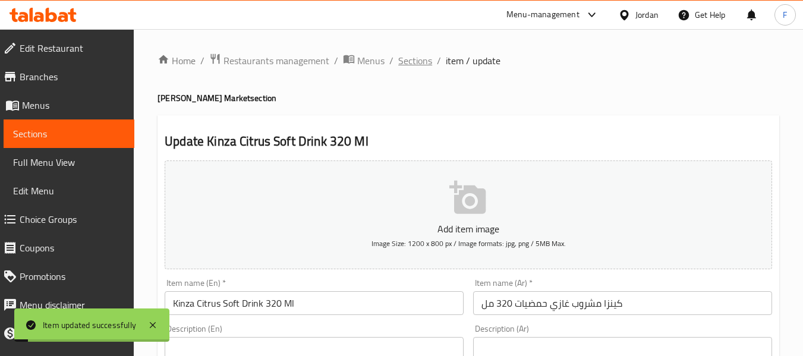
click at [400, 58] on span "Sections" at bounding box center [415, 60] width 34 height 14
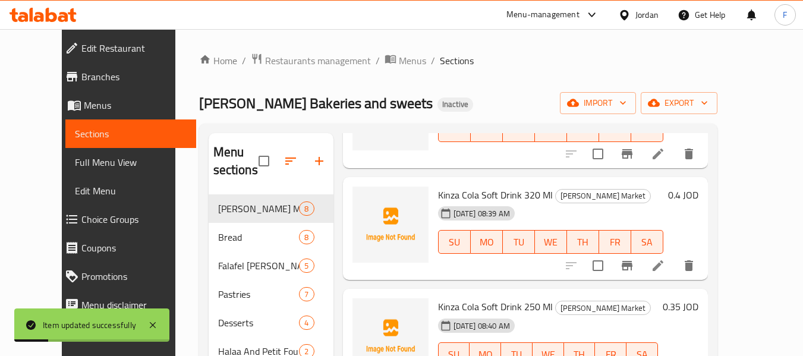
scroll to position [356, 0]
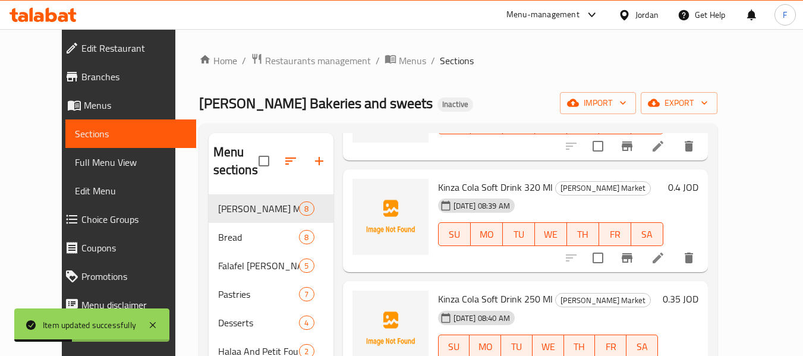
click at [665, 252] on icon at bounding box center [658, 258] width 14 height 14
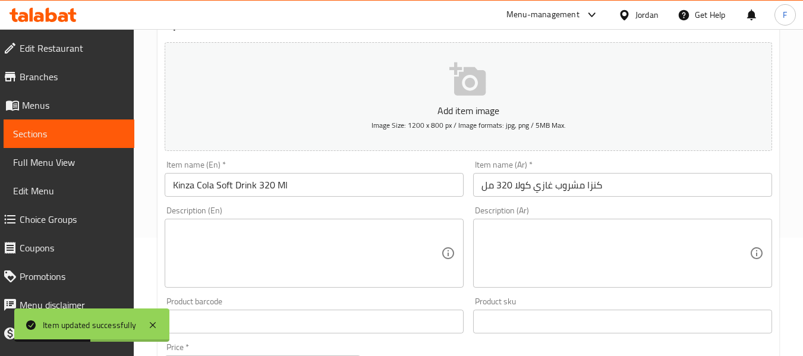
scroll to position [119, 0]
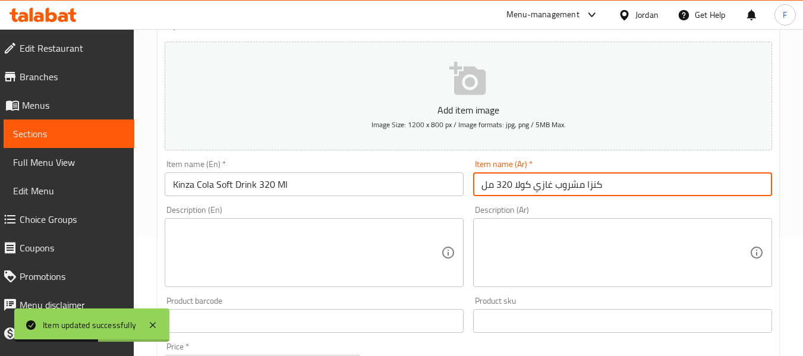
click at [598, 184] on input "كنزا مشروب غازي كولا 320 مل" at bounding box center [622, 184] width 299 height 24
paste input "text"
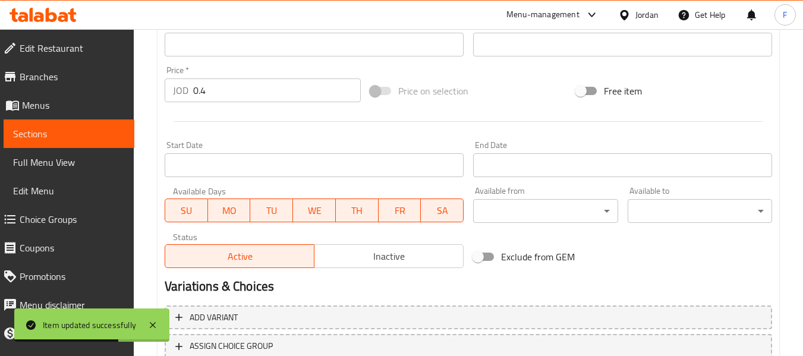
scroll to position [484, 0]
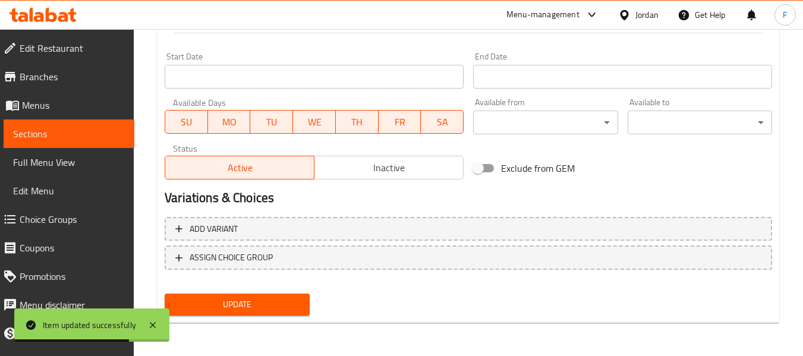
type input "كينزا مشروب غازي كولا 320 مل"
click at [252, 317] on div "Update" at bounding box center [237, 304] width 154 height 31
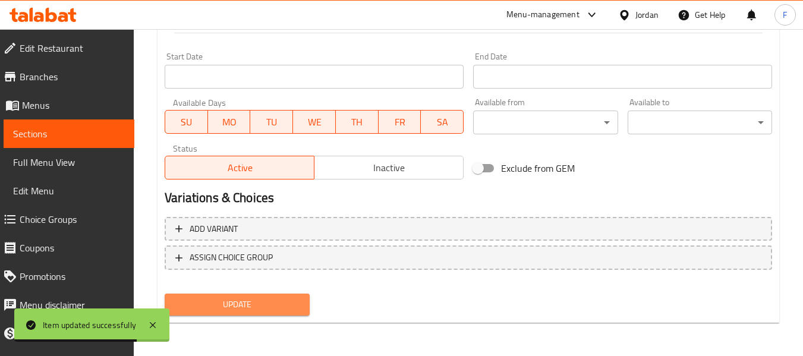
drag, startPoint x: 254, startPoint y: 305, endPoint x: 270, endPoint y: 222, distance: 84.1
click at [254, 305] on span "Update" at bounding box center [236, 304] width 125 height 15
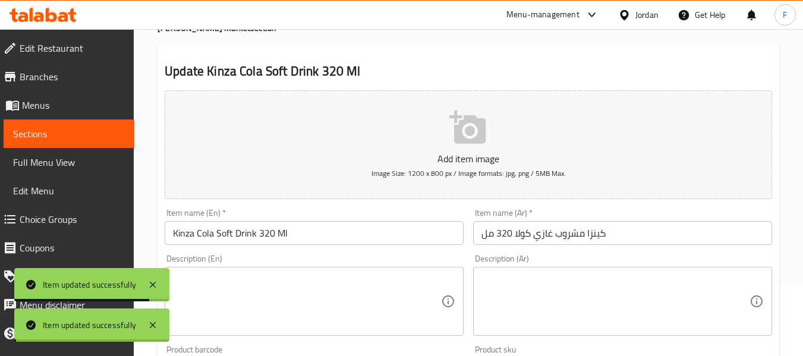
scroll to position [8, 0]
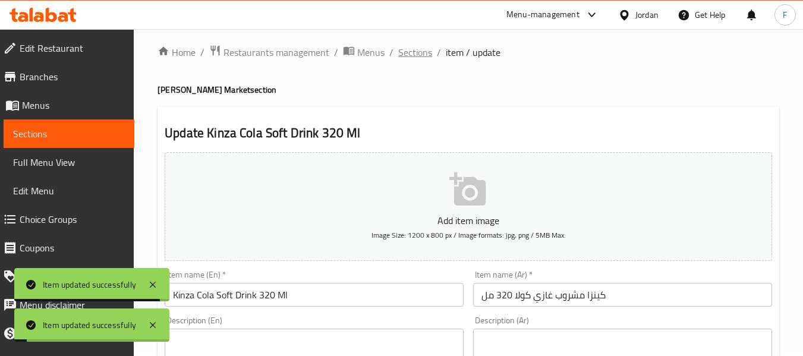
click at [421, 52] on span "Sections" at bounding box center [415, 52] width 34 height 14
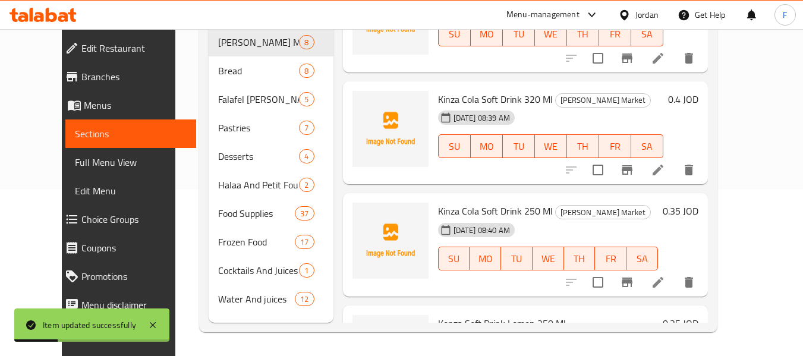
scroll to position [297, 0]
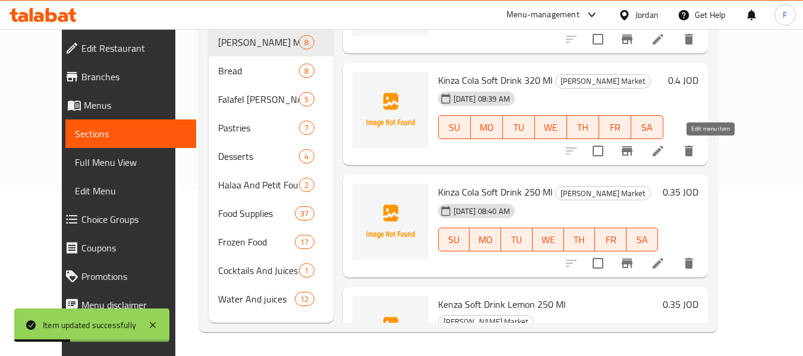
click at [665, 157] on icon at bounding box center [658, 151] width 14 height 14
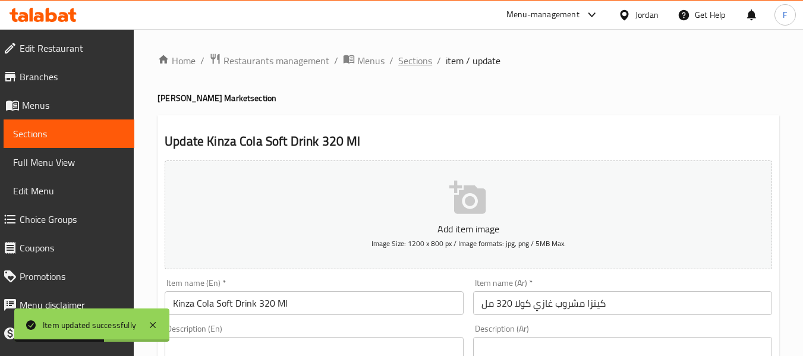
click at [413, 57] on span "Sections" at bounding box center [415, 60] width 34 height 14
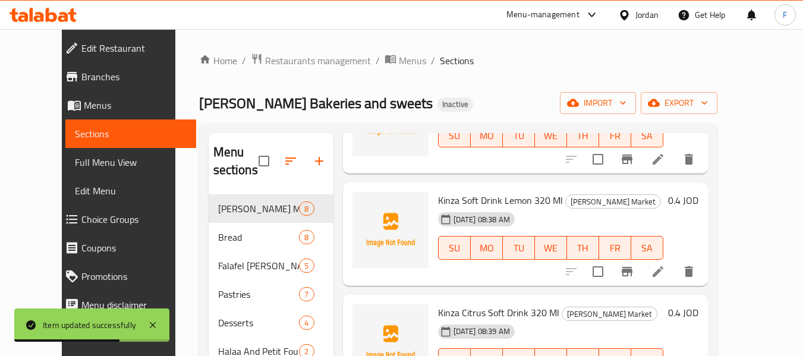
scroll to position [238, 0]
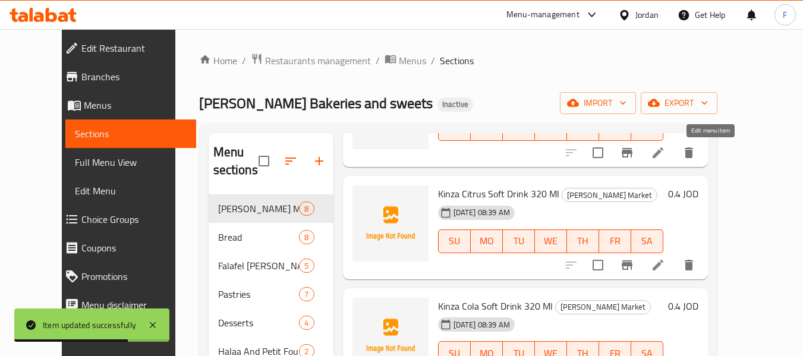
click at [665, 154] on icon at bounding box center [658, 153] width 14 height 14
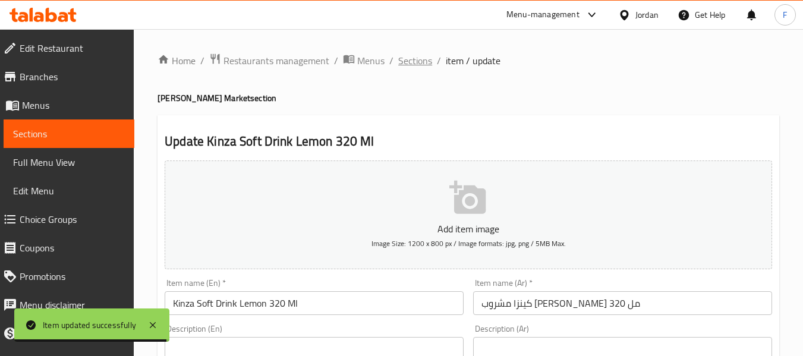
click at [418, 55] on span "Sections" at bounding box center [415, 60] width 34 height 14
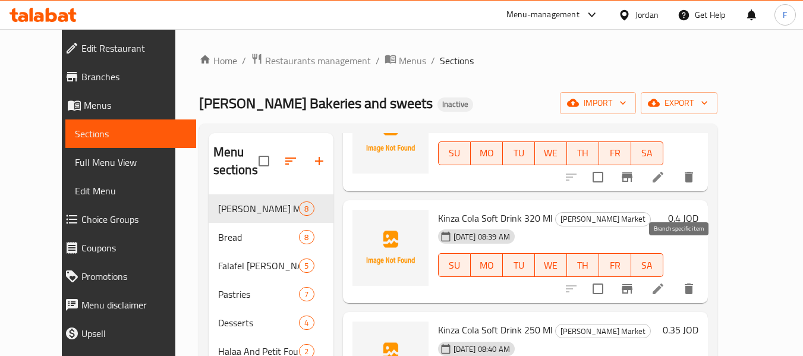
scroll to position [356, 0]
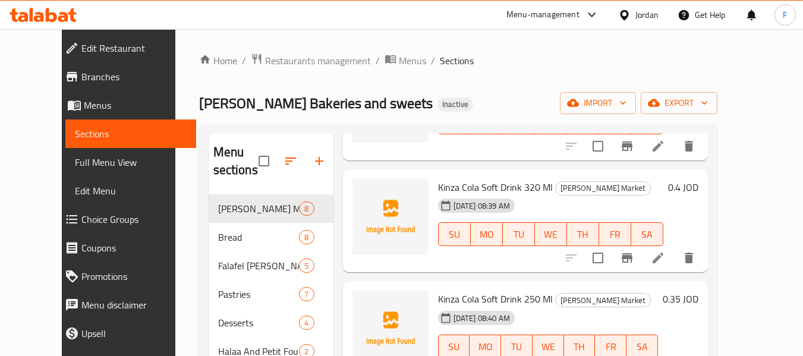
click at [369, 50] on div "Home / Restaurants management / Menus / Sections [PERSON_NAME] Bakeries and swe…" at bounding box center [458, 275] width 566 height 493
click at [399, 57] on span "Menus" at bounding box center [412, 60] width 27 height 14
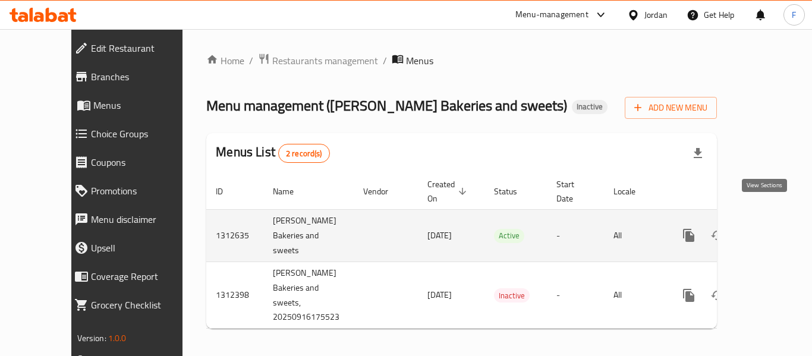
click at [767, 228] on icon "enhanced table" at bounding box center [774, 235] width 14 height 14
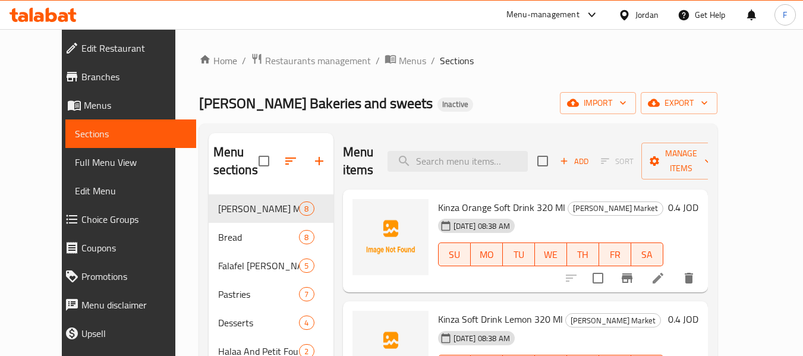
click at [89, 160] on span "Full Menu View" at bounding box center [131, 162] width 112 height 14
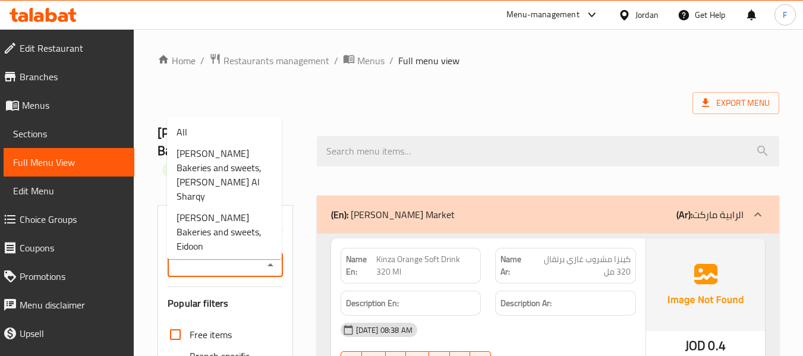
click at [178, 257] on input "Branches" at bounding box center [215, 265] width 88 height 17
click at [198, 141] on li "All" at bounding box center [224, 131] width 115 height 21
type input "All"
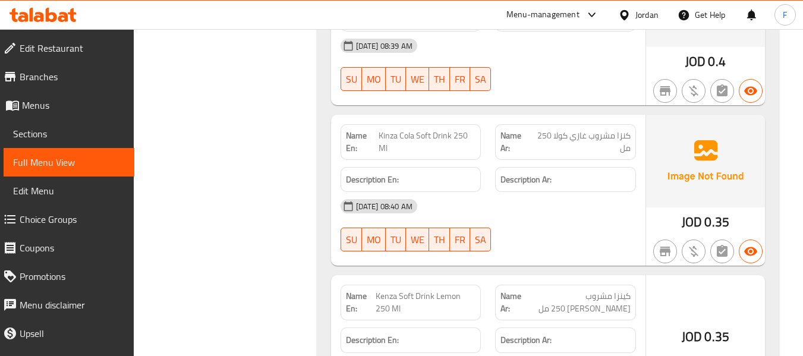
scroll to position [772, 0]
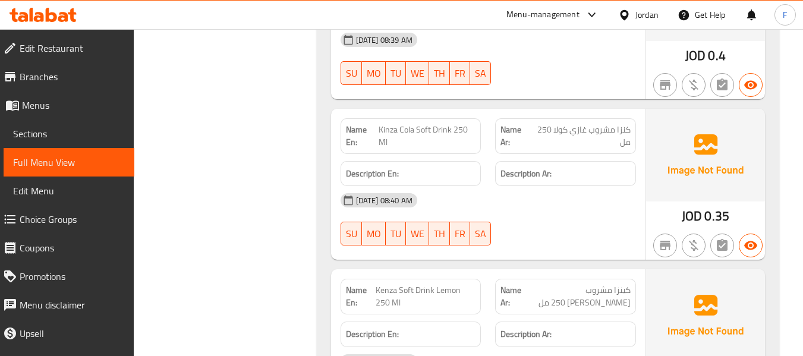
click at [397, 124] on span "Kinza Cola Soft Drink 250 Ml" at bounding box center [426, 136] width 97 height 25
copy span "Kinza Cola Soft Drink 250 Ml"
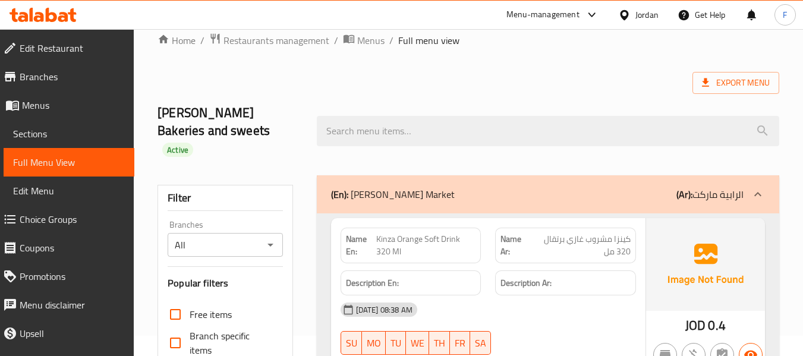
scroll to position [0, 0]
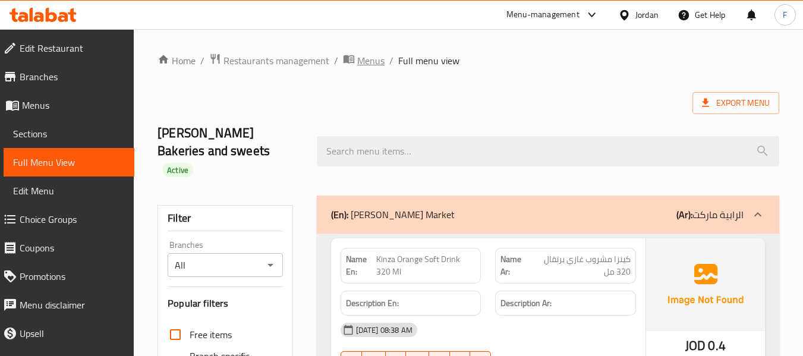
click at [383, 65] on ol "Home / Restaurants management / Menus / Full menu view" at bounding box center [467, 60] width 621 height 15
click at [380, 59] on span "Menus" at bounding box center [370, 60] width 27 height 14
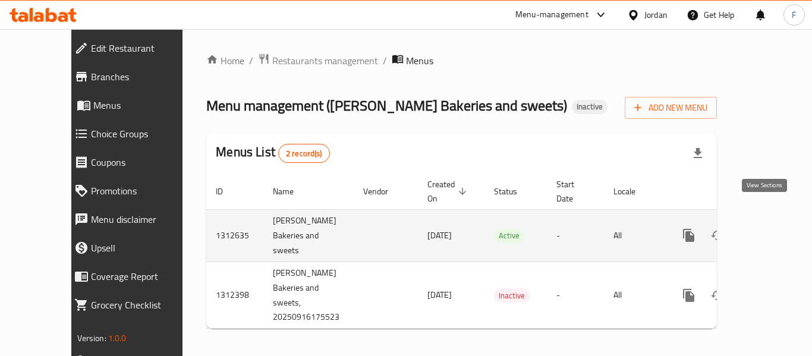
click at [767, 228] on icon "enhanced table" at bounding box center [774, 235] width 14 height 14
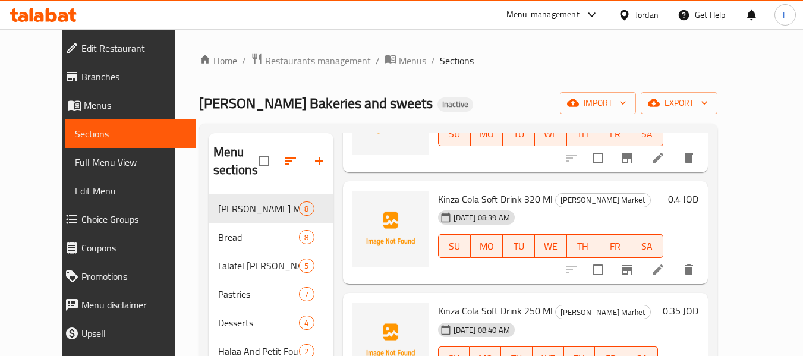
scroll to position [463, 0]
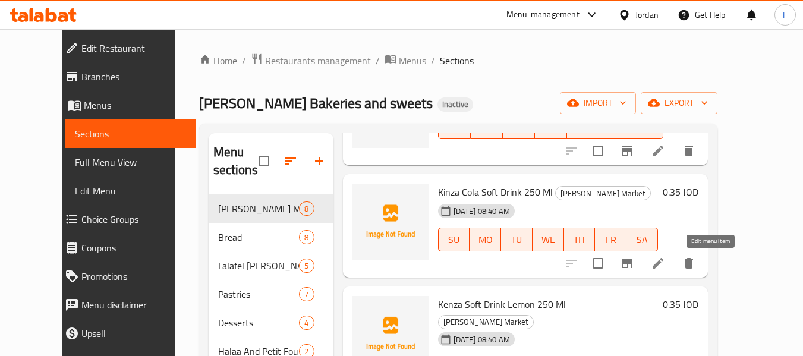
click at [665, 263] on icon at bounding box center [658, 263] width 14 height 14
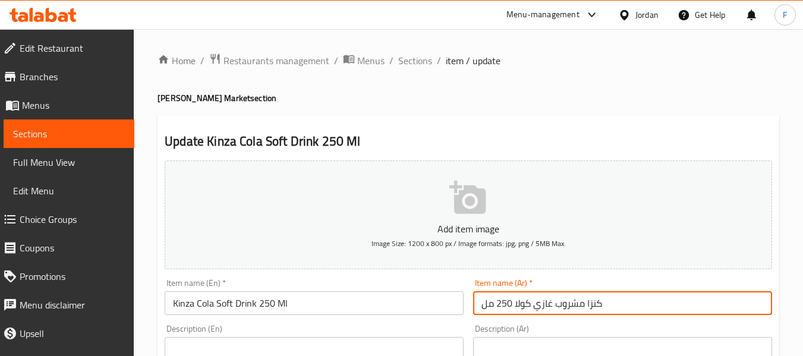
click at [595, 303] on input "كنزا مشروب غازي كولا 250 مل" at bounding box center [622, 303] width 299 height 24
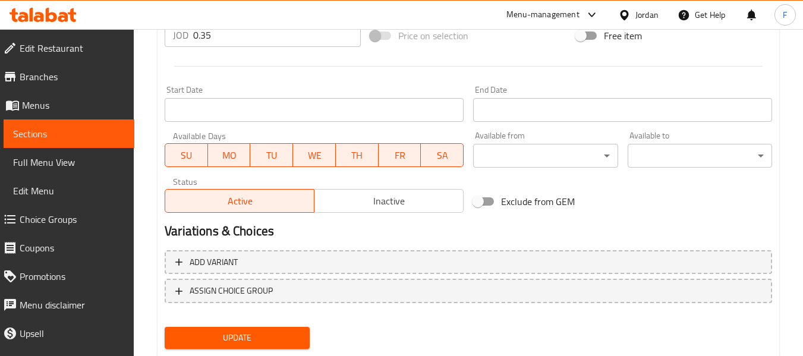
scroll to position [484, 0]
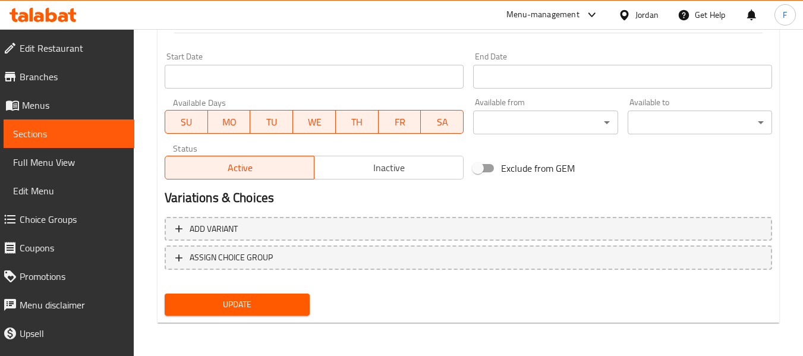
type input "كينزا مشروب غازي كولا 250 مل"
drag, startPoint x: 252, startPoint y: 292, endPoint x: 251, endPoint y: 300, distance: 7.8
click at [251, 298] on div "Update" at bounding box center [237, 304] width 154 height 31
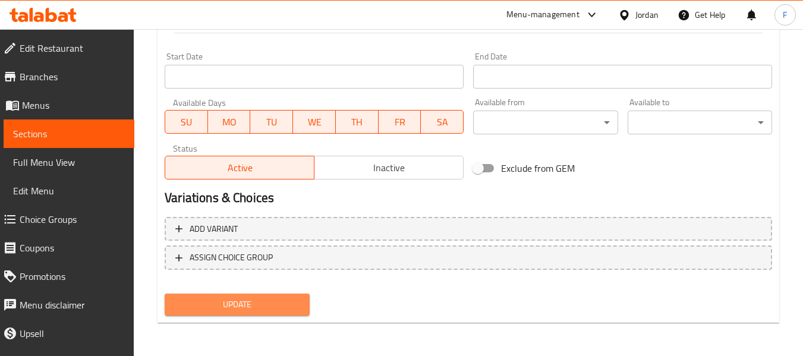
click at [249, 305] on span "Update" at bounding box center [236, 304] width 125 height 15
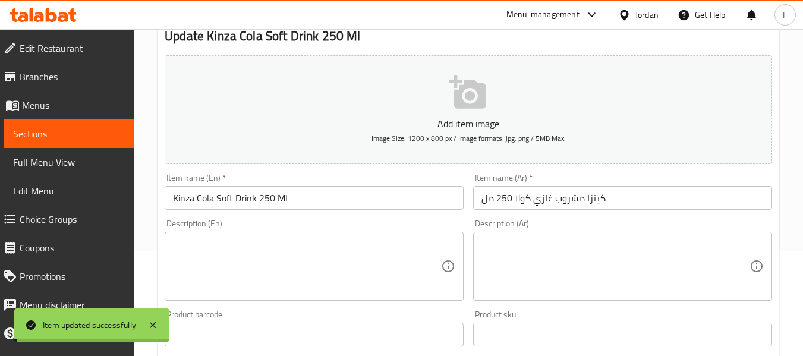
scroll to position [0, 0]
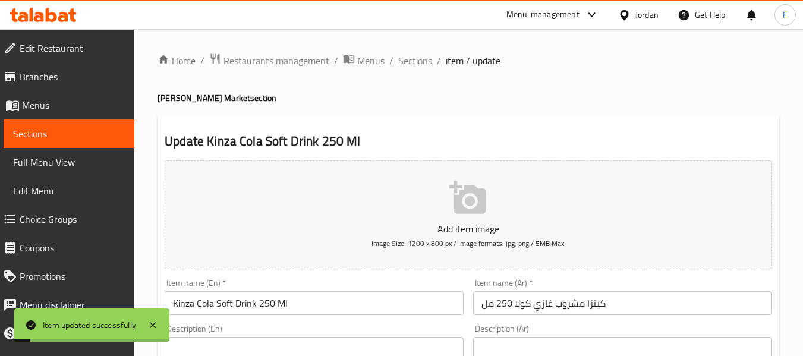
click at [412, 58] on span "Sections" at bounding box center [415, 60] width 34 height 14
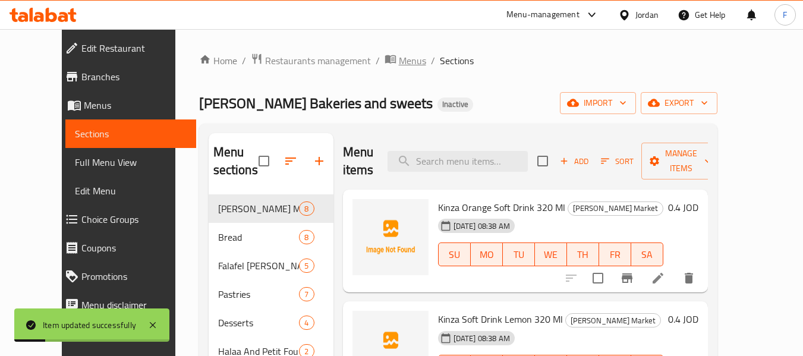
click at [399, 64] on span "Menus" at bounding box center [412, 60] width 27 height 14
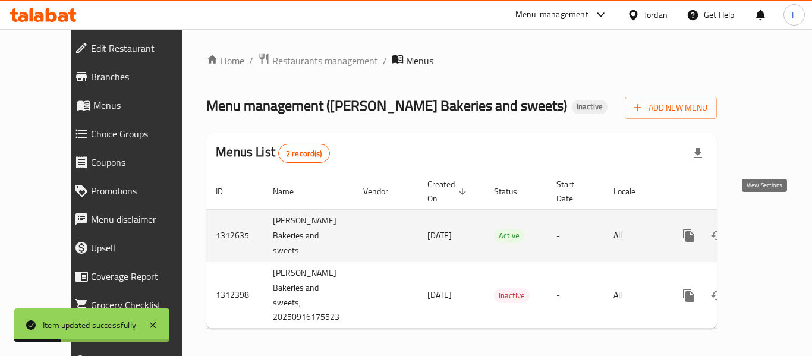
click at [769, 230] on icon "enhanced table" at bounding box center [774, 235] width 11 height 11
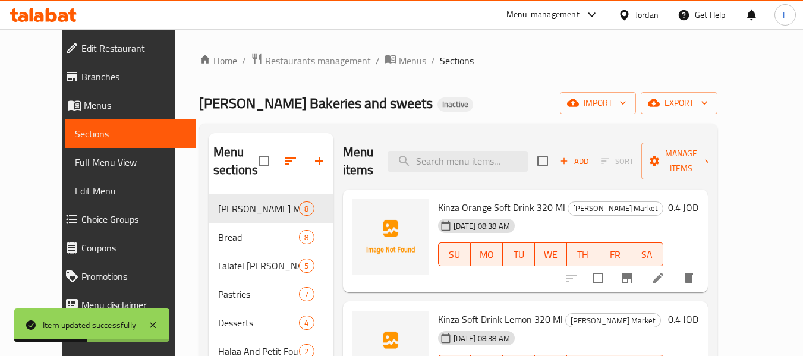
scroll to position [59, 0]
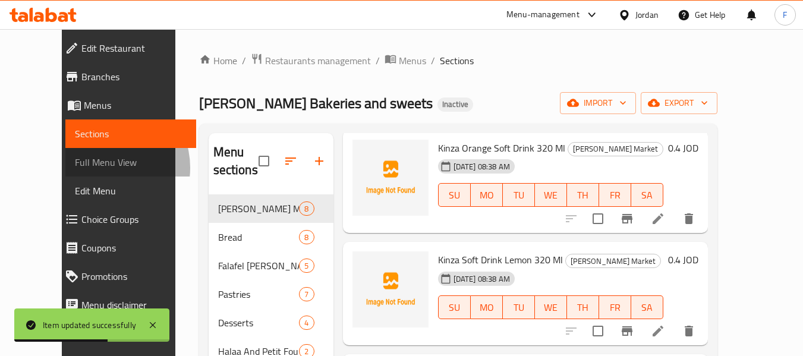
click at [75, 168] on span "Full Menu View" at bounding box center [131, 162] width 112 height 14
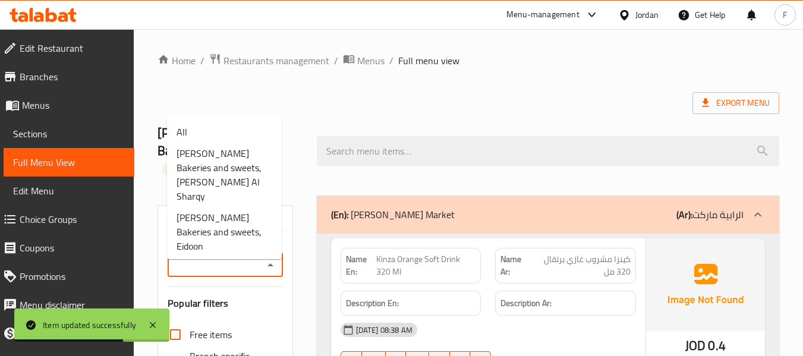
click at [212, 257] on input "Branches" at bounding box center [215, 265] width 88 height 17
click at [217, 136] on li "All" at bounding box center [224, 131] width 115 height 21
type input "All"
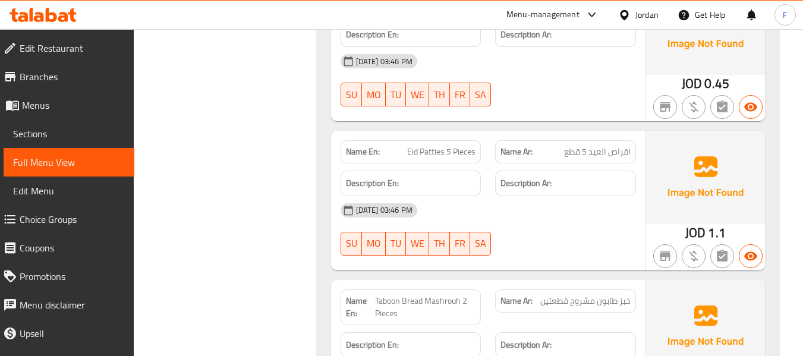
scroll to position [1604, 0]
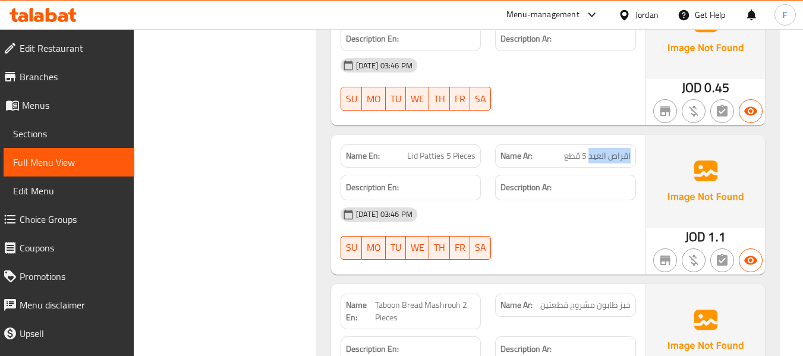
drag, startPoint x: 589, startPoint y: 138, endPoint x: 635, endPoint y: 141, distance: 45.9
click at [635, 144] on div "Name Ar: اقراص العيد 5 قطع" at bounding box center [565, 155] width 141 height 23
copy span "اقراص العيد"
drag, startPoint x: 411, startPoint y: 137, endPoint x: 441, endPoint y: 141, distance: 31.1
click at [445, 150] on span "Eid Patties 5 Pieces" at bounding box center [441, 156] width 68 height 12
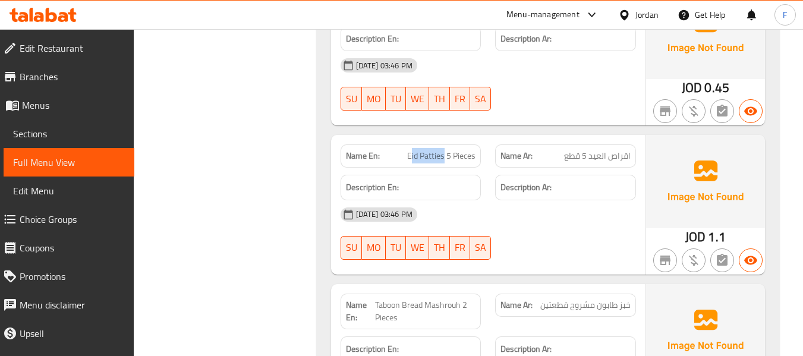
click at [432, 150] on span "Eid Patties 5 Pieces" at bounding box center [441, 156] width 68 height 12
drag, startPoint x: 408, startPoint y: 134, endPoint x: 446, endPoint y: 138, distance: 38.2
click at [446, 150] on span "Eid Patties 5 Pieces" at bounding box center [441, 156] width 68 height 12
copy span "[PERSON_NAME]"
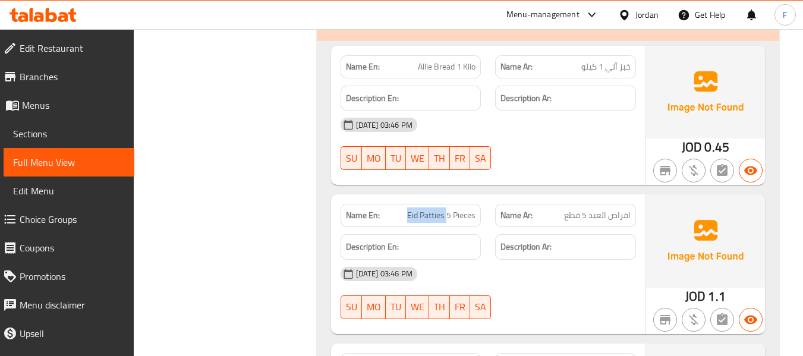
scroll to position [0, 0]
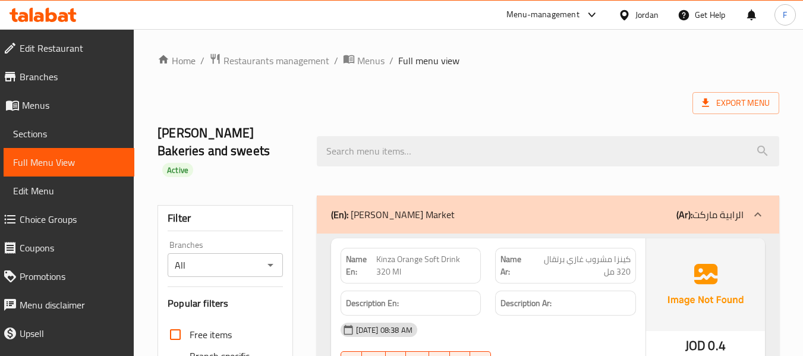
drag, startPoint x: 364, startPoint y: 62, endPoint x: 366, endPoint y: 74, distance: 11.5
click at [364, 62] on span "Menus" at bounding box center [370, 60] width 27 height 14
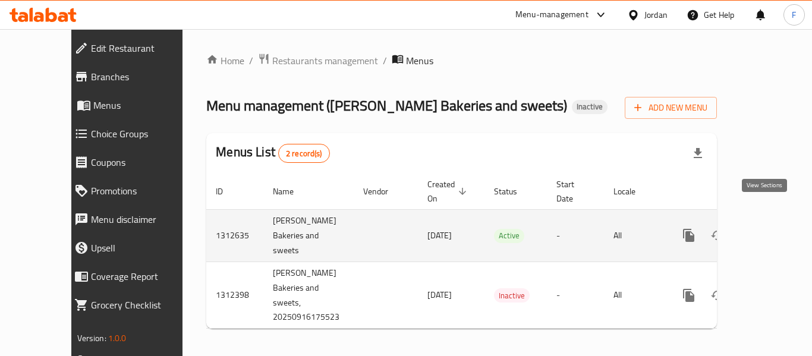
click at [760, 221] on link "enhanced table" at bounding box center [774, 235] width 29 height 29
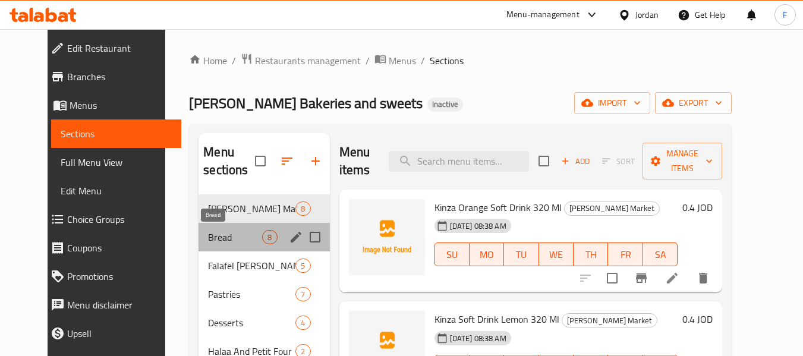
click at [208, 241] on span "Bread" at bounding box center [235, 237] width 54 height 14
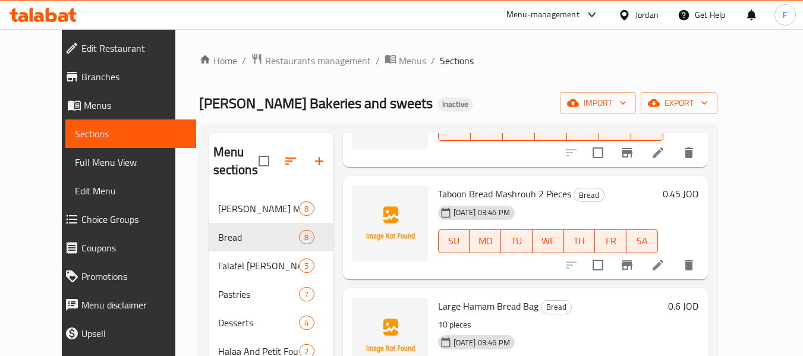
scroll to position [178, 0]
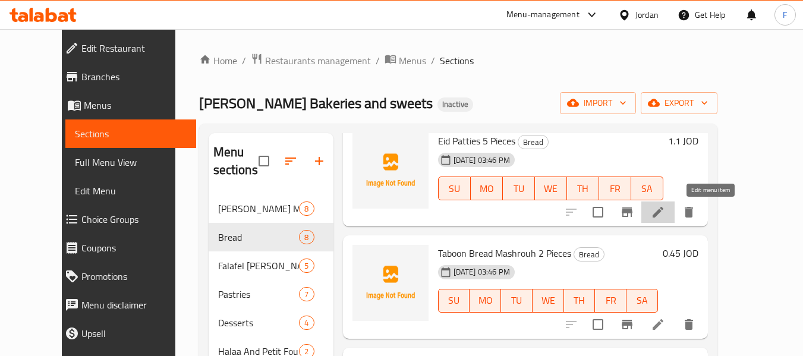
click at [665, 212] on icon at bounding box center [658, 212] width 14 height 14
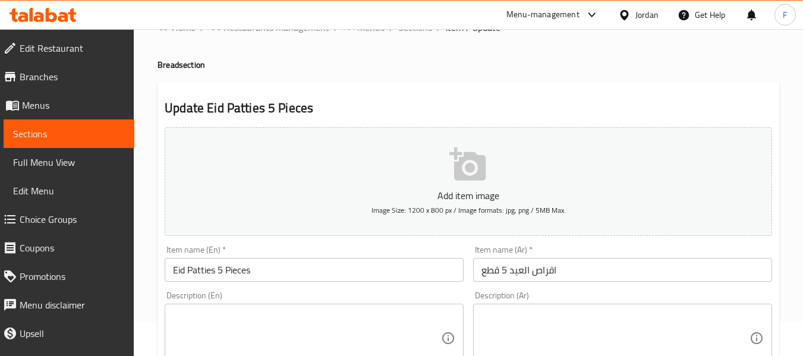
scroll to position [59, 0]
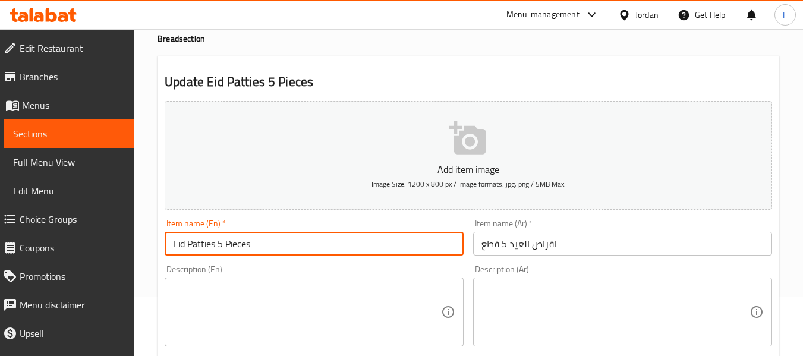
drag, startPoint x: 265, startPoint y: 241, endPoint x: 12, endPoint y: 251, distance: 252.7
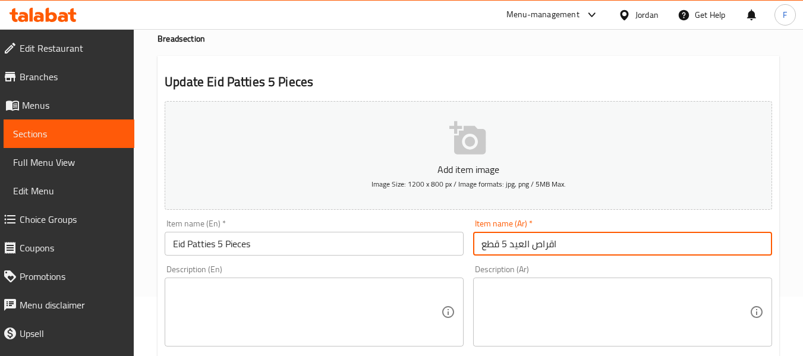
click at [542, 245] on input "اقراص العيد 5 قطع" at bounding box center [622, 244] width 299 height 24
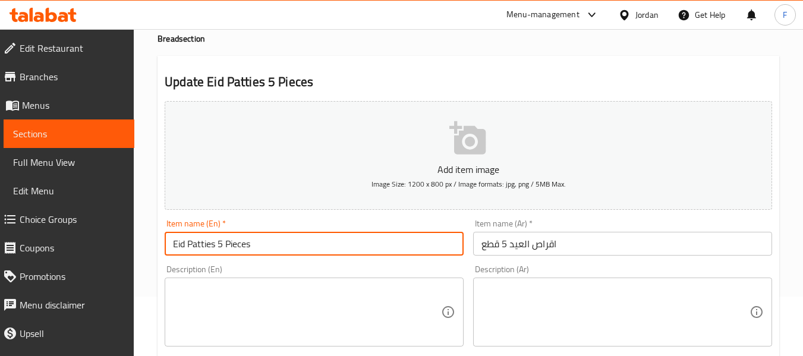
click at [196, 243] on input "Eid Patties 5 Pieces" at bounding box center [314, 244] width 299 height 24
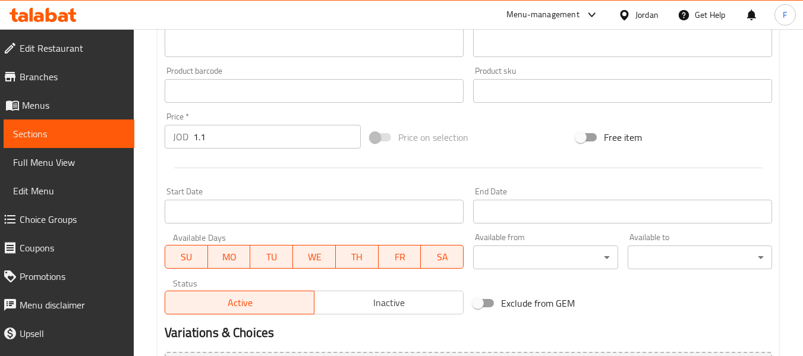
scroll to position [475, 0]
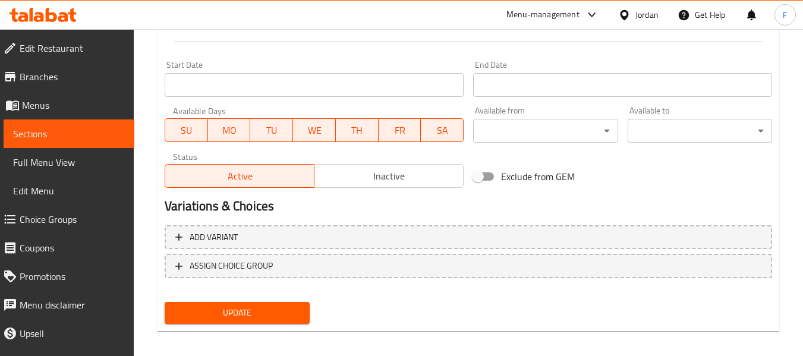
type input "Eid Cookies 5 Pieces"
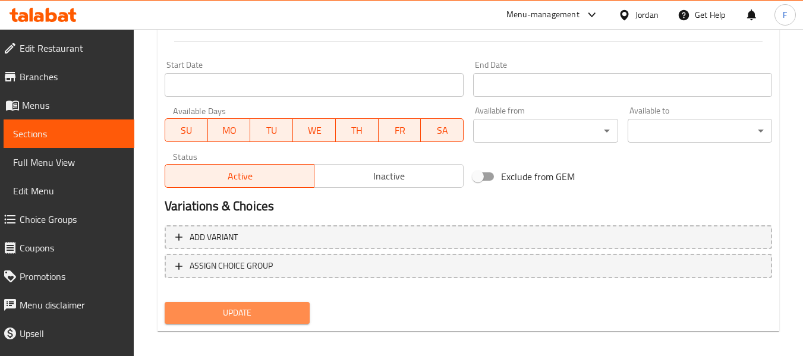
click at [248, 304] on button "Update" at bounding box center [237, 313] width 144 height 22
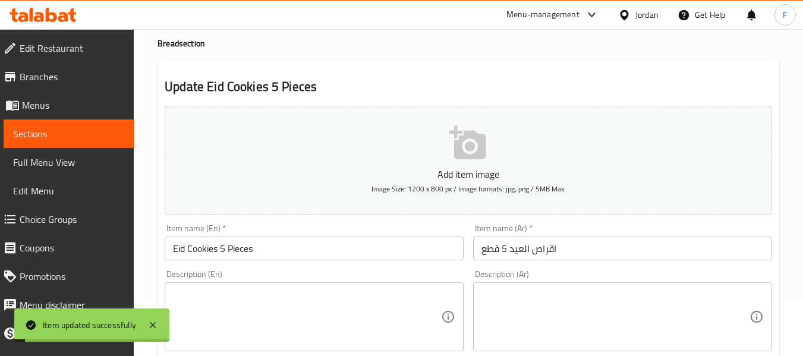
scroll to position [0, 0]
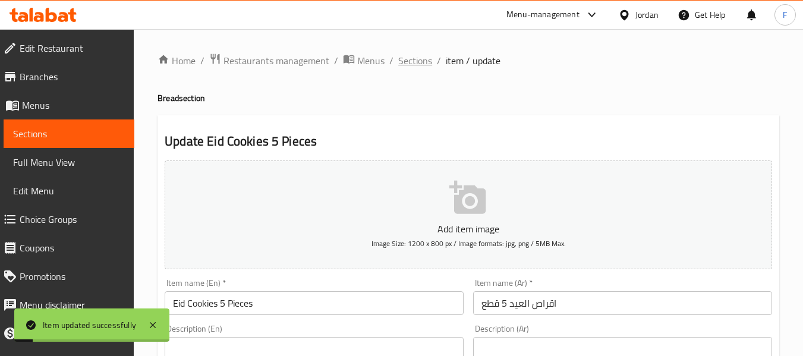
click at [415, 60] on span "Sections" at bounding box center [415, 60] width 34 height 14
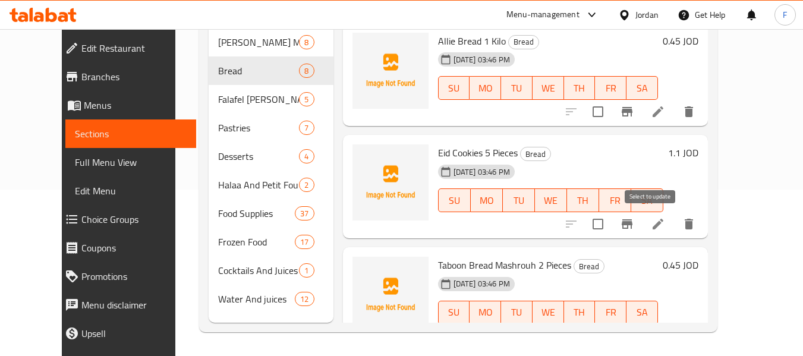
click at [610, 220] on input "checkbox" at bounding box center [597, 223] width 25 height 25
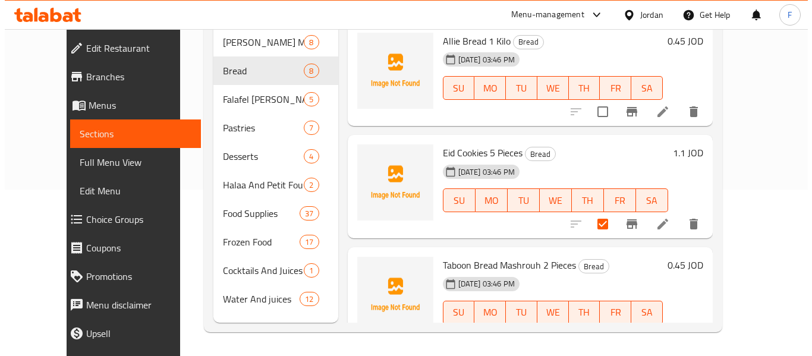
scroll to position [48, 0]
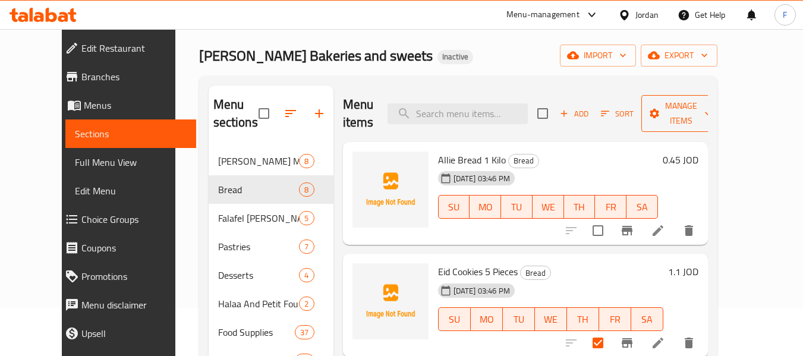
click at [683, 115] on span "Manage items" at bounding box center [681, 114] width 61 height 30
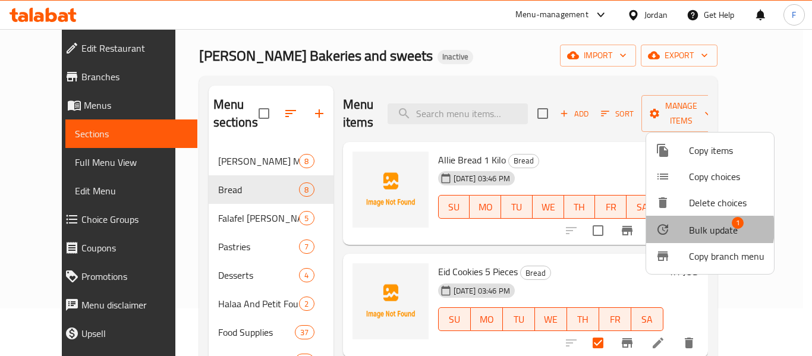
click at [693, 228] on span "Bulk update" at bounding box center [713, 230] width 49 height 14
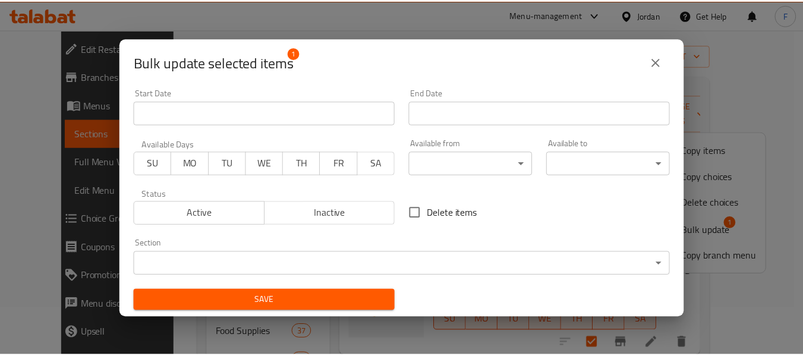
scroll to position [2, 0]
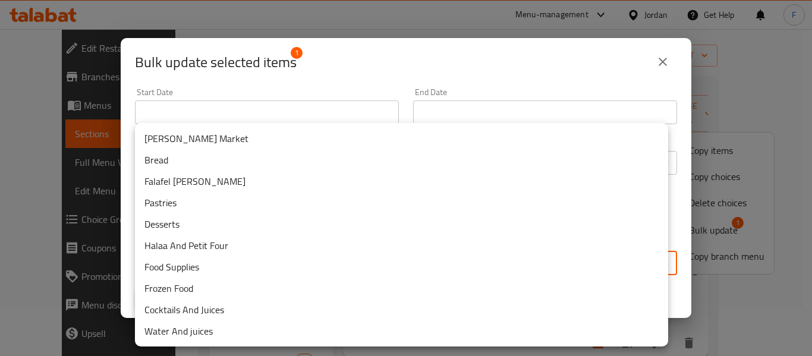
click at [345, 255] on body "​ Menu-management Jordan Get Help F Edit Restaurant Branches Menus Sections Ful…" at bounding box center [406, 145] width 812 height 327
click at [203, 226] on li "Desserts" at bounding box center [401, 223] width 533 height 21
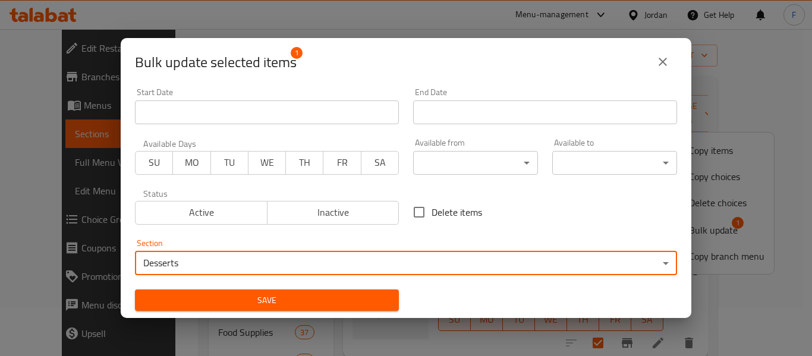
click at [257, 301] on span "Save" at bounding box center [266, 300] width 245 height 15
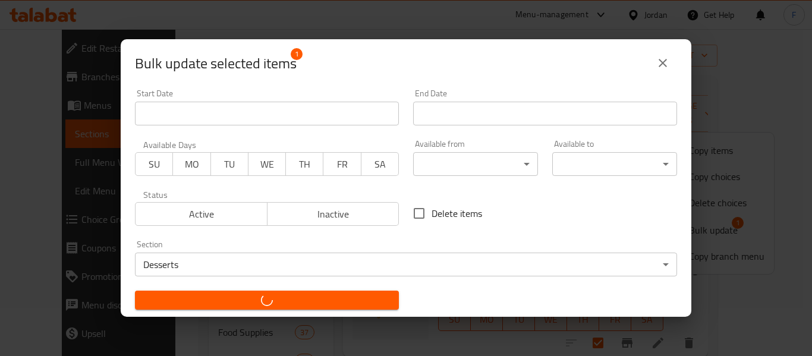
checkbox input "false"
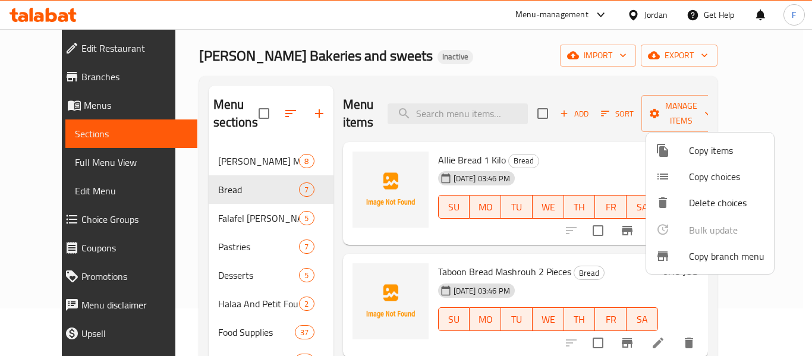
click at [375, 143] on div at bounding box center [406, 178] width 812 height 356
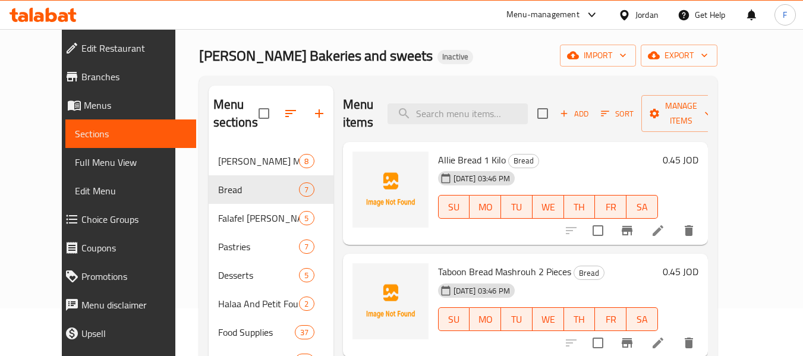
scroll to position [0, 0]
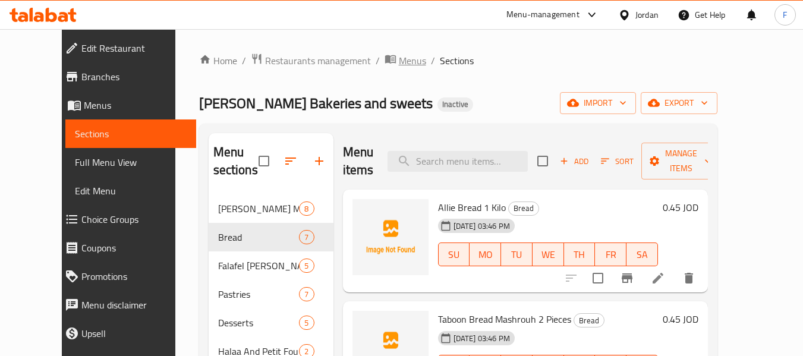
click at [399, 58] on span "Menus" at bounding box center [412, 60] width 27 height 14
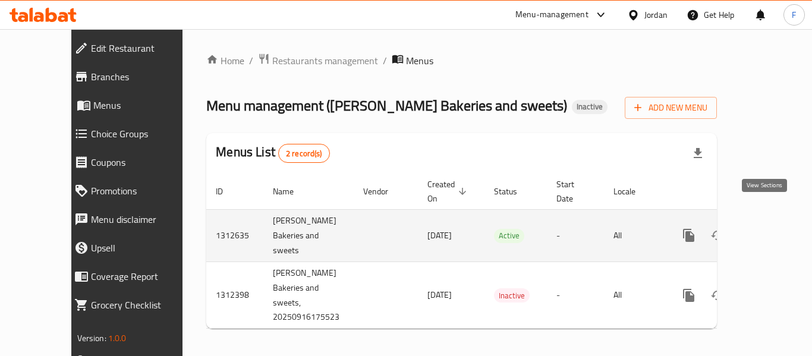
click at [765, 222] on link "enhanced table" at bounding box center [774, 235] width 29 height 29
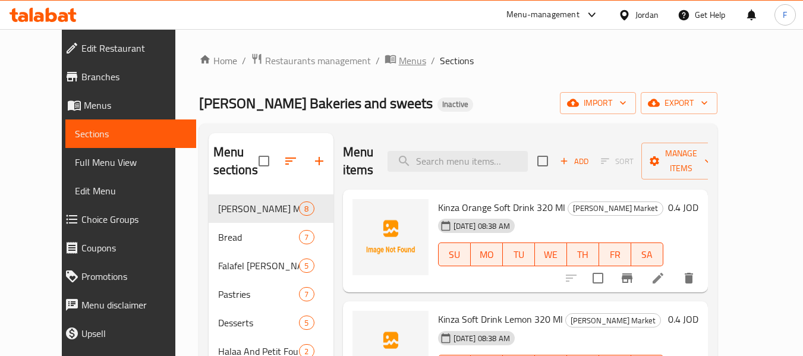
click at [399, 65] on span "Menus" at bounding box center [412, 60] width 27 height 14
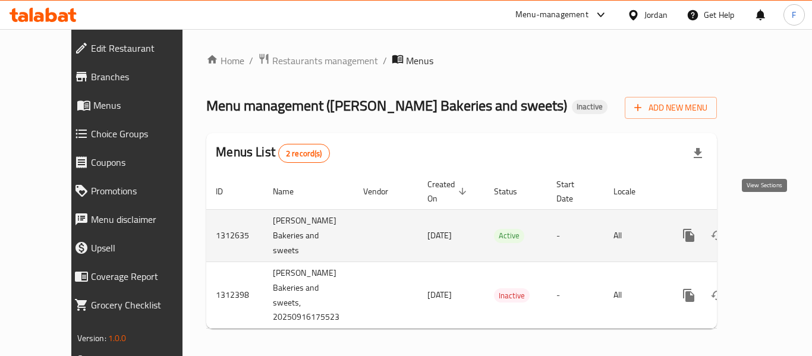
click at [767, 228] on icon "enhanced table" at bounding box center [774, 235] width 14 height 14
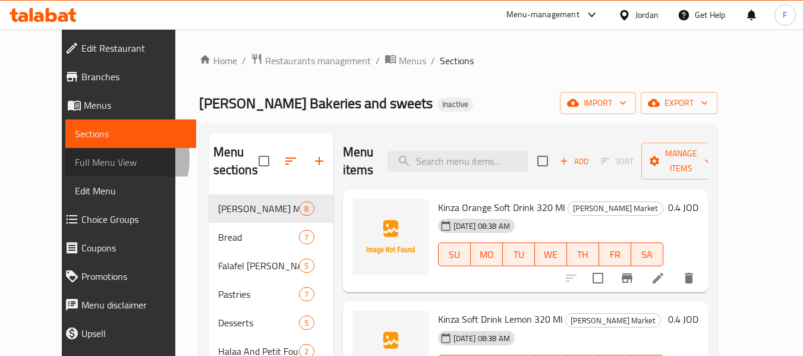
click at [75, 159] on span "Full Menu View" at bounding box center [131, 162] width 112 height 14
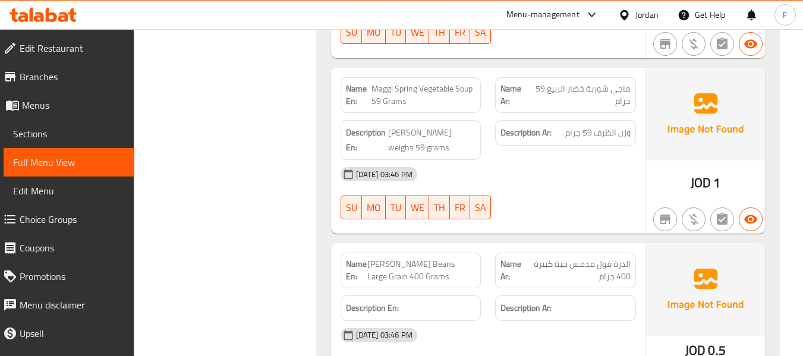
scroll to position [9624, 0]
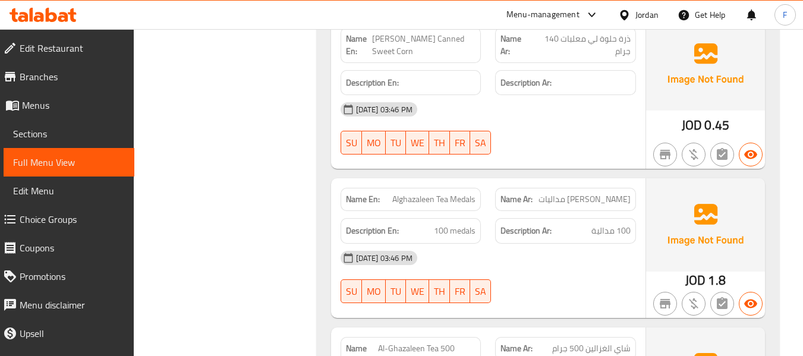
click at [454, 193] on span "Alghazaleen Tea Medals" at bounding box center [433, 199] width 83 height 12
copy span "Alghazaleen Tea Medals"
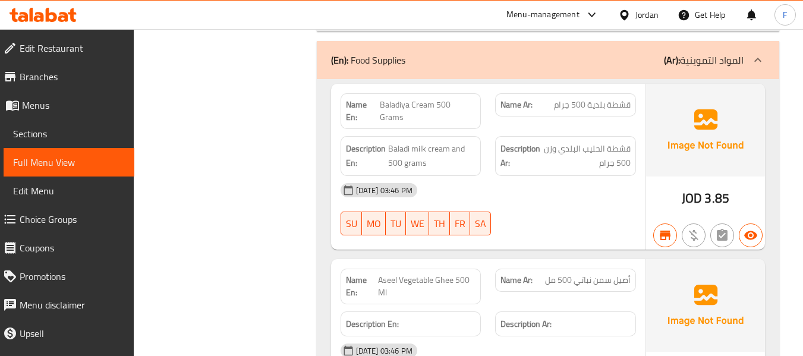
scroll to position [0, 0]
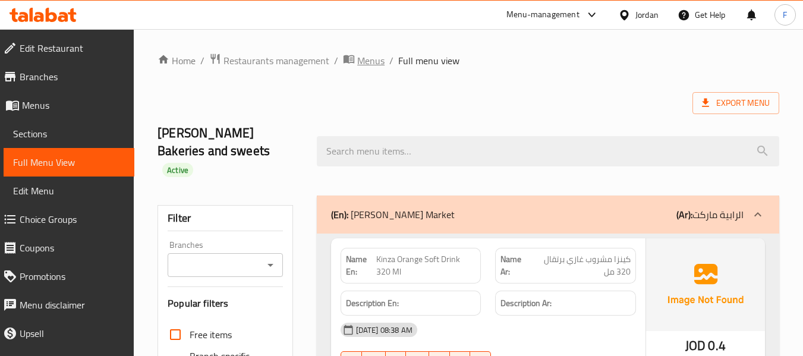
click at [362, 56] on span "Menus" at bounding box center [370, 60] width 27 height 14
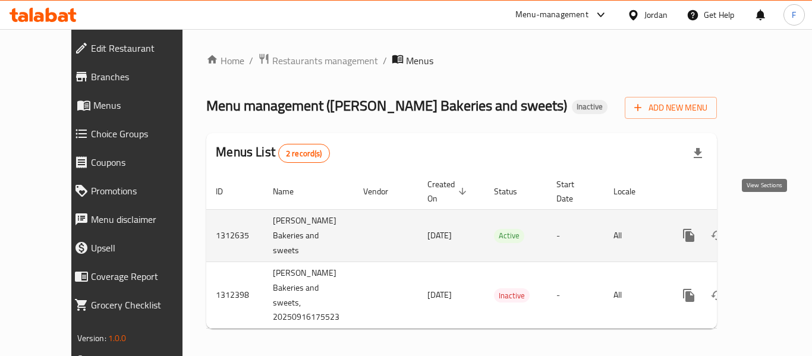
click at [768, 228] on icon "enhanced table" at bounding box center [774, 235] width 14 height 14
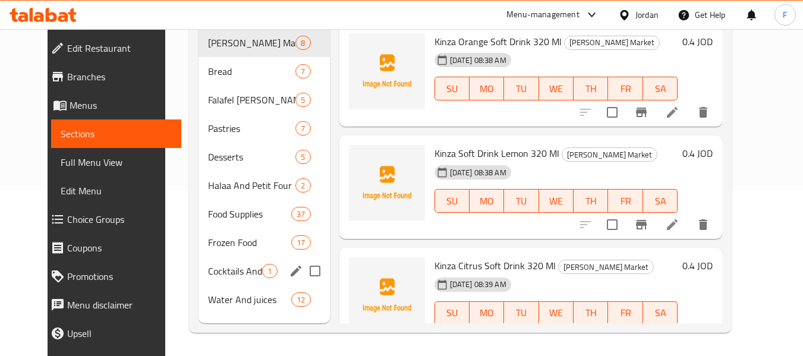
scroll to position [166, 0]
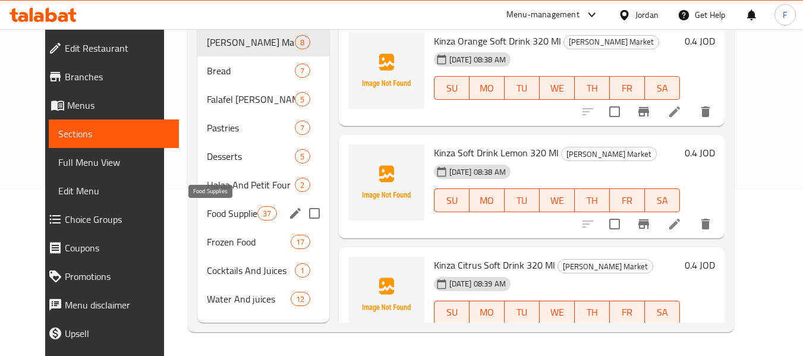
click at [207, 209] on span "Food Supplies" at bounding box center [232, 213] width 50 height 14
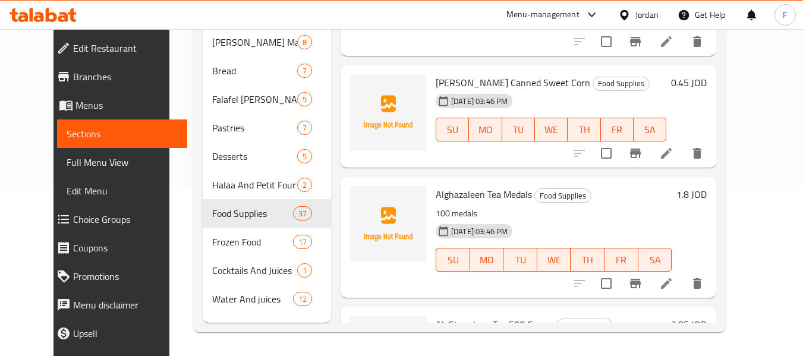
scroll to position [2575, 0]
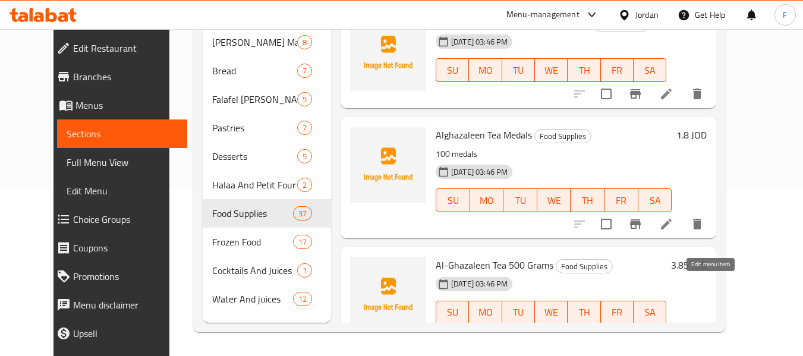
click at [673, 329] on icon at bounding box center [666, 336] width 14 height 14
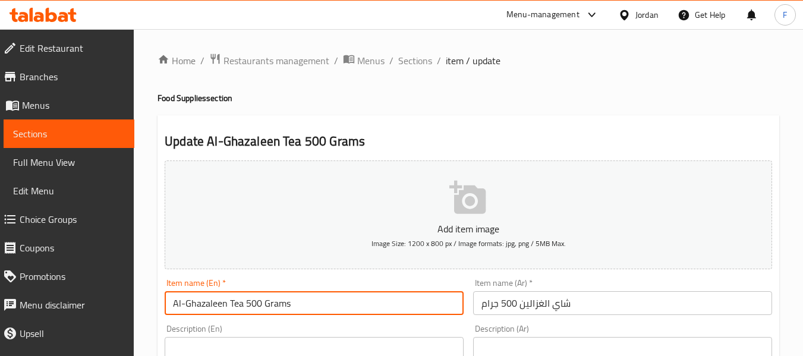
click at [191, 301] on input "Al-Ghazaleen Tea 500 Grams" at bounding box center [314, 303] width 299 height 24
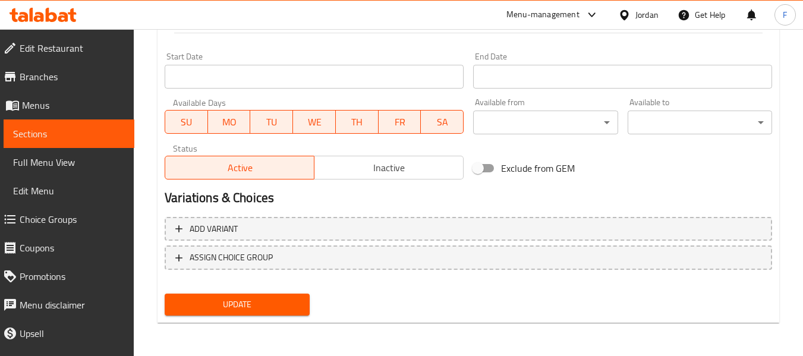
type input "Alghazaleen Tea 500 Grams"
click at [259, 304] on span "Update" at bounding box center [236, 304] width 125 height 15
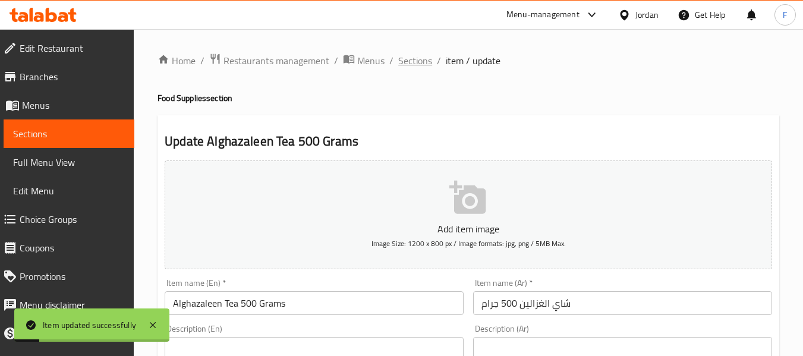
click at [418, 56] on span "Sections" at bounding box center [415, 60] width 34 height 14
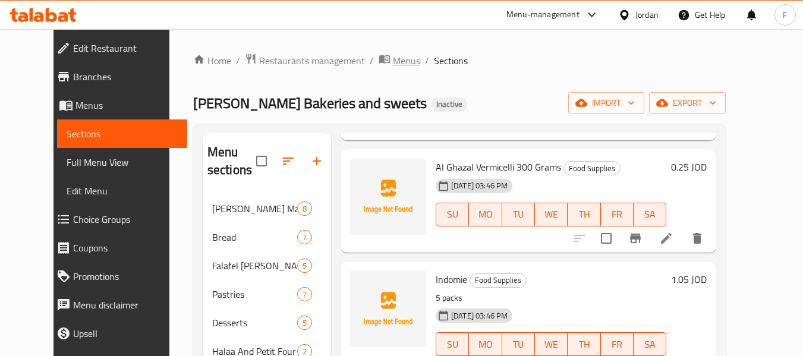
click at [379, 62] on icon "breadcrumb" at bounding box center [384, 59] width 11 height 8
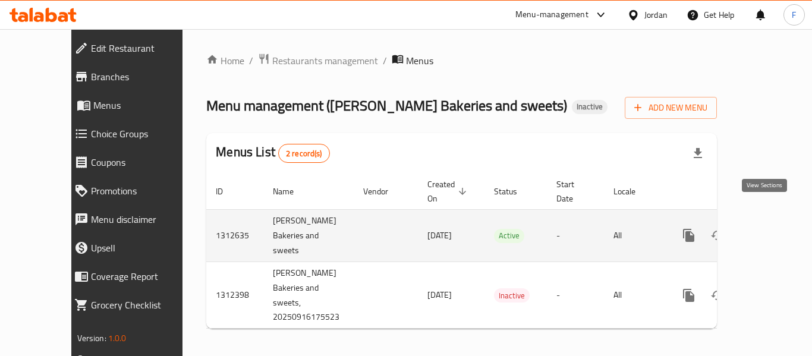
click at [767, 228] on icon "enhanced table" at bounding box center [774, 235] width 14 height 14
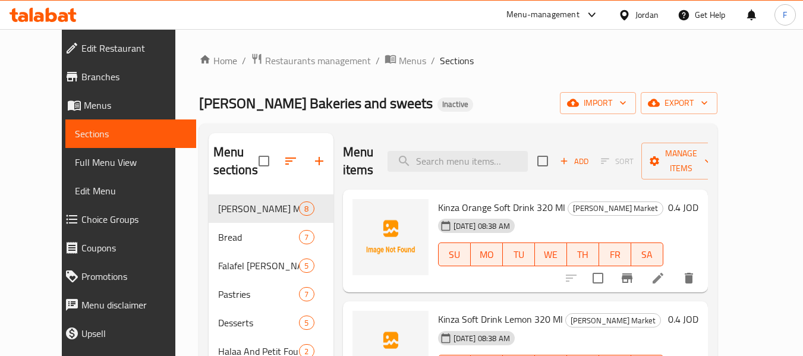
click at [75, 160] on span "Full Menu View" at bounding box center [131, 162] width 112 height 14
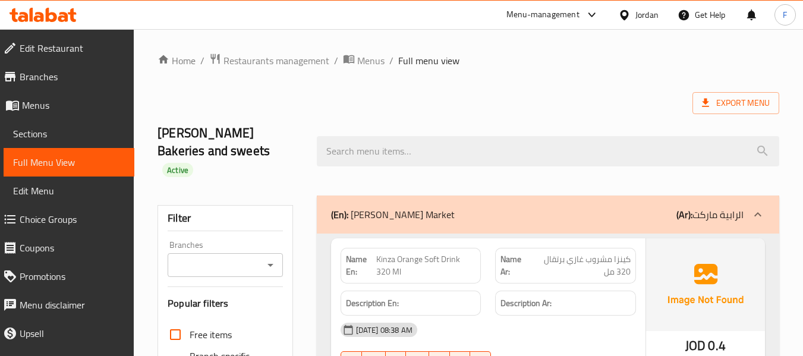
click at [226, 257] on input "Branches" at bounding box center [215, 265] width 88 height 17
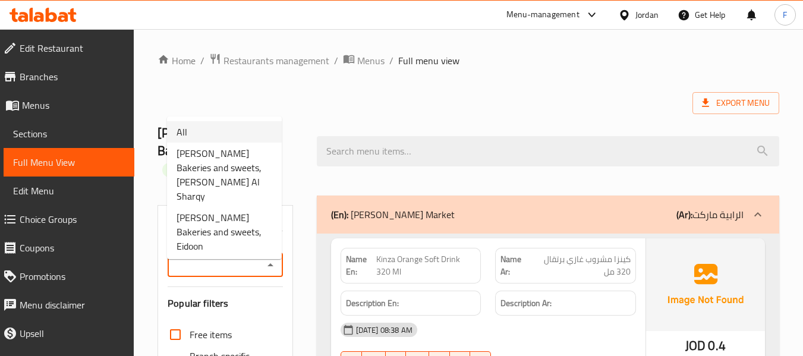
click at [230, 135] on li "All" at bounding box center [224, 131] width 115 height 21
type input "All"
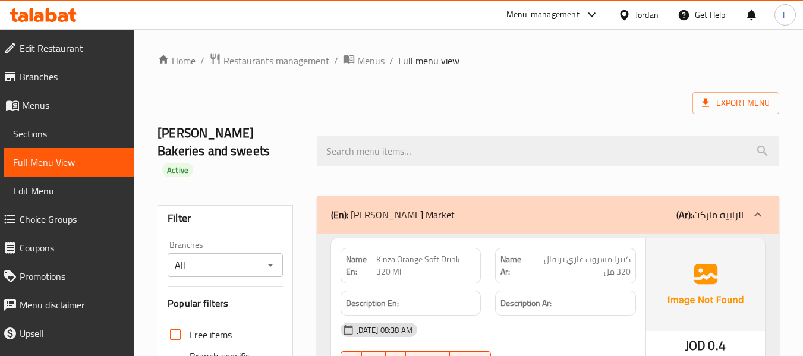
click at [371, 61] on span "Menus" at bounding box center [370, 60] width 27 height 14
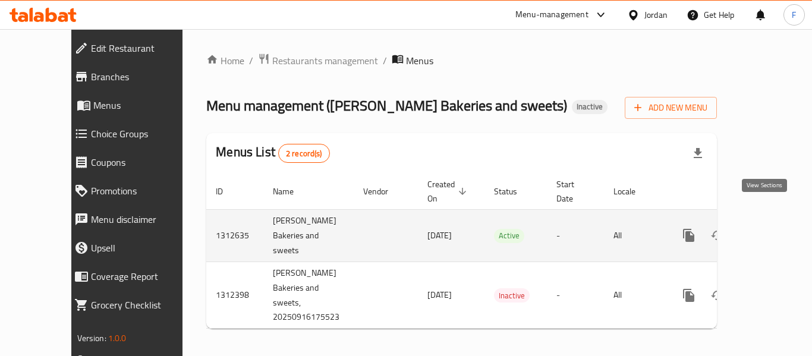
click at [767, 228] on icon "enhanced table" at bounding box center [774, 235] width 14 height 14
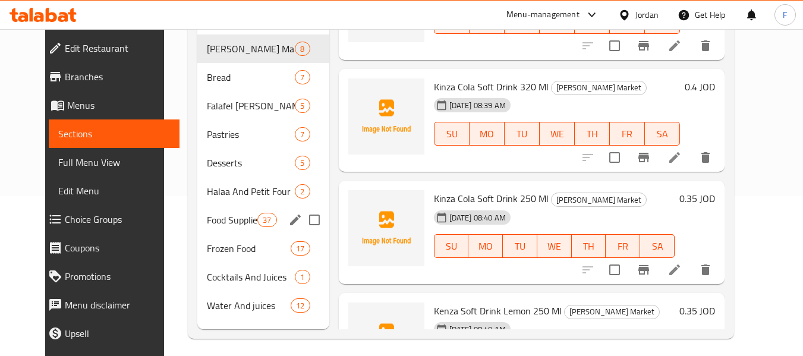
scroll to position [166, 0]
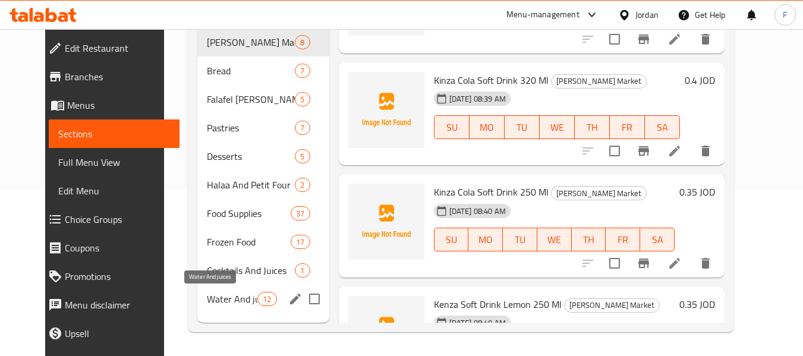
click at [207, 299] on span "Water And juices" at bounding box center [232, 299] width 50 height 14
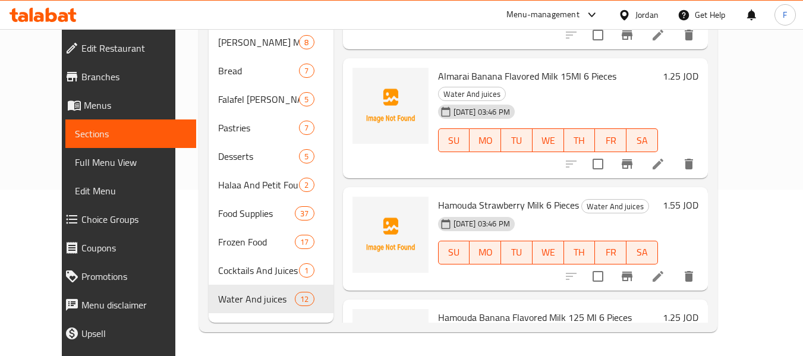
scroll to position [1036, 0]
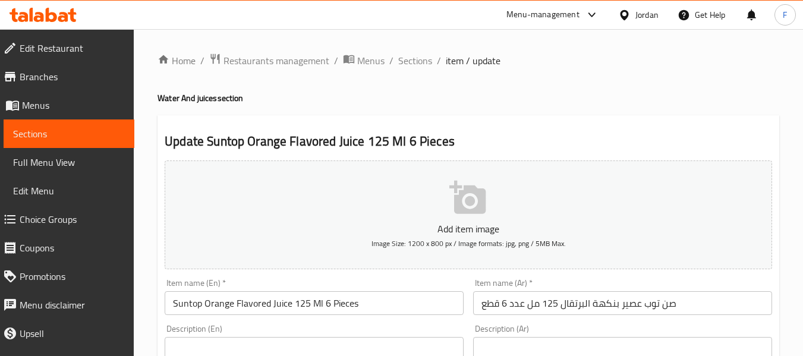
click at [514, 299] on input "صن توب عصير بنكهة البرتقال 125 مل عدد 6 قطع" at bounding box center [622, 303] width 299 height 24
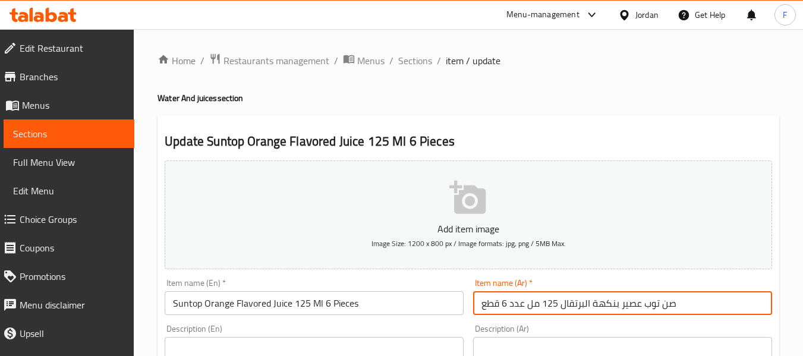
click at [514, 299] on input "صن توب عصير بنكهة البرتقال 125 مل عدد 6 قطع" at bounding box center [622, 303] width 299 height 24
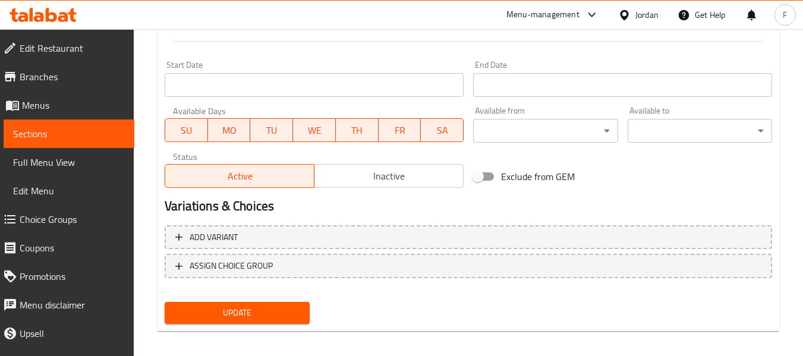
type input "صن توب عصير بنكهة البرتقال 125 مل 6 قطع"
click at [258, 313] on span "Update" at bounding box center [236, 312] width 125 height 15
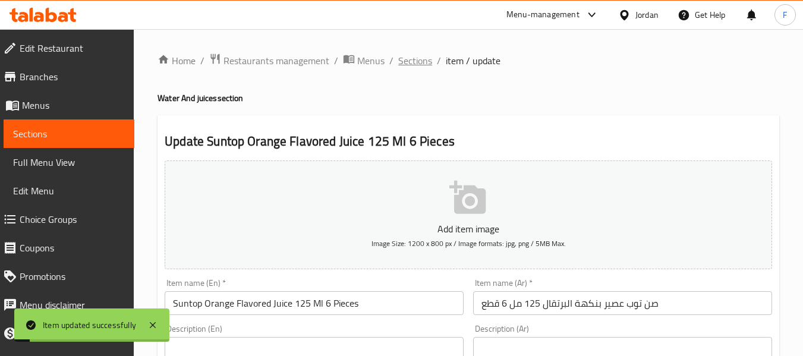
click at [415, 55] on span "Sections" at bounding box center [415, 60] width 34 height 14
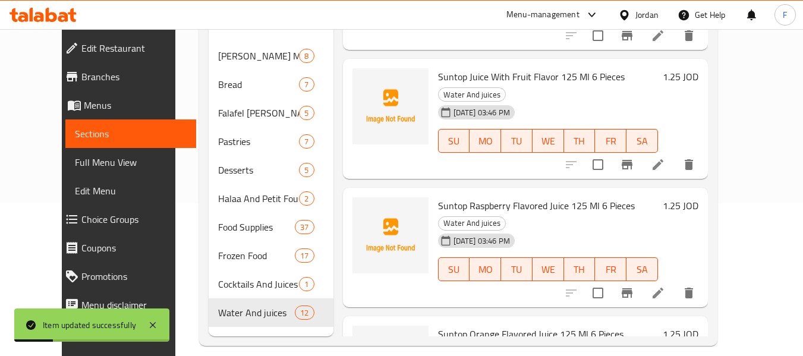
scroll to position [166, 0]
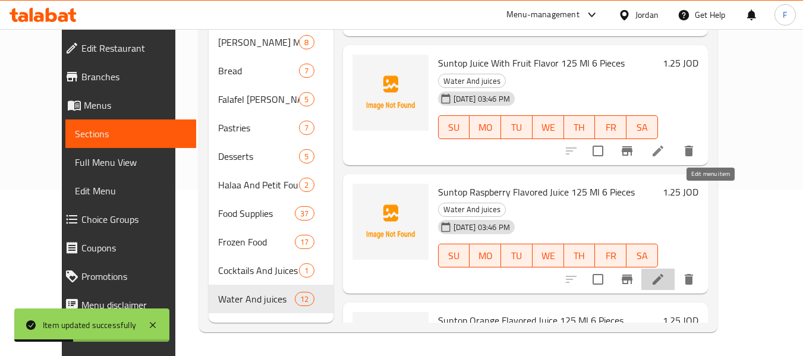
click at [665, 272] on icon at bounding box center [658, 279] width 14 height 14
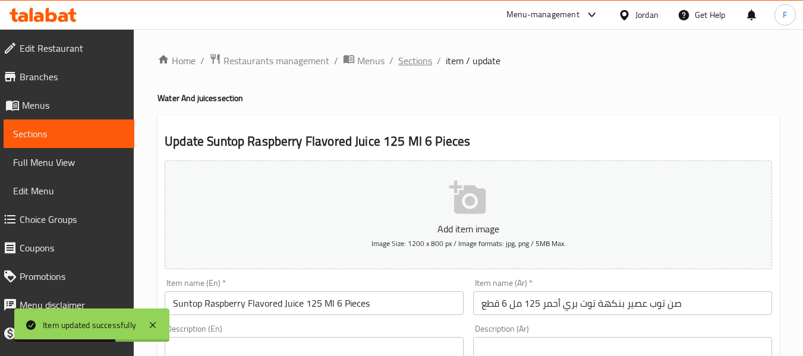
click at [413, 61] on span "Sections" at bounding box center [415, 60] width 34 height 14
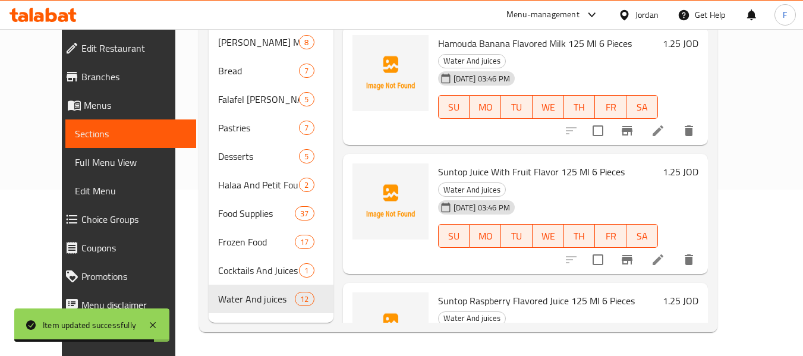
scroll to position [798, 0]
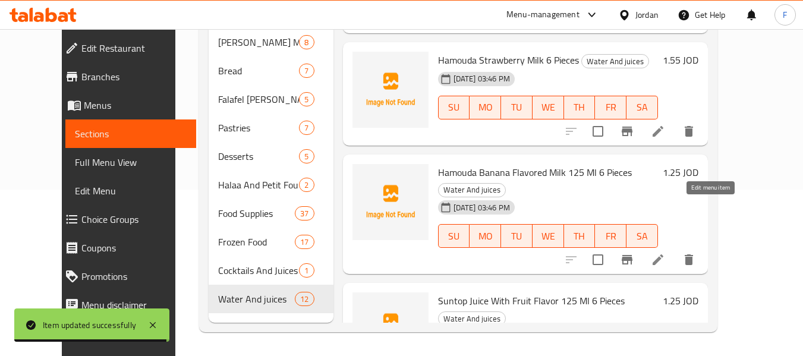
click at [665, 252] on icon at bounding box center [658, 259] width 14 height 14
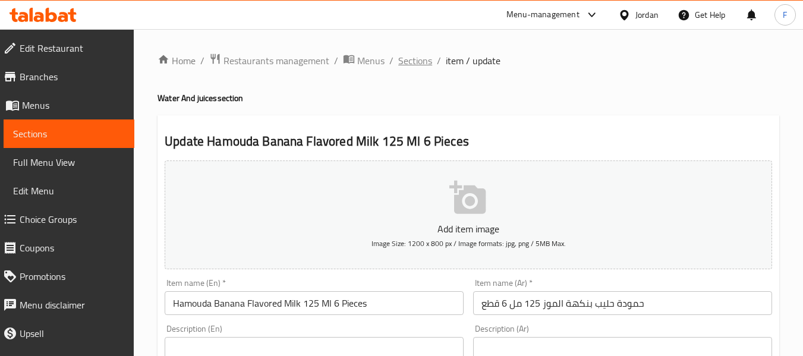
click at [406, 64] on span "Sections" at bounding box center [415, 60] width 34 height 14
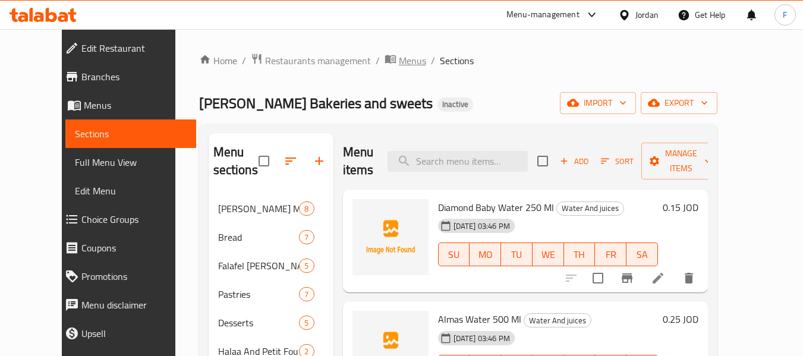
drag, startPoint x: 365, startPoint y: 56, endPoint x: 353, endPoint y: 131, distance: 75.1
click at [399, 56] on span "Menus" at bounding box center [412, 60] width 27 height 14
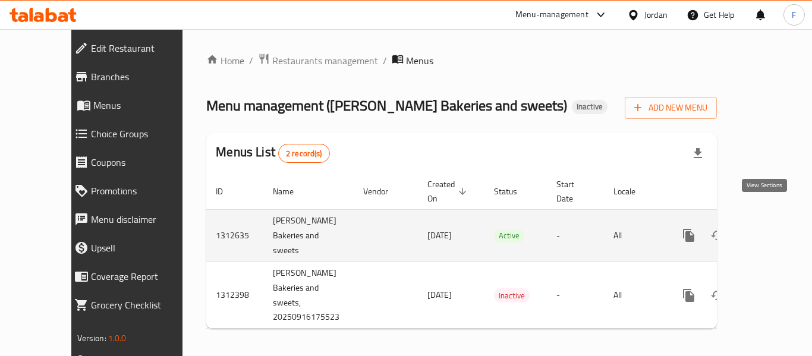
click at [760, 224] on link "enhanced table" at bounding box center [774, 235] width 29 height 29
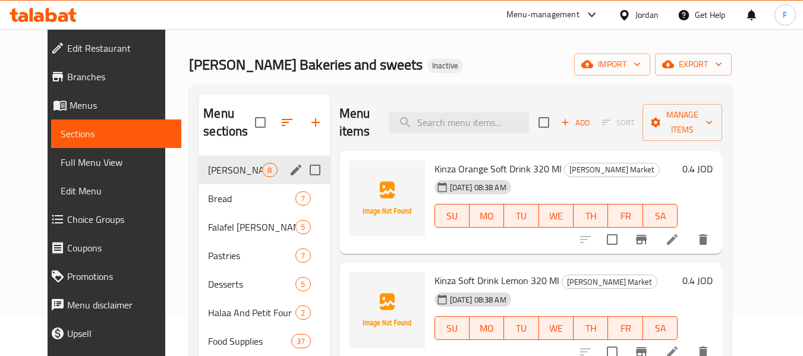
scroll to position [59, 0]
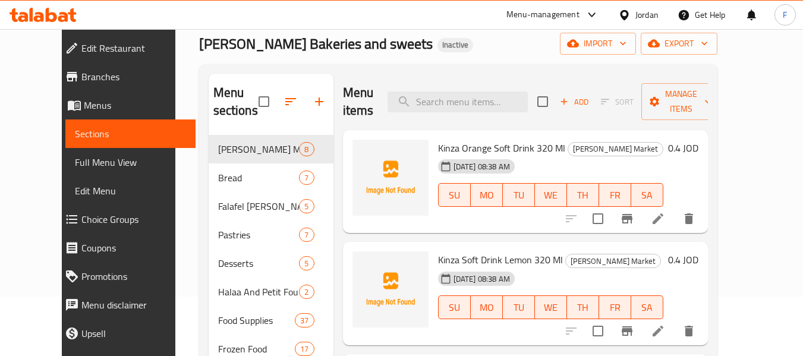
click at [75, 163] on span "Full Menu View" at bounding box center [131, 162] width 112 height 14
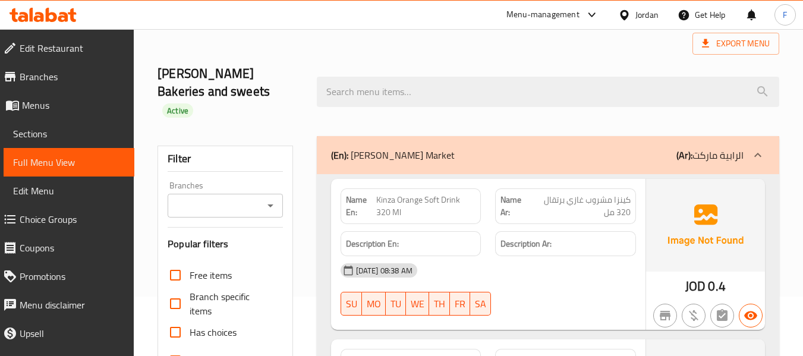
click at [259, 194] on div "Branches" at bounding box center [225, 206] width 115 height 24
click at [248, 197] on input "Branches" at bounding box center [215, 205] width 88 height 17
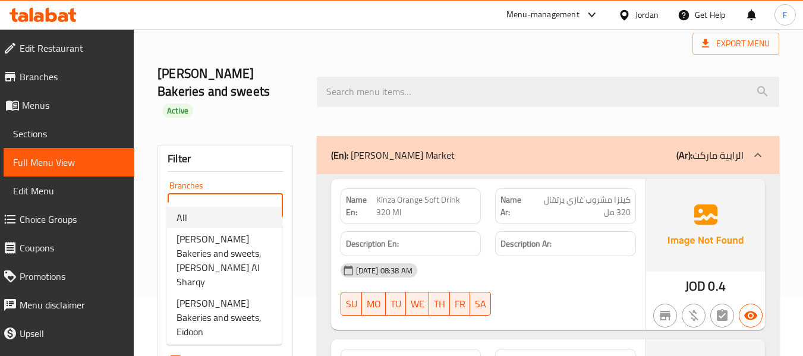
click at [226, 213] on li "All" at bounding box center [224, 217] width 115 height 21
type input "All"
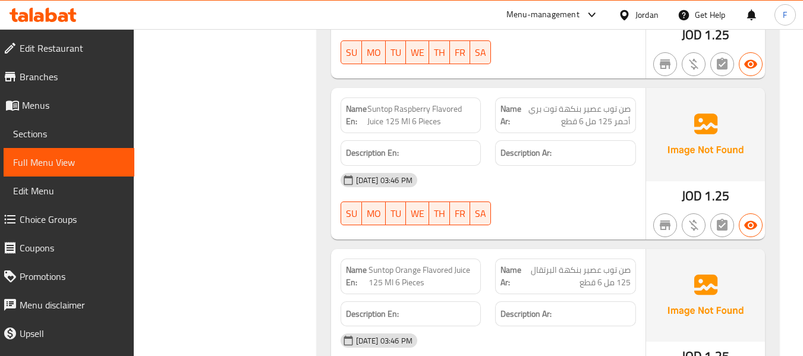
scroll to position [16910, 0]
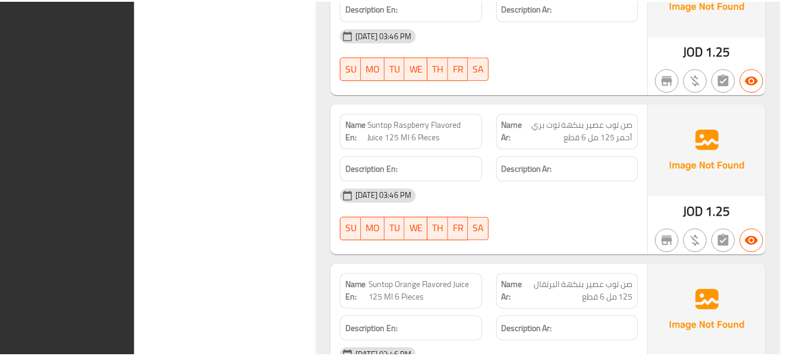
scroll to position [16829, 0]
